Goal: Information Seeking & Learning: Learn about a topic

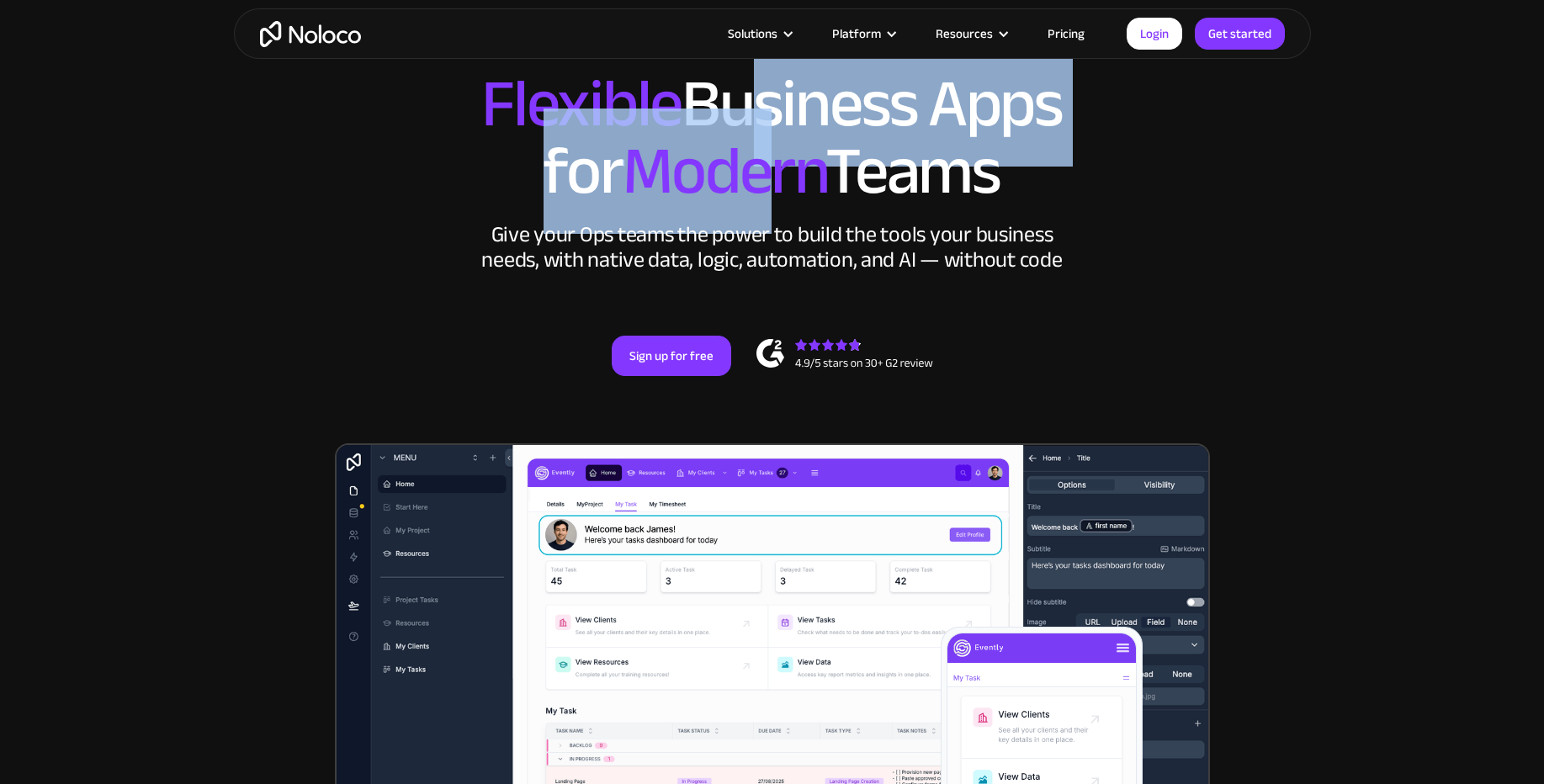
scroll to position [101, 0]
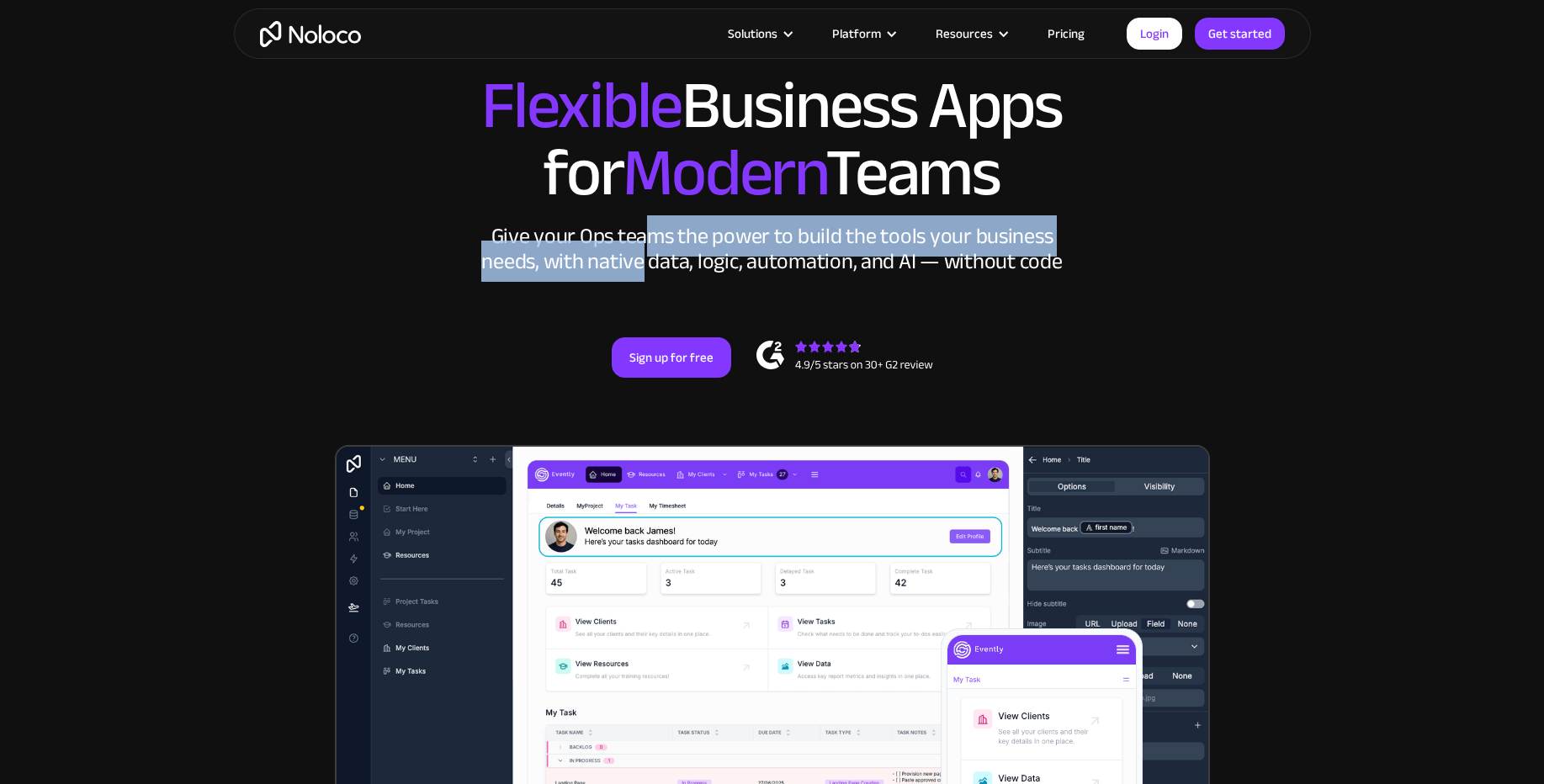
drag, startPoint x: 644, startPoint y: 265, endPoint x: 645, endPoint y: 238, distance: 27.0
click at [645, 238] on div "Give your Ops teams the power to build the tools your business needs, with nati…" at bounding box center [772, 249] width 589 height 50
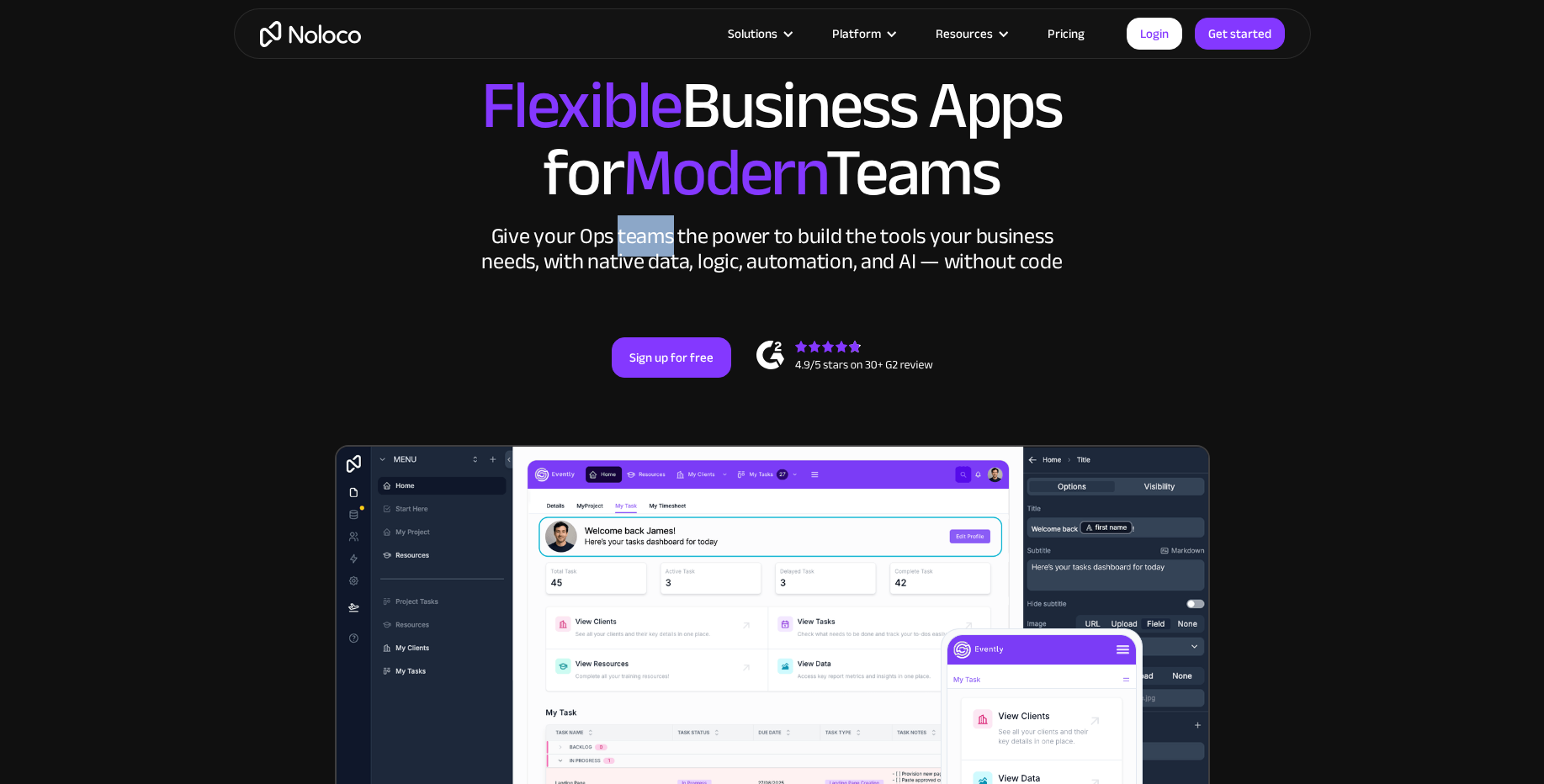
click at [644, 246] on div "Give your Ops teams the power to build the tools your business needs, with nati…" at bounding box center [772, 249] width 589 height 50
click at [645, 248] on div "Give your Ops teams the power to build the tools your business needs, with nati…" at bounding box center [772, 249] width 589 height 50
click at [1067, 38] on link "Pricing" at bounding box center [1066, 34] width 79 height 22
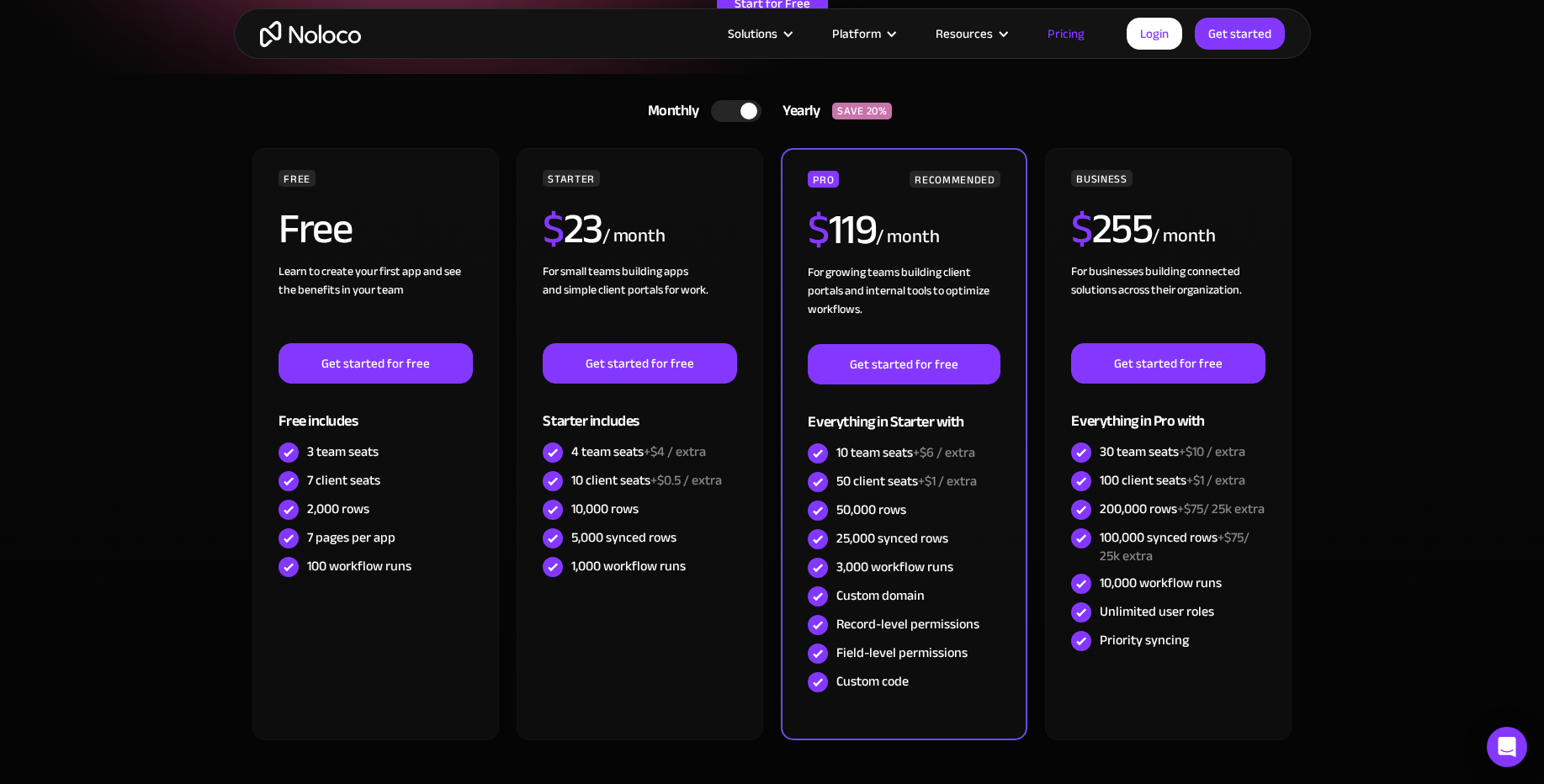
click at [302, 41] on img "home" at bounding box center [310, 34] width 101 height 26
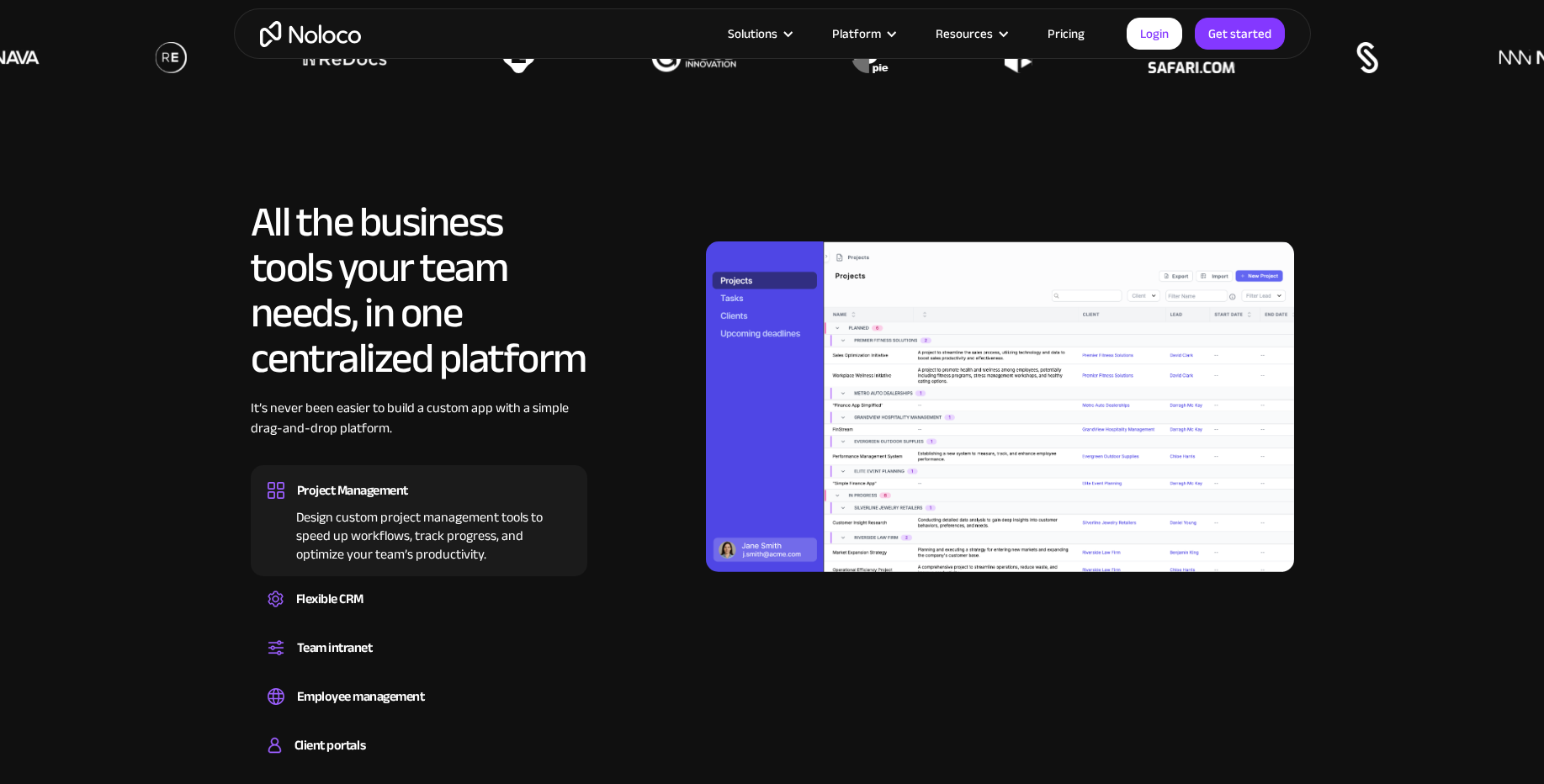
scroll to position [1312, 0]
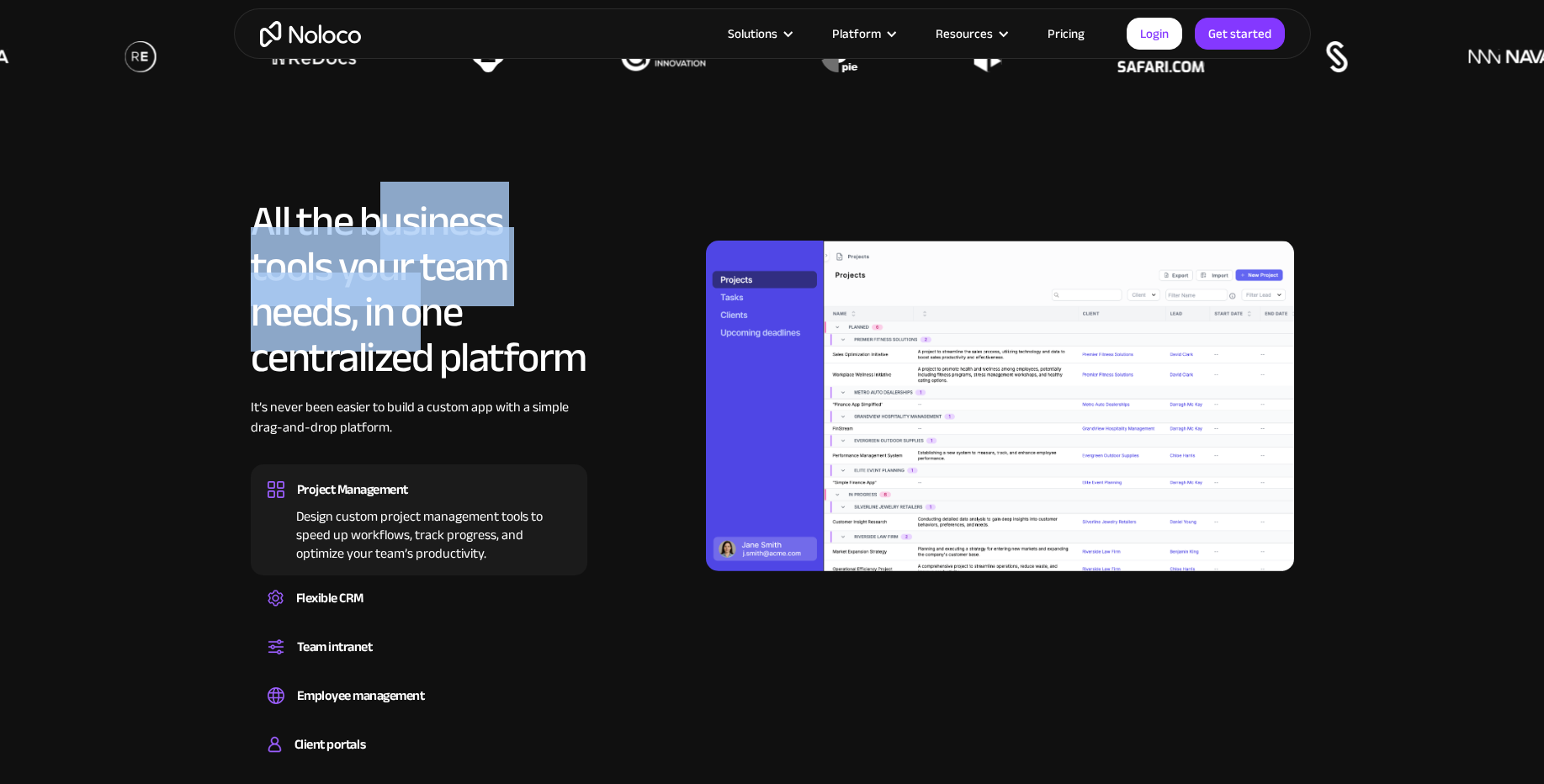
drag, startPoint x: 392, startPoint y: 268, endPoint x: 445, endPoint y: 348, distance: 96.0
click at [443, 345] on h2 "All the business tools your team needs, in one centralized platform" at bounding box center [419, 289] width 337 height 182
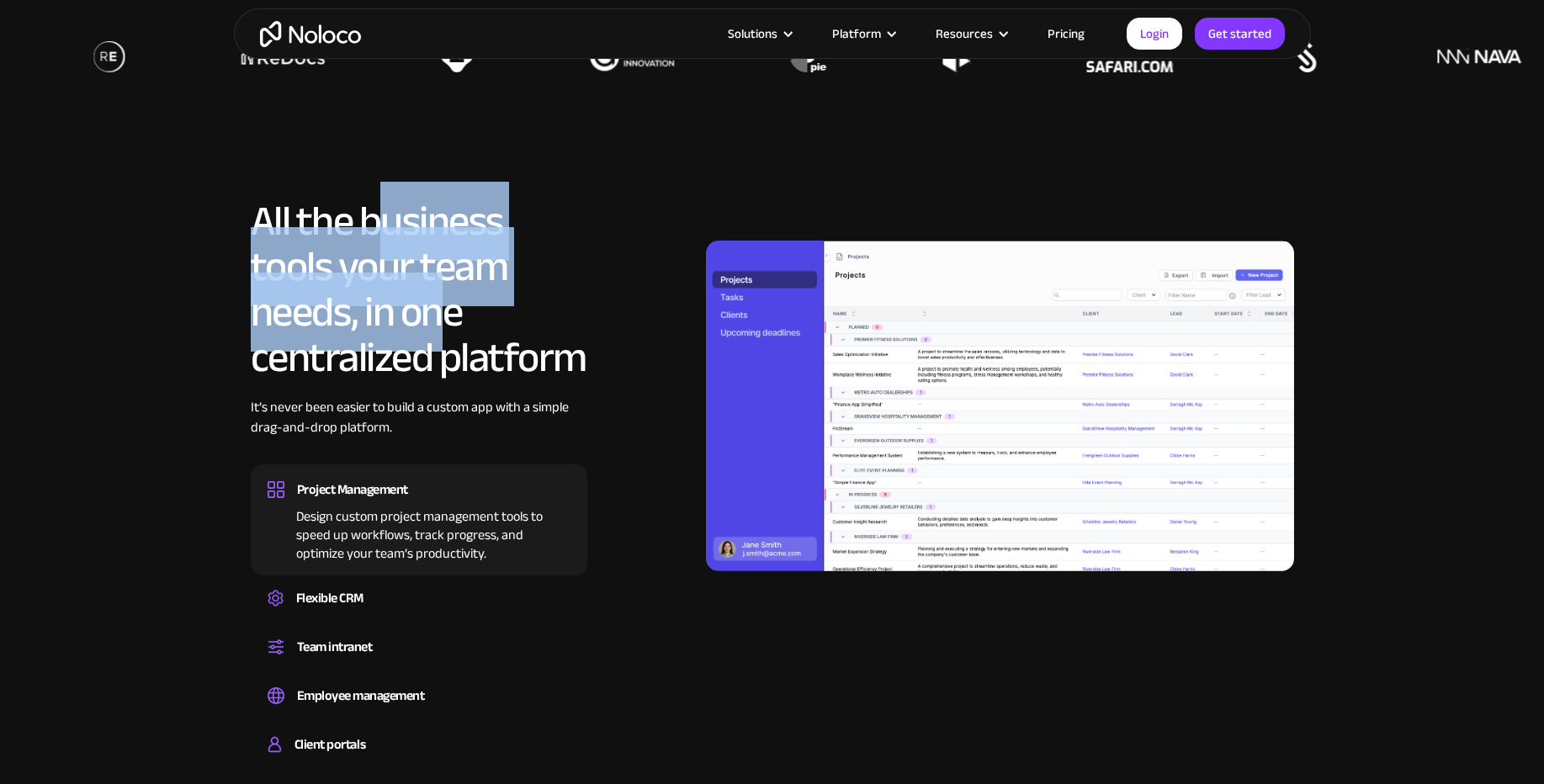
click at [445, 348] on h2 "All the business tools your team needs, in one centralized platform" at bounding box center [419, 289] width 337 height 182
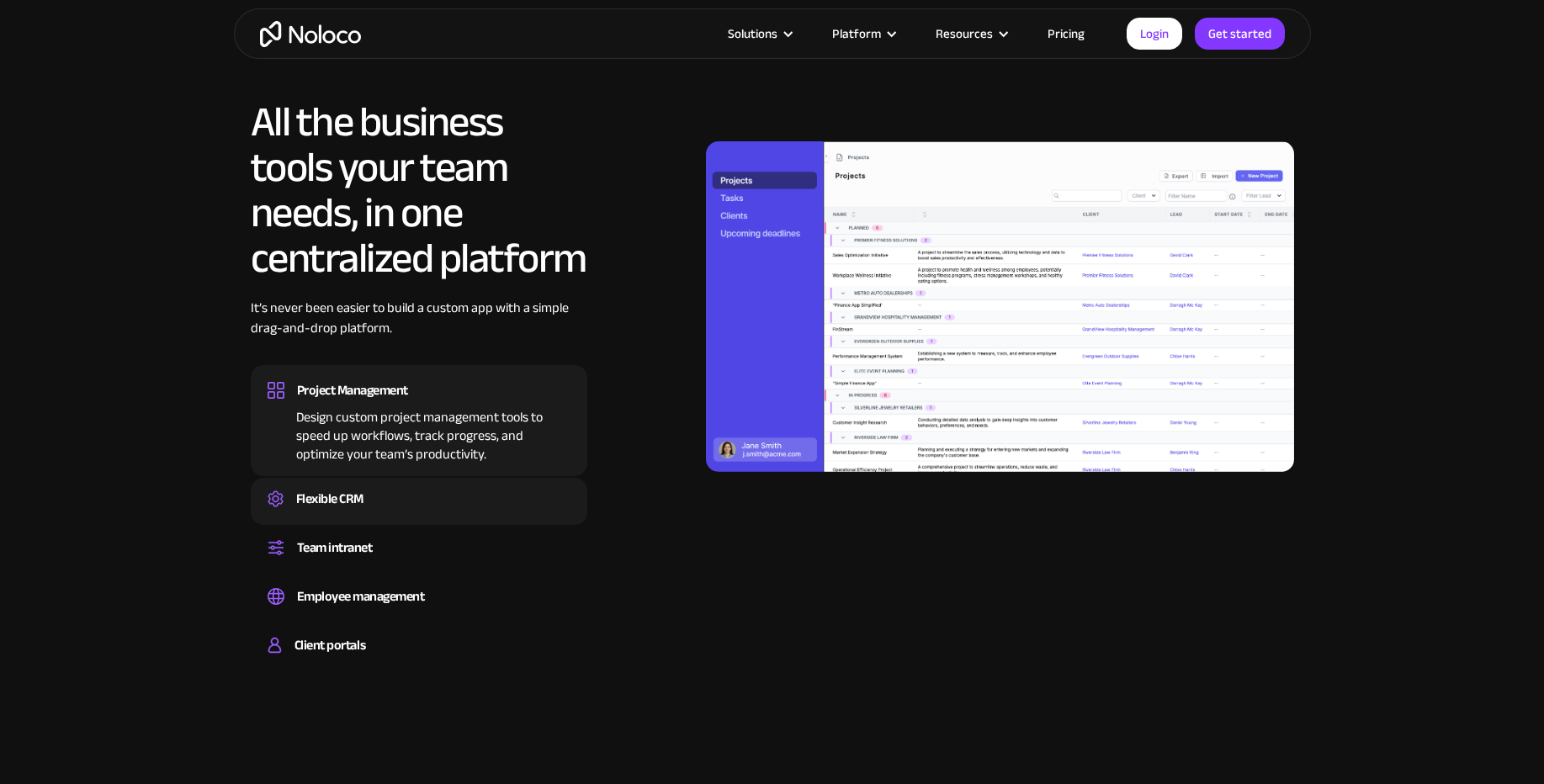
scroll to position [1413, 0]
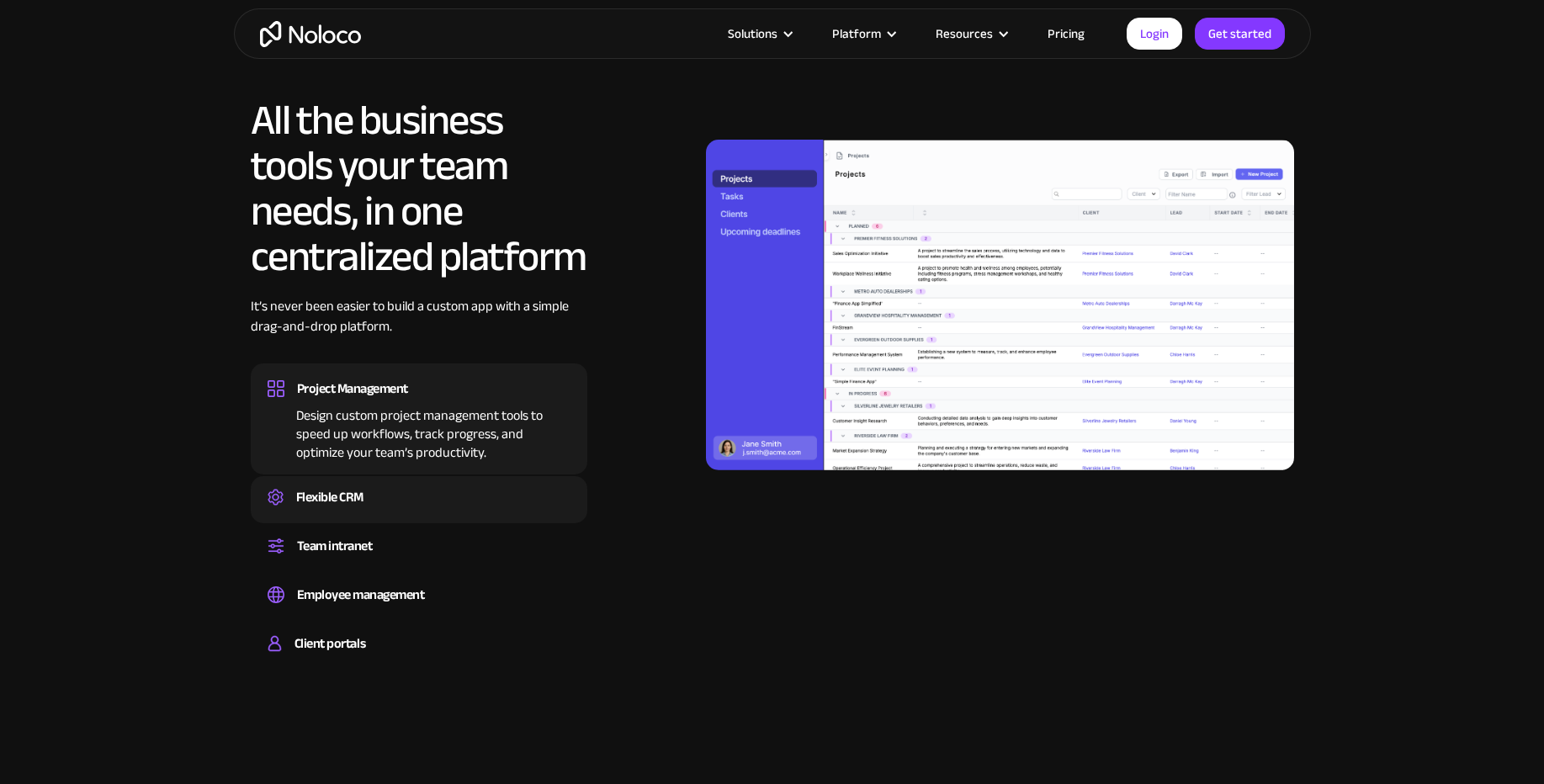
click at [379, 499] on div "Flexible CRM" at bounding box center [418, 497] width 303 height 25
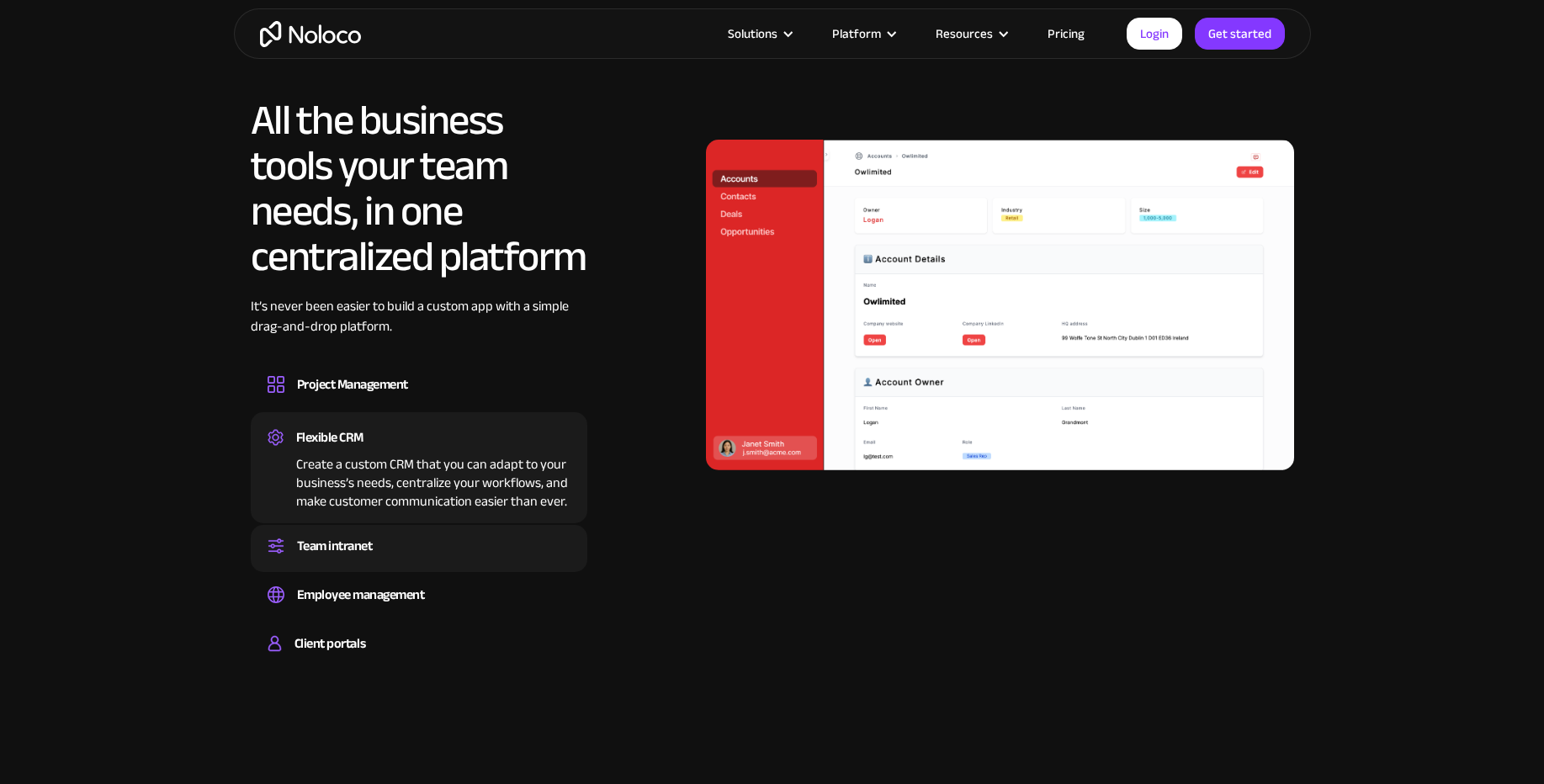
click at [387, 565] on div "Team intranet Set up a central space for your team to collaborate, share inform…" at bounding box center [419, 548] width 337 height 47
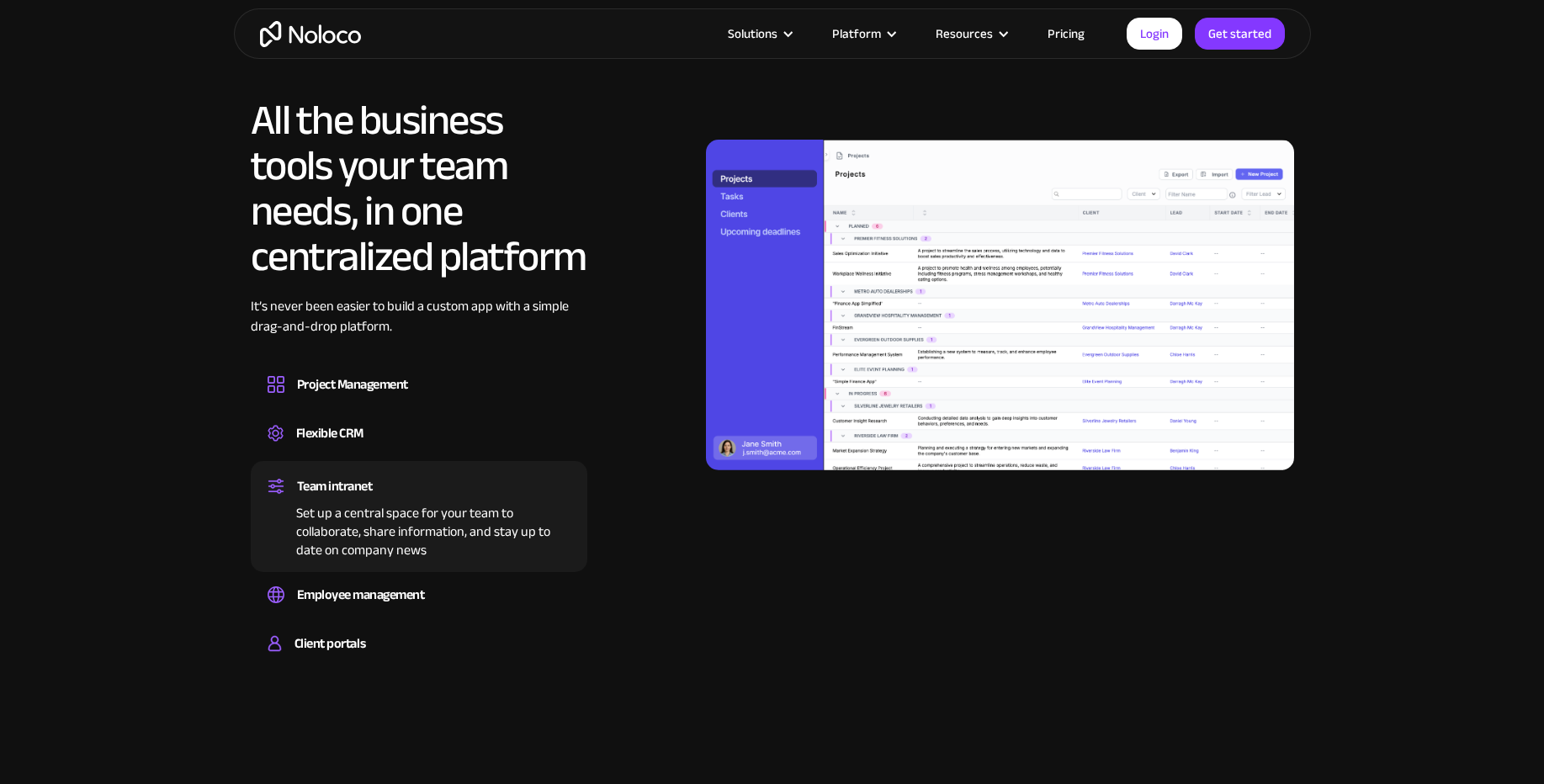
click at [395, 621] on div "All the business tools your team needs, in one centralized platform It’s never …" at bounding box center [419, 384] width 337 height 573
click at [398, 603] on div "Employee management" at bounding box center [361, 594] width 128 height 25
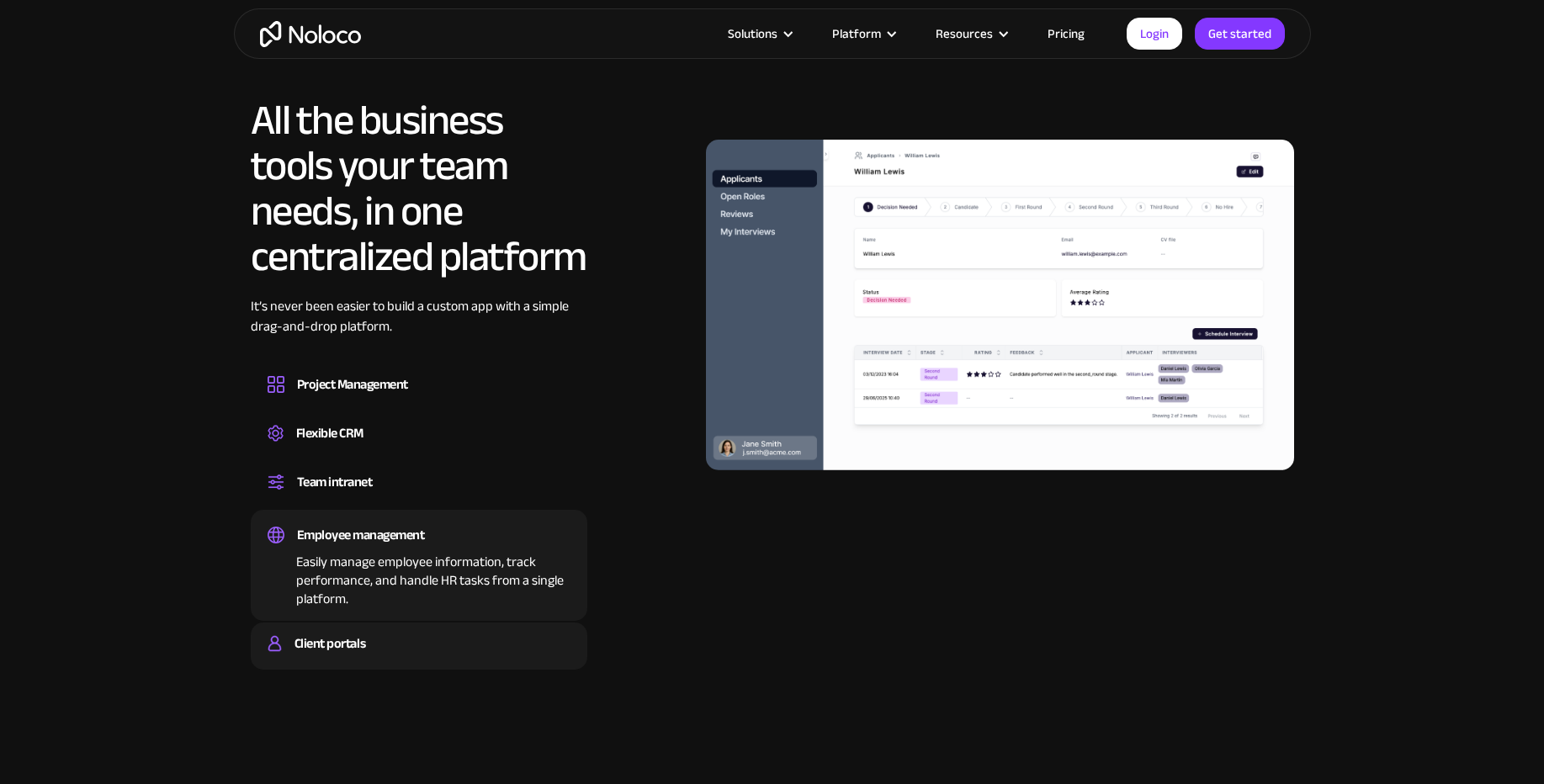
click at [392, 636] on div "Client portals" at bounding box center [418, 644] width 303 height 25
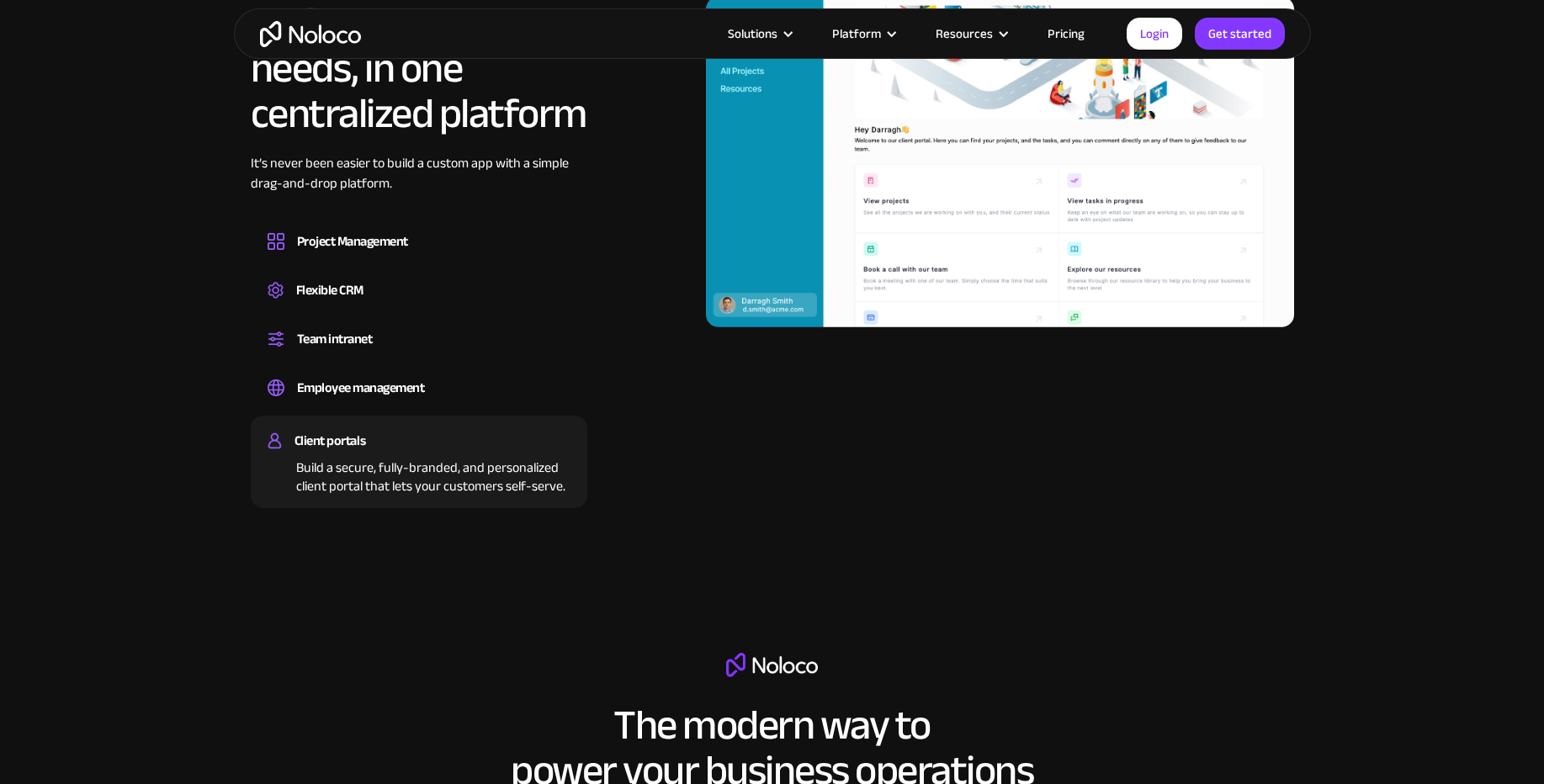
scroll to position [1817, 0]
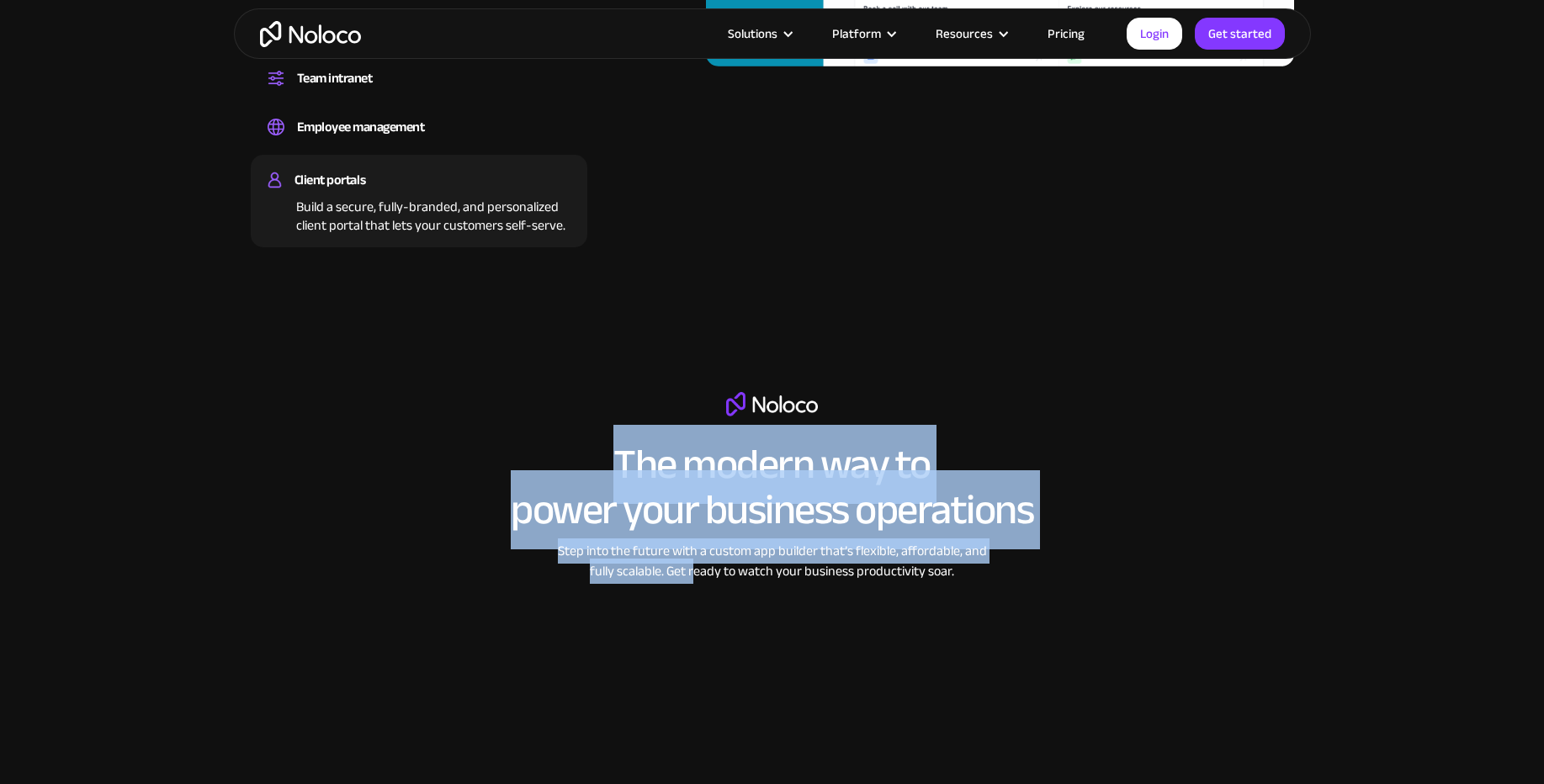
drag, startPoint x: 637, startPoint y: 496, endPoint x: 697, endPoint y: 575, distance: 99.2
click at [696, 573] on div "The modern way to power your business operations Step into the future with a cu…" at bounding box center [772, 630] width 748 height 477
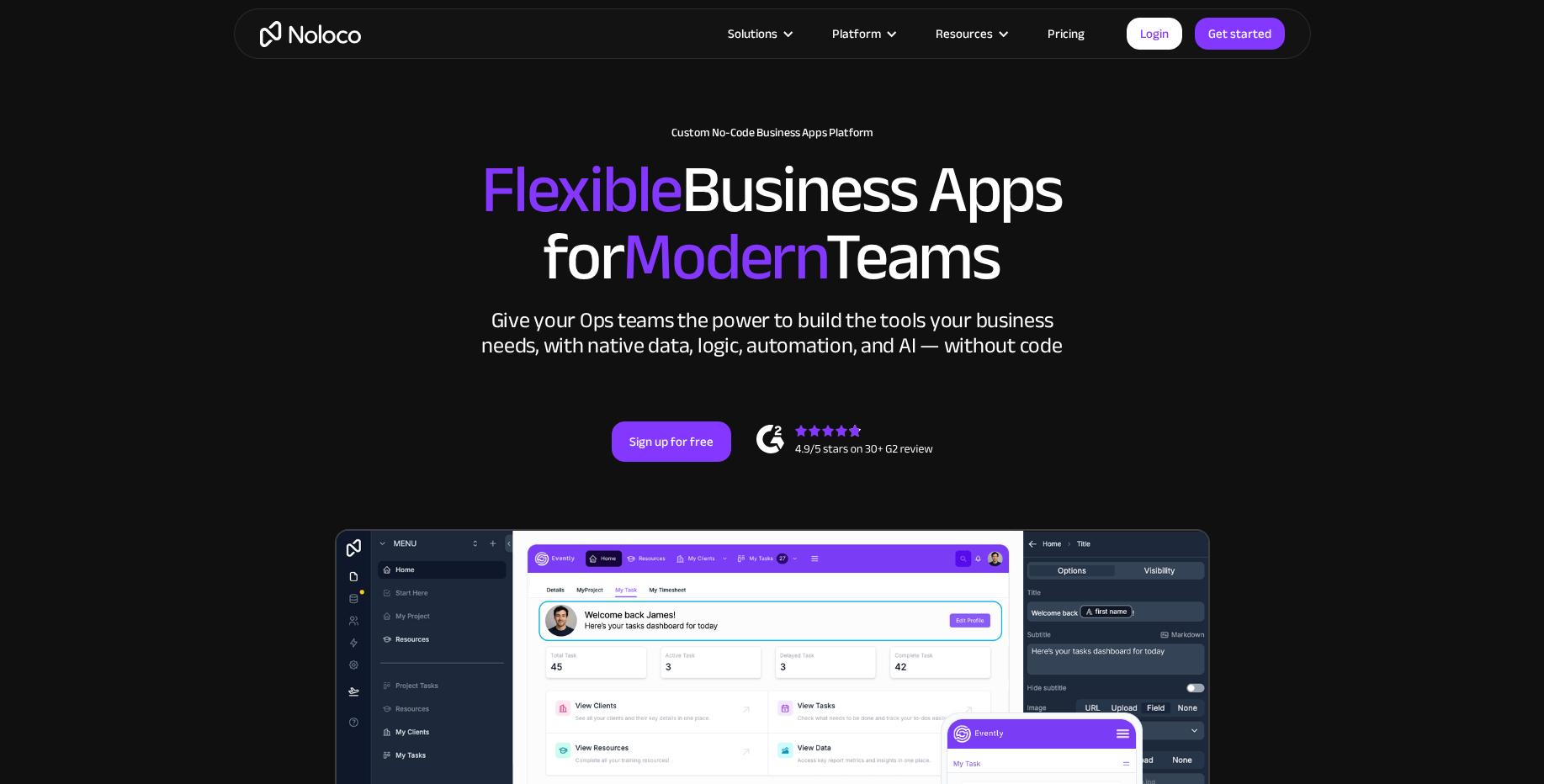
scroll to position [0, 0]
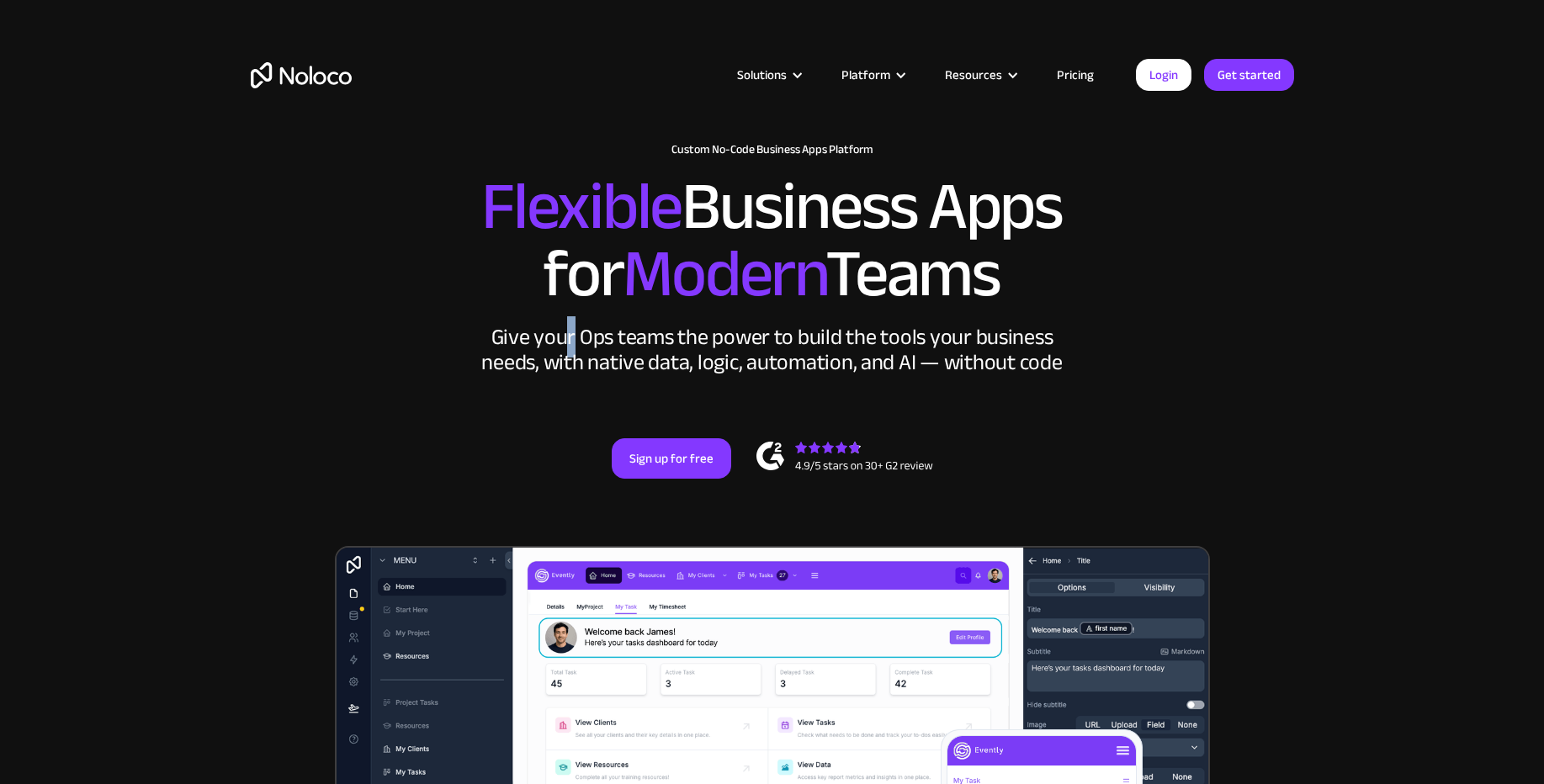
drag, startPoint x: 572, startPoint y: 354, endPoint x: 577, endPoint y: 327, distance: 27.5
click at [577, 327] on div "Give your Ops teams the power to build the tools your business needs, with nati…" at bounding box center [772, 350] width 589 height 50
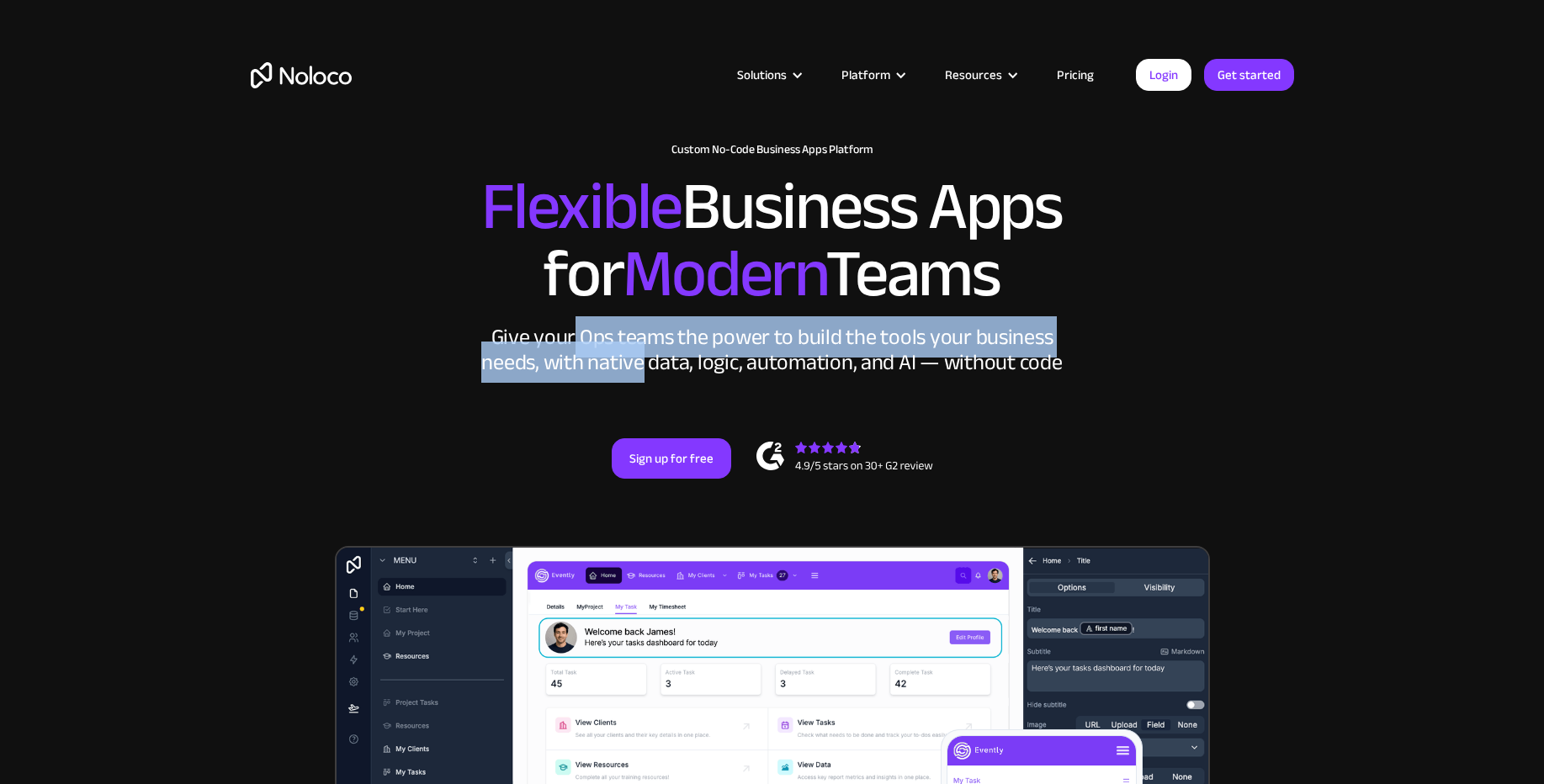
click at [599, 383] on div "New: Connect Noloco to Stripe Custom No-Code Business Apps Platform Flexible Bu…" at bounding box center [772, 327] width 1076 height 403
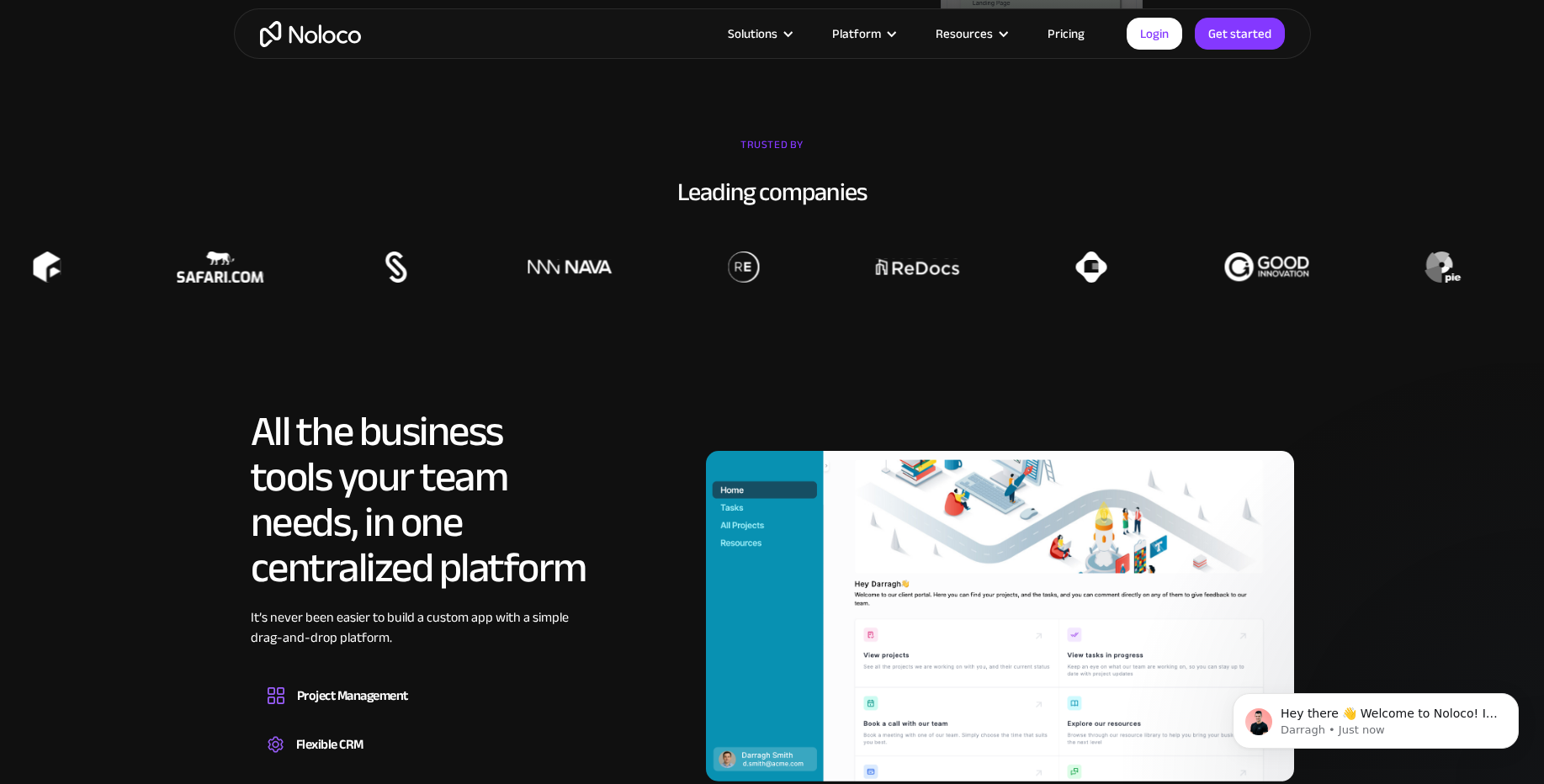
scroll to position [1110, 0]
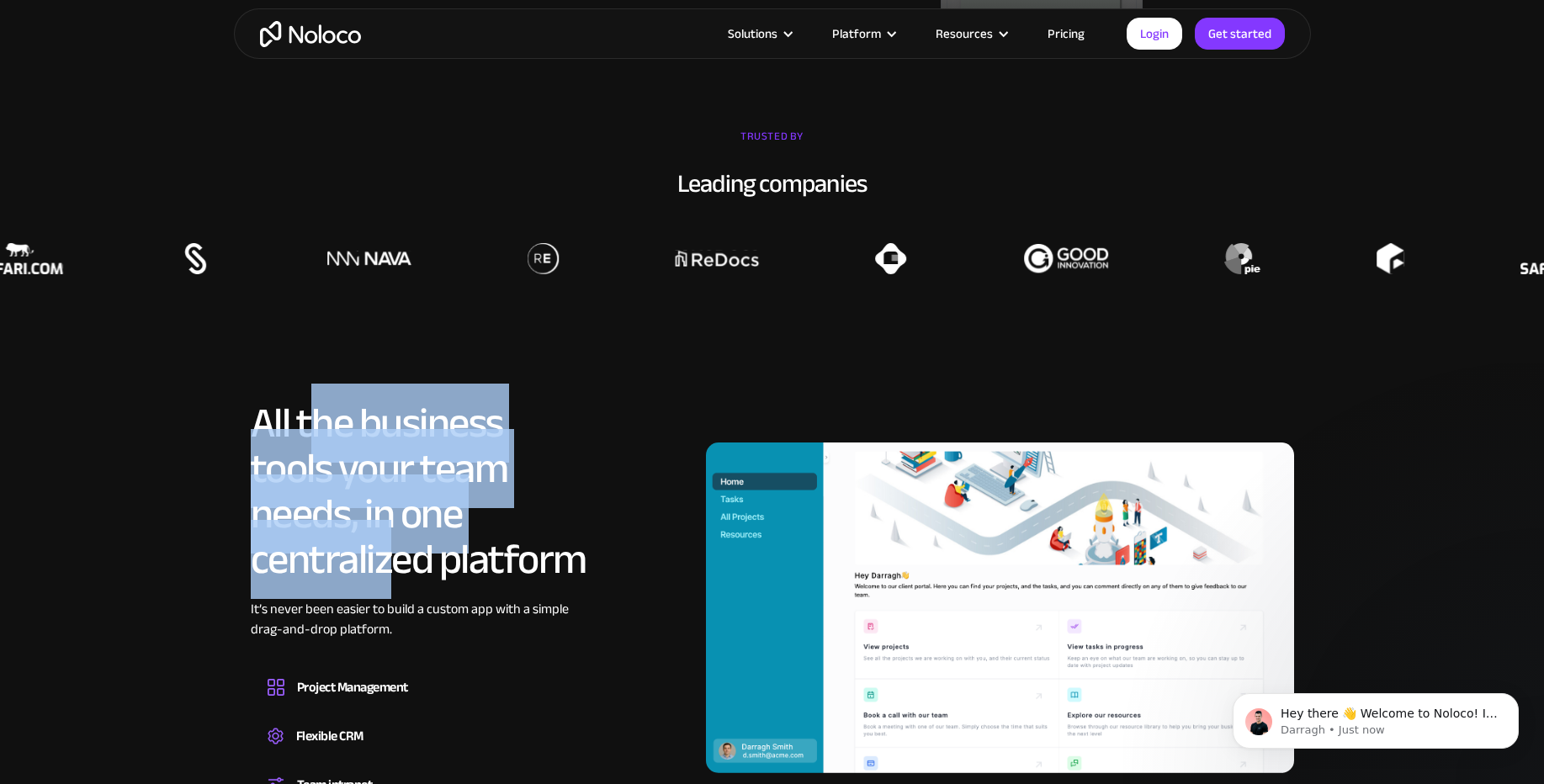
drag, startPoint x: 388, startPoint y: 567, endPoint x: 392, endPoint y: 578, distance: 11.7
click at [392, 576] on h2 "All the business tools your team needs, in one centralized platform" at bounding box center [419, 491] width 337 height 182
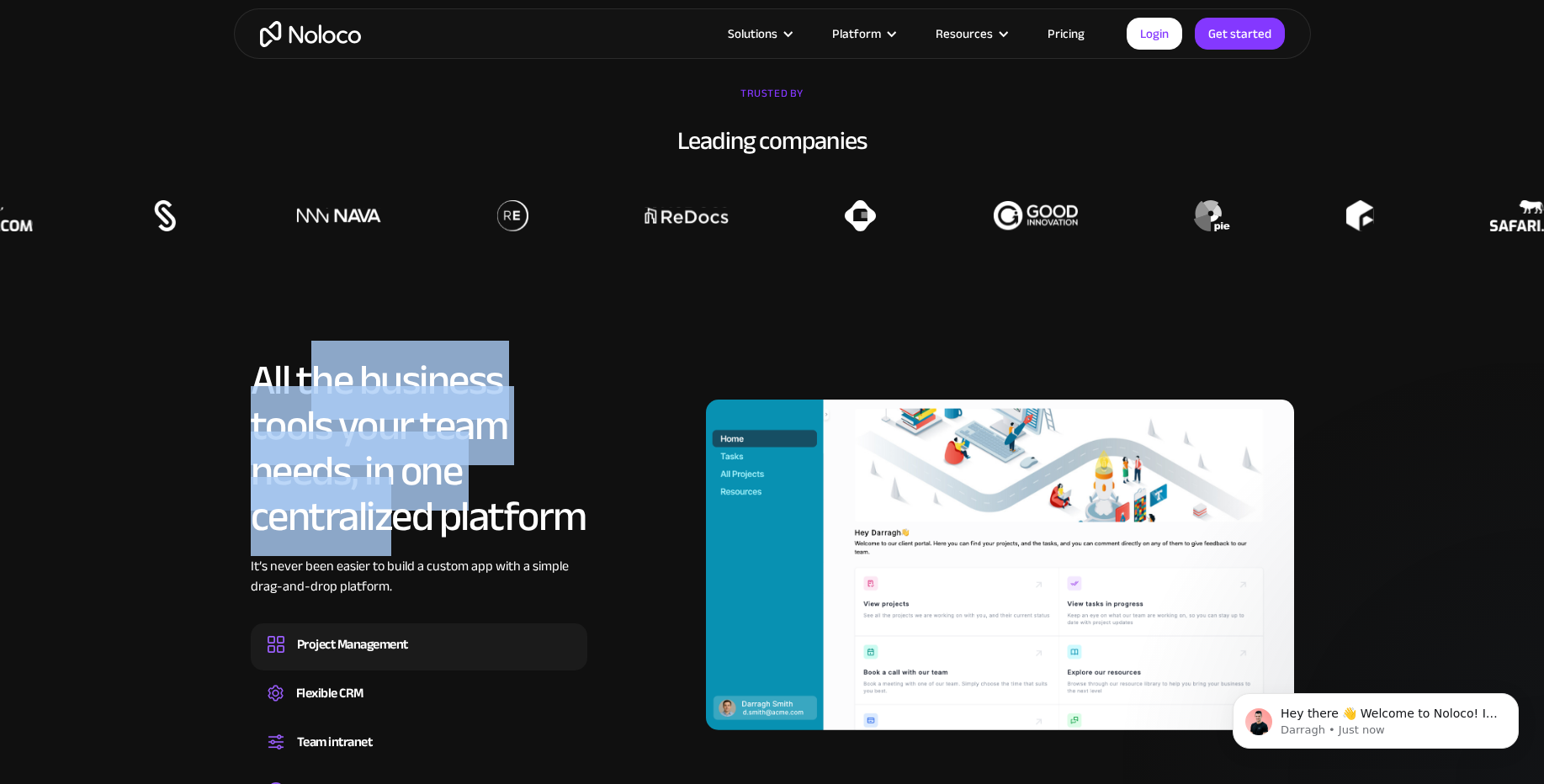
scroll to position [1211, 0]
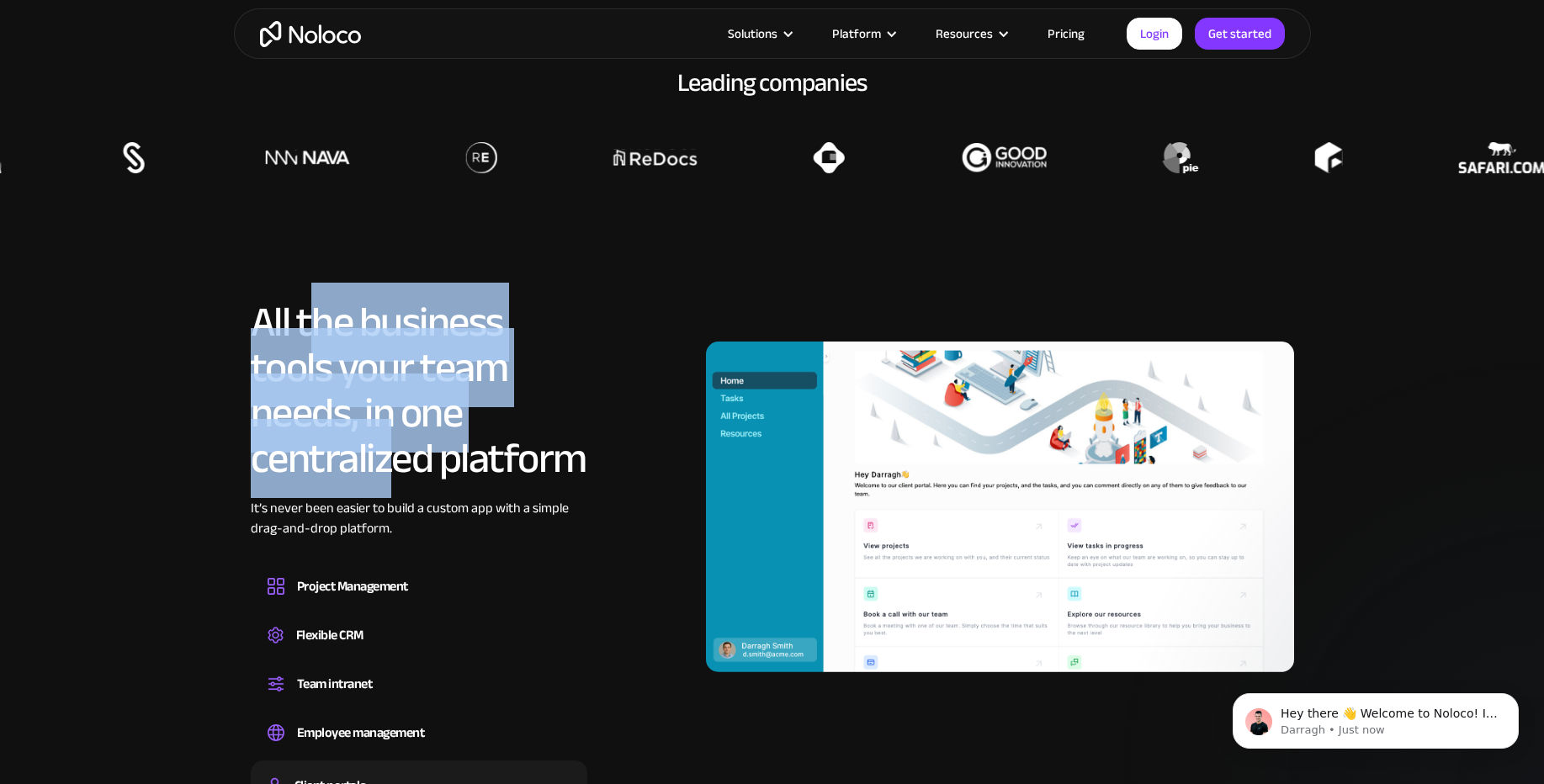
click at [373, 466] on h2 "All the business tools your team needs, in one centralized platform" at bounding box center [419, 390] width 337 height 182
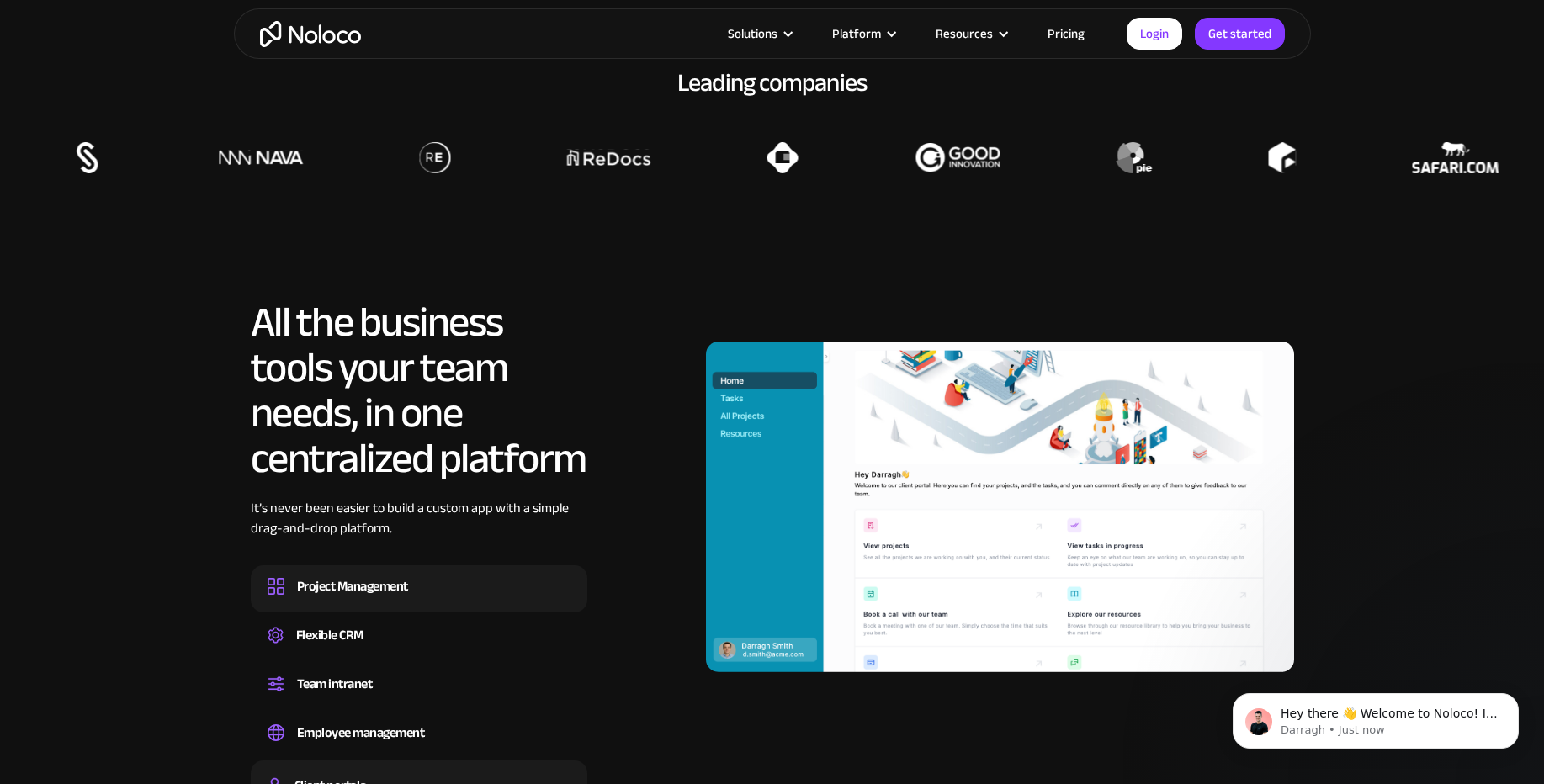
click at [378, 580] on div "Project Management" at bounding box center [352, 586] width 111 height 25
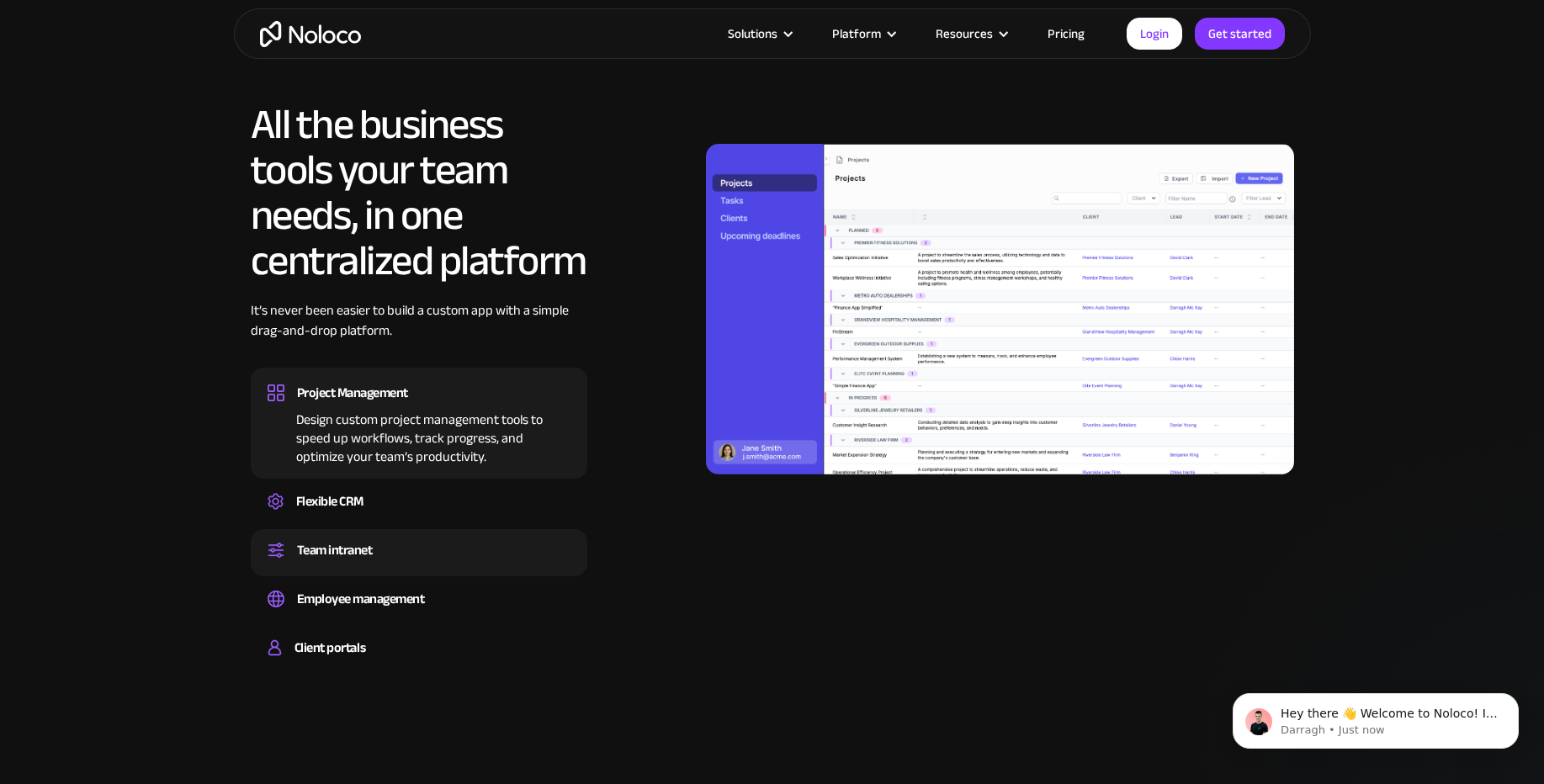
scroll to position [1413, 0]
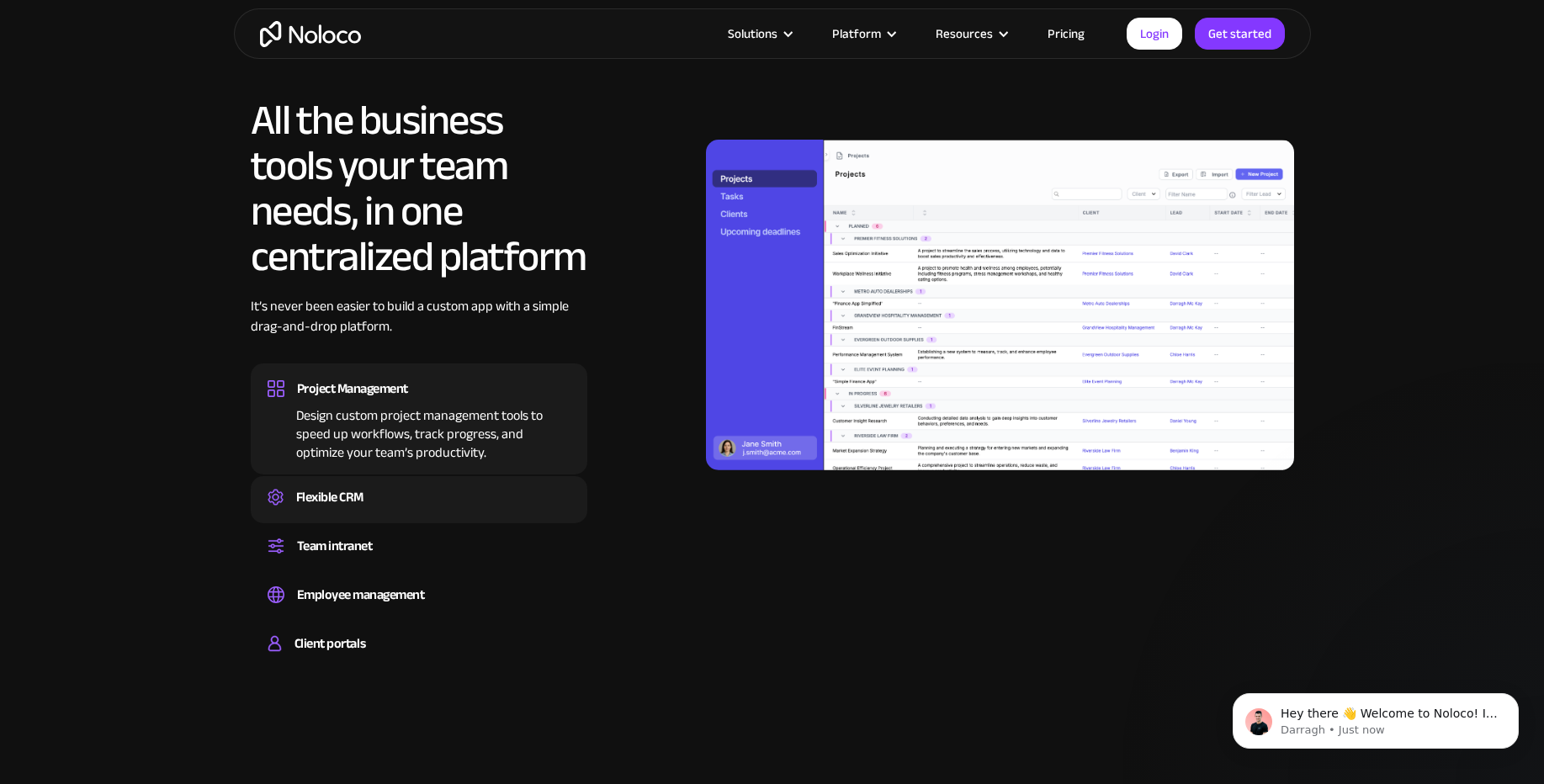
click at [375, 503] on div "Flexible CRM" at bounding box center [418, 497] width 303 height 25
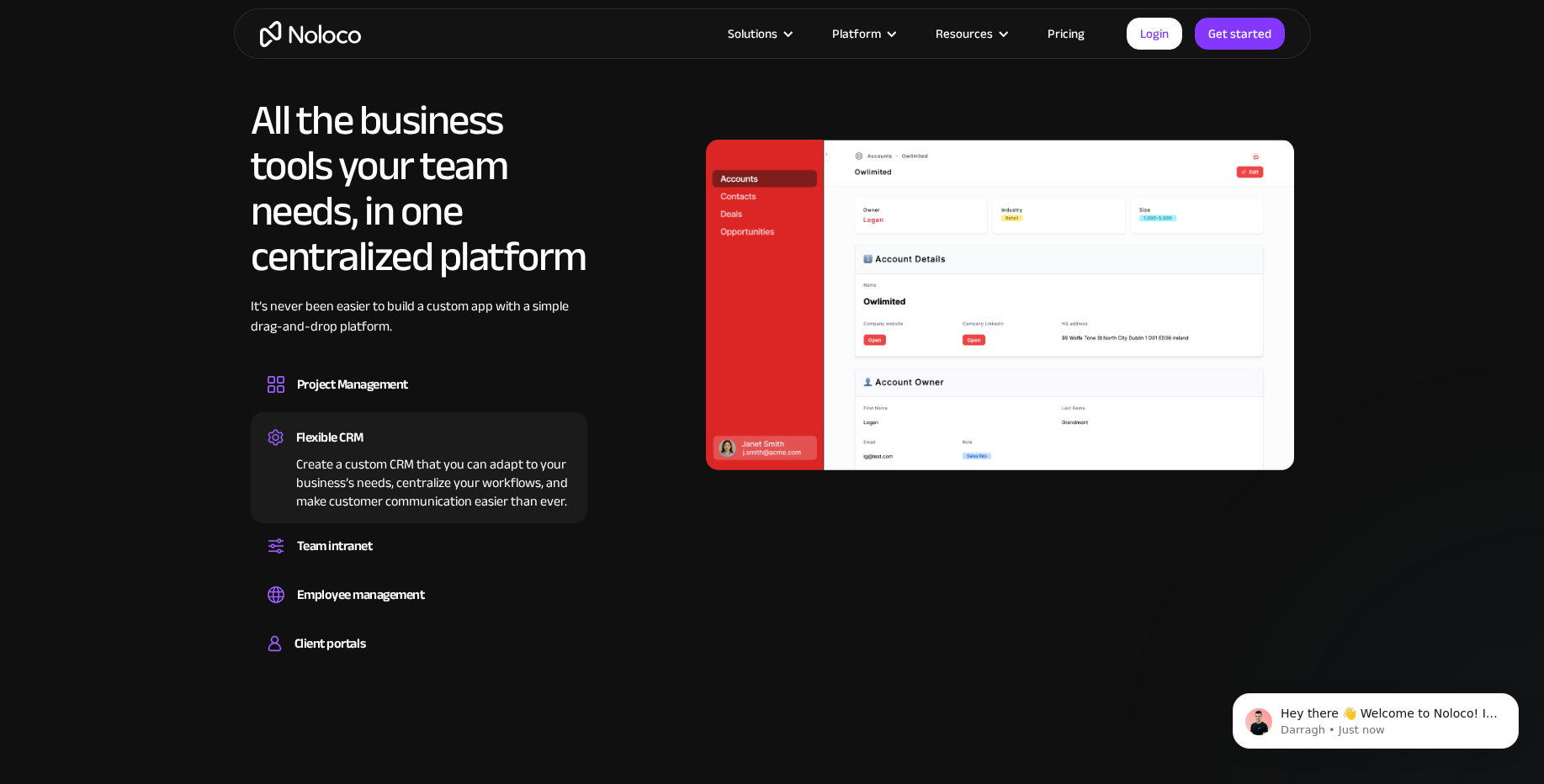
scroll to position [1514, 0]
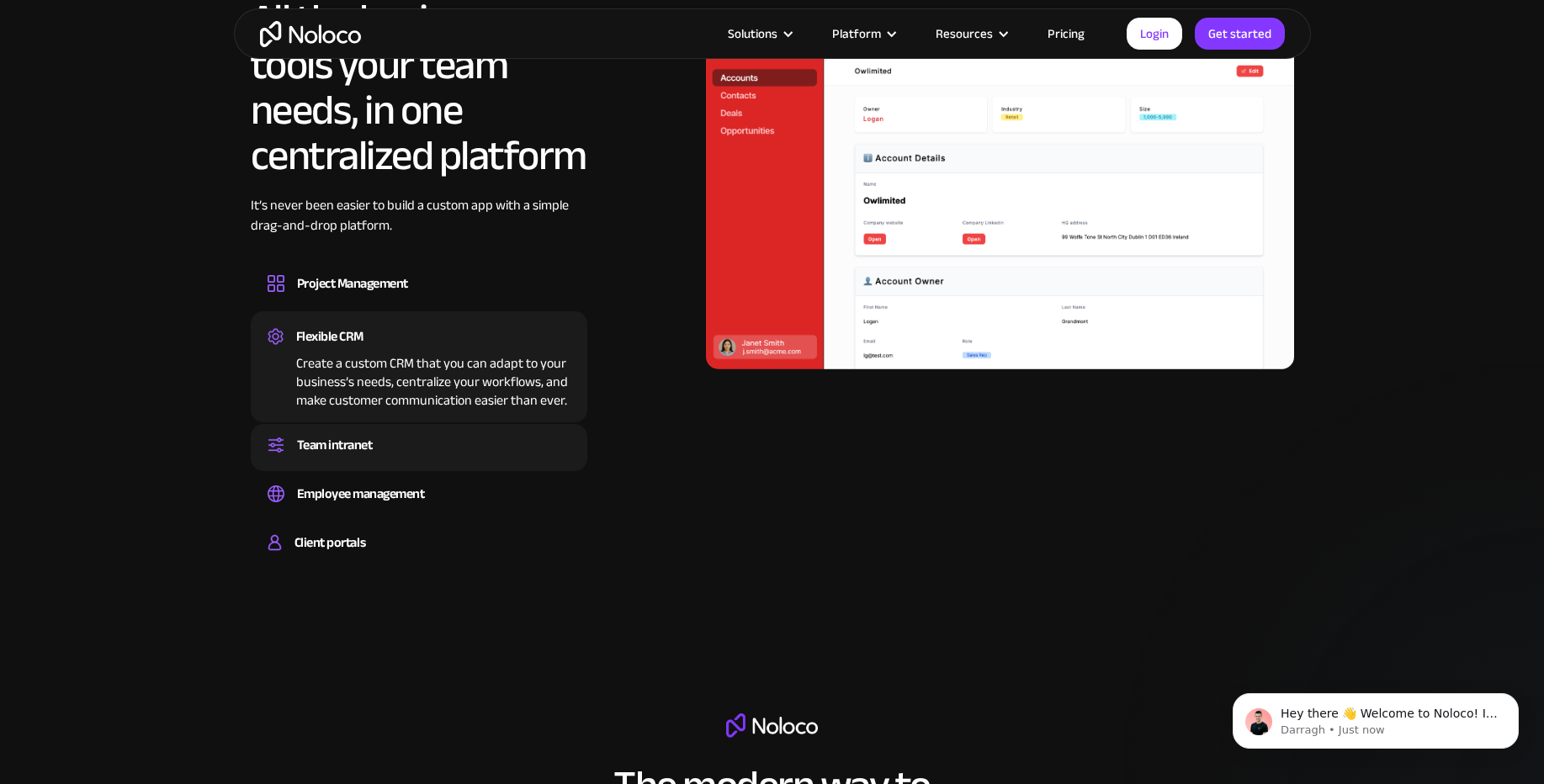
click at [380, 442] on div "Team intranet" at bounding box center [418, 444] width 303 height 25
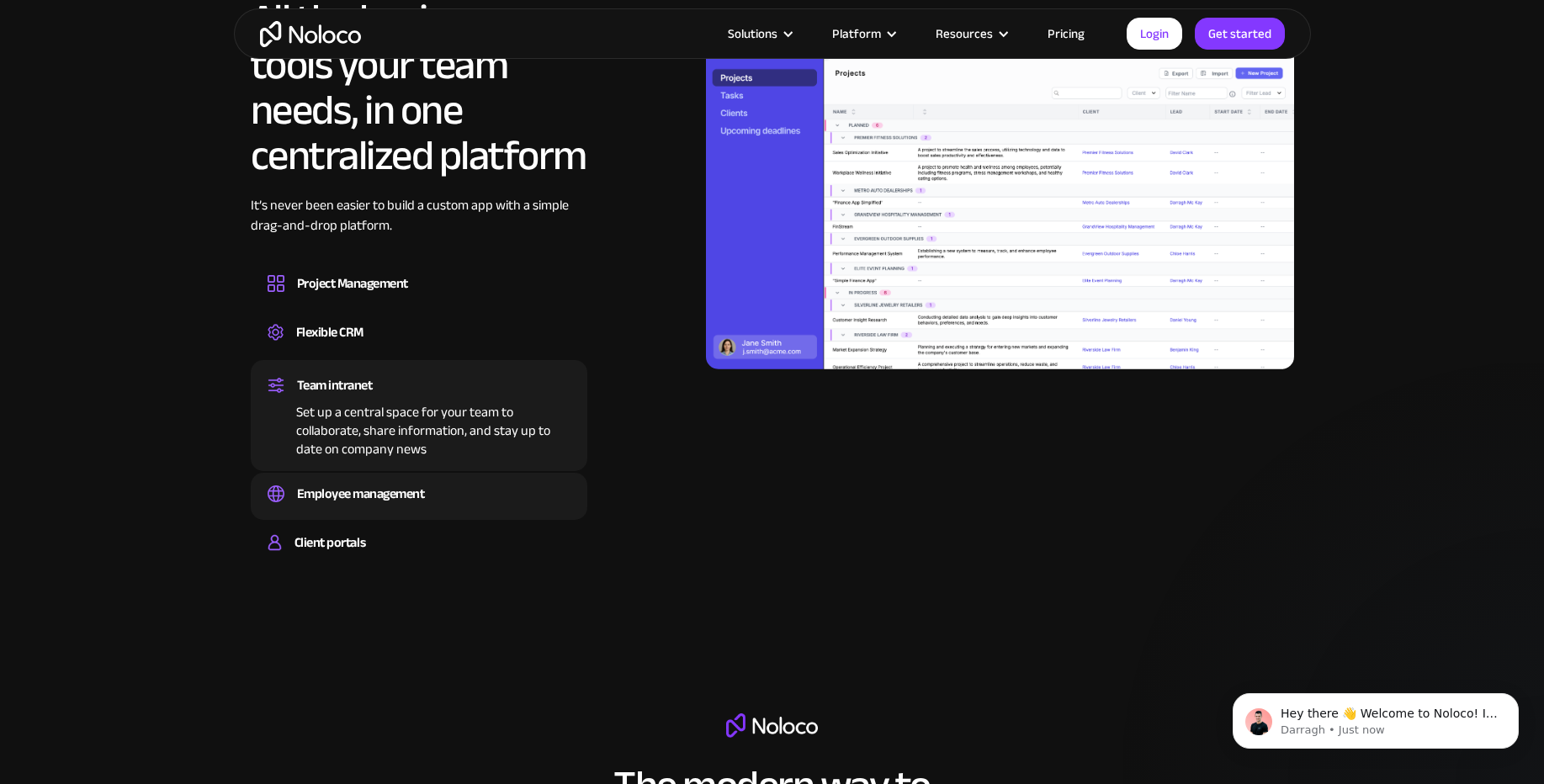
click at [406, 499] on div "Employee management" at bounding box center [361, 493] width 128 height 25
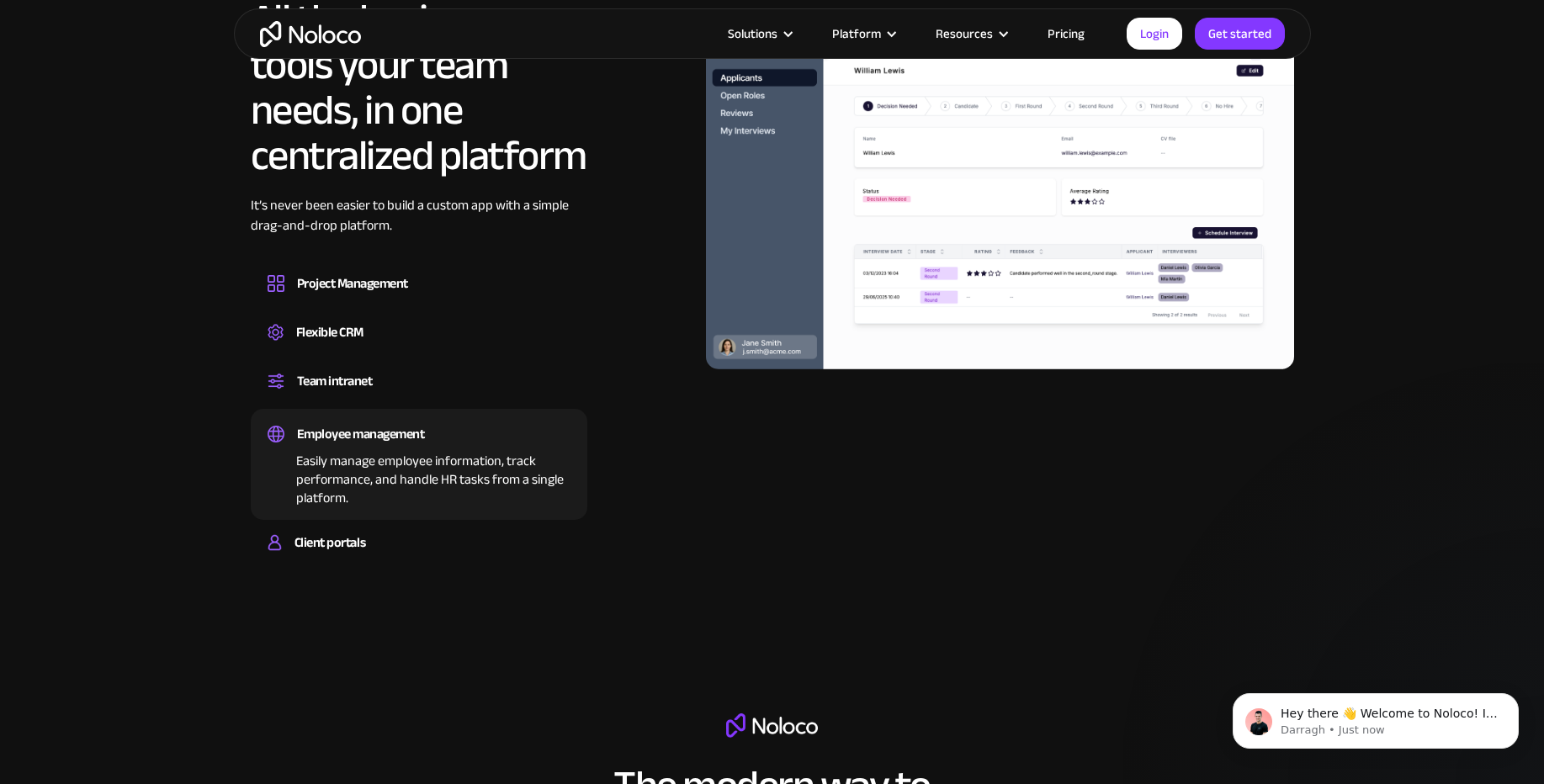
click at [762, 111] on img at bounding box center [1000, 204] width 588 height 331
click at [381, 545] on div "Client portals" at bounding box center [418, 543] width 303 height 25
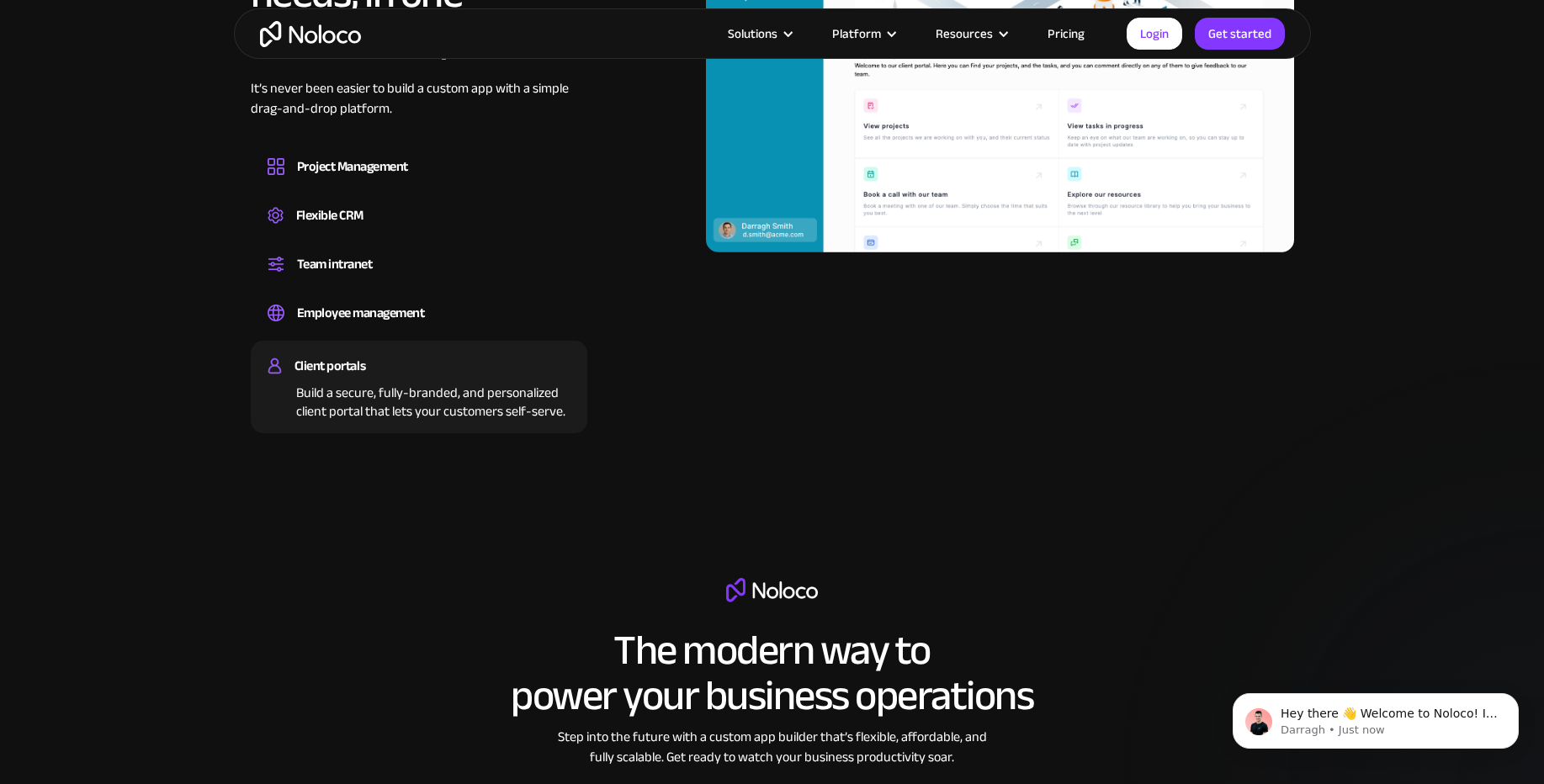
scroll to position [1817, 0]
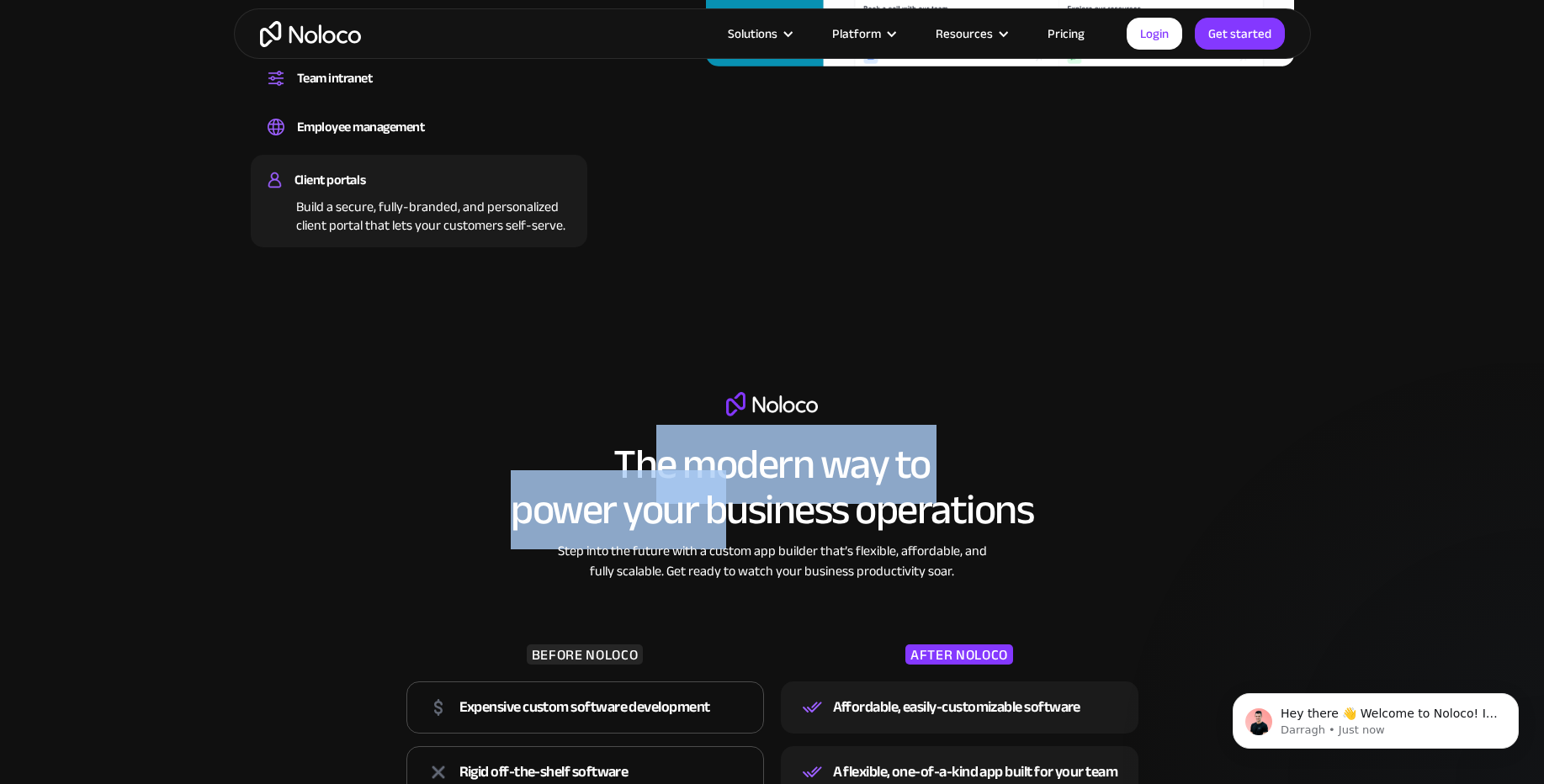
drag, startPoint x: 707, startPoint y: 494, endPoint x: 754, endPoint y: 553, distance: 75.4
click at [753, 550] on div "The modern way to power your business operations Step into the future with a cu…" at bounding box center [772, 630] width 748 height 477
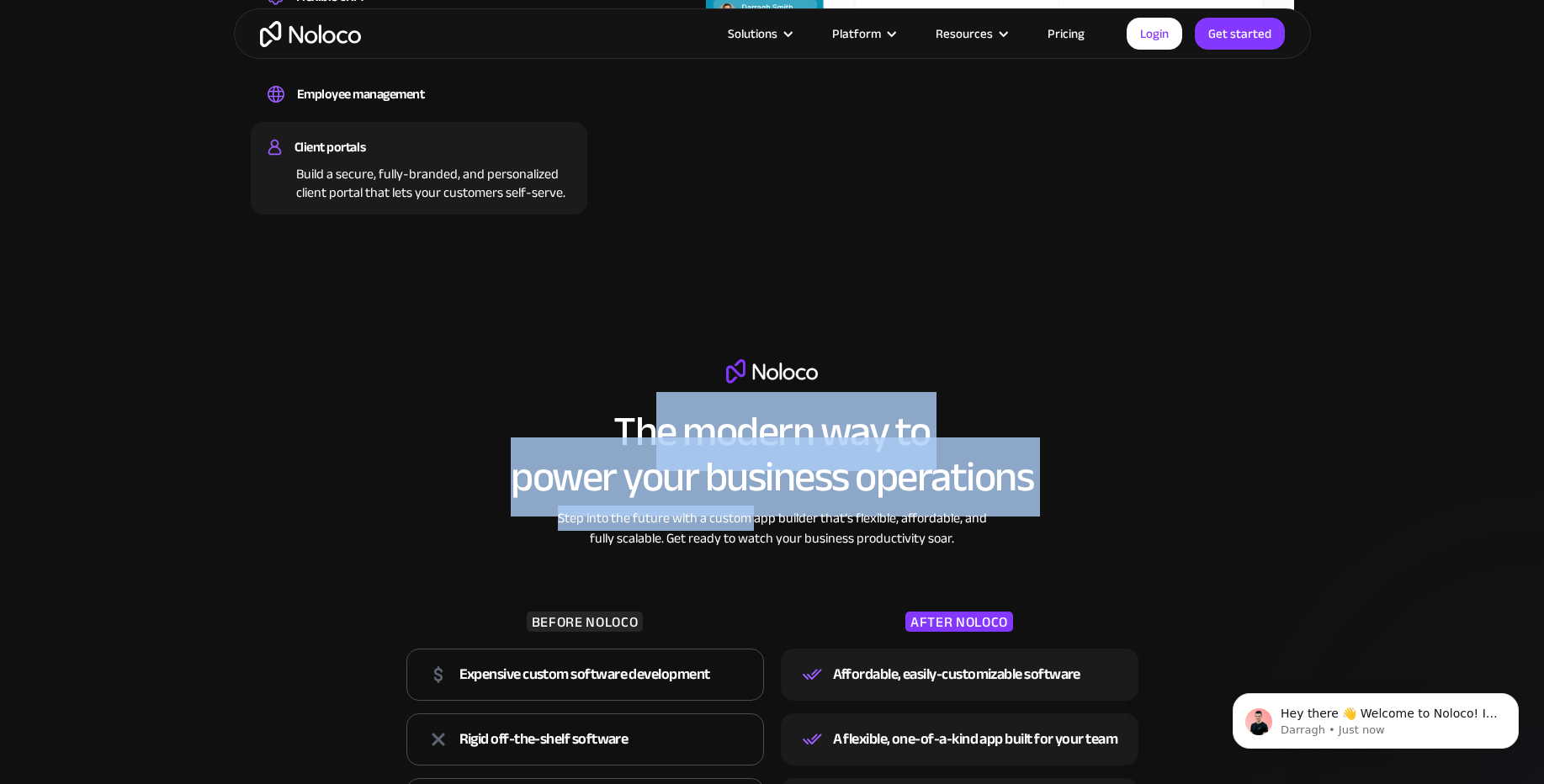
scroll to position [1918, 0]
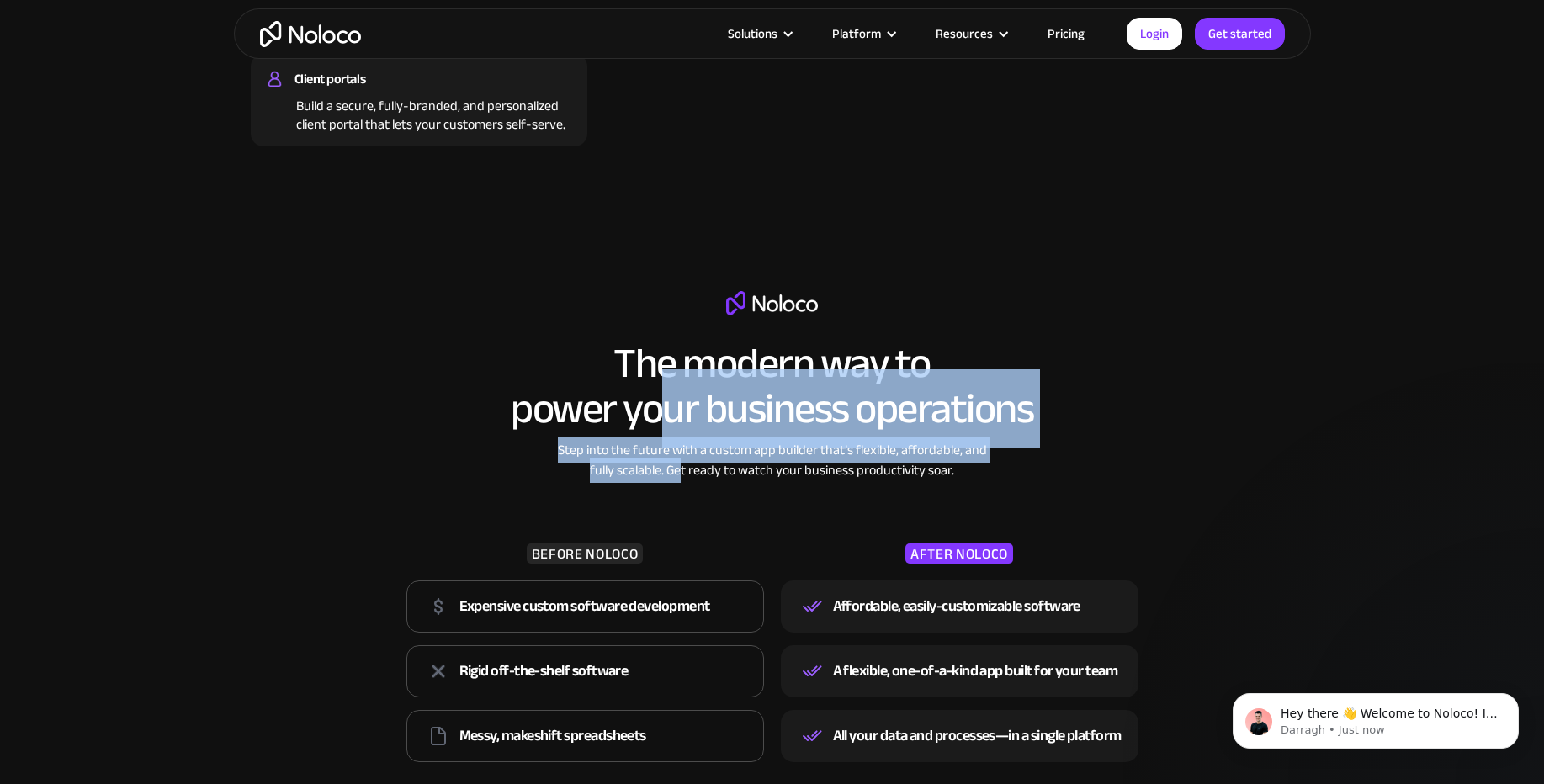
drag, startPoint x: 678, startPoint y: 458, endPoint x: 660, endPoint y: 412, distance: 49.4
click at [660, 412] on div "The modern way to power your business operations Step into the future with a cu…" at bounding box center [772, 530] width 748 height 477
click at [660, 412] on h2 "The modern way to power your business operations" at bounding box center [772, 386] width 522 height 90
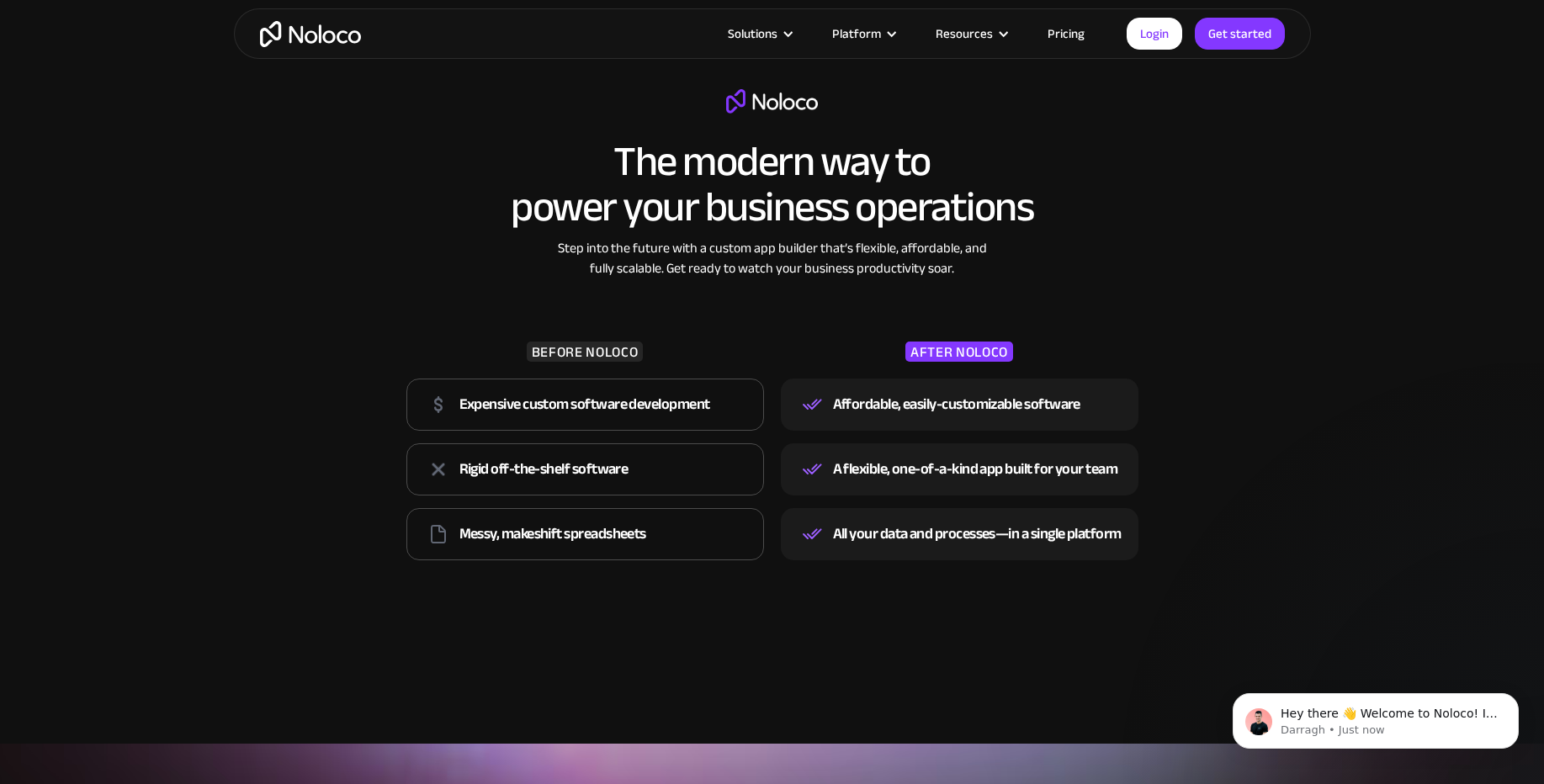
click at [633, 526] on div "Expensive custom software development Rigid off-the-shelf software Messy, makes…" at bounding box center [585, 469] width 358 height 194
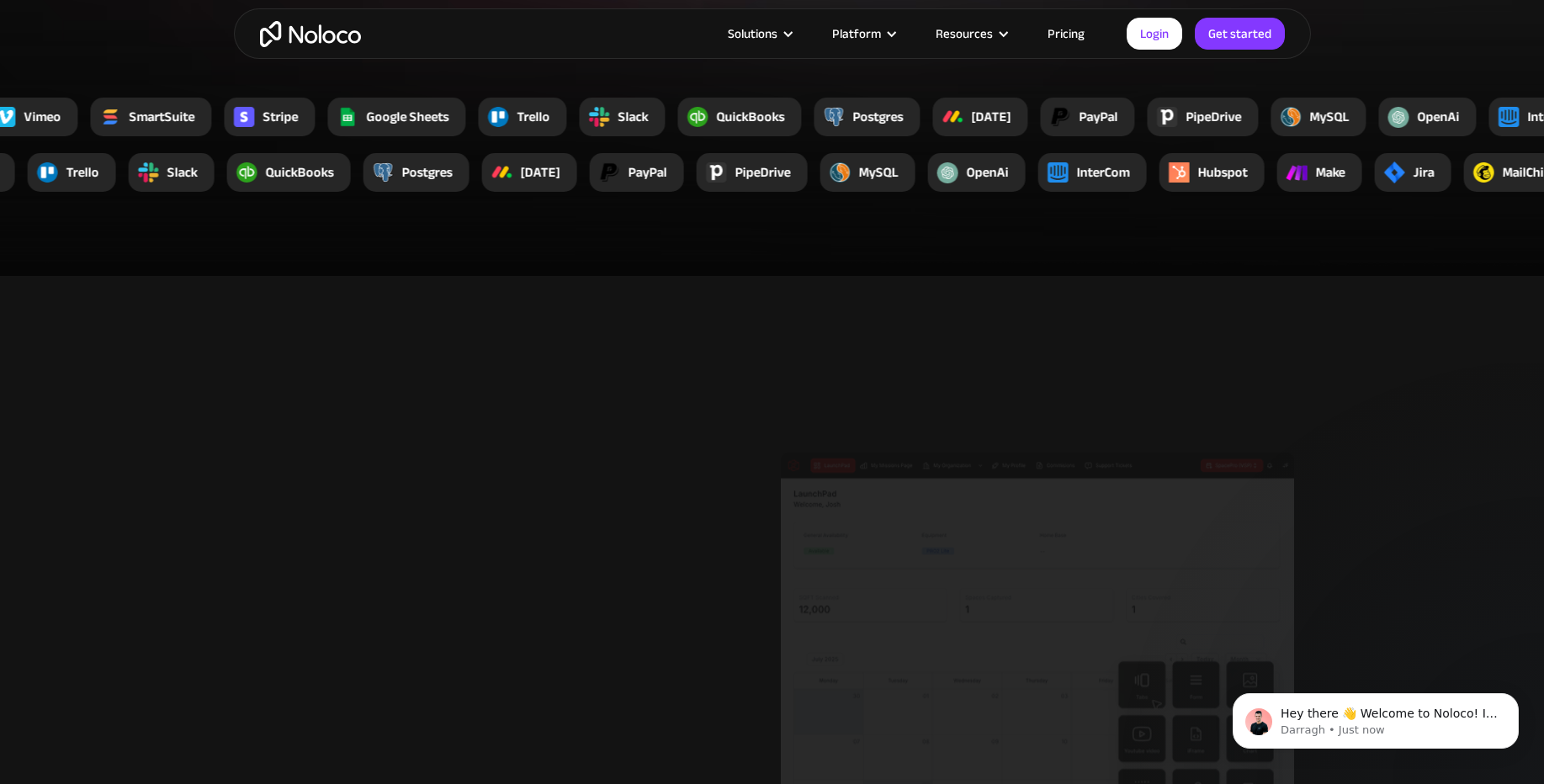
scroll to position [3331, 0]
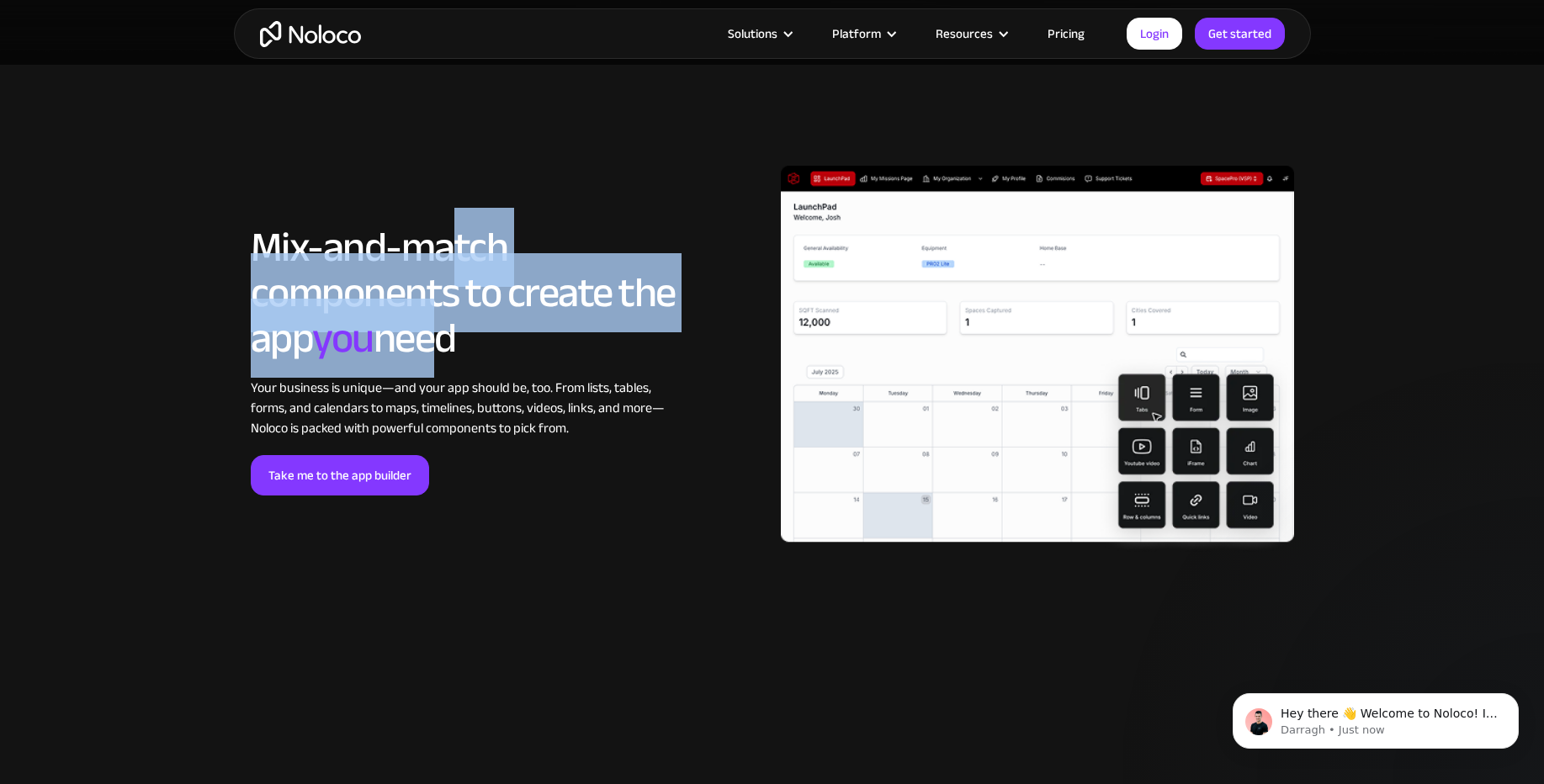
drag, startPoint x: 456, startPoint y: 266, endPoint x: 494, endPoint y: 331, distance: 75.3
click at [493, 328] on h2 "Mix-and-match components to create the app you need" at bounding box center [464, 292] width 425 height 137
click at [494, 331] on h2 "Mix-and-match components to create the app you need" at bounding box center [464, 292] width 425 height 137
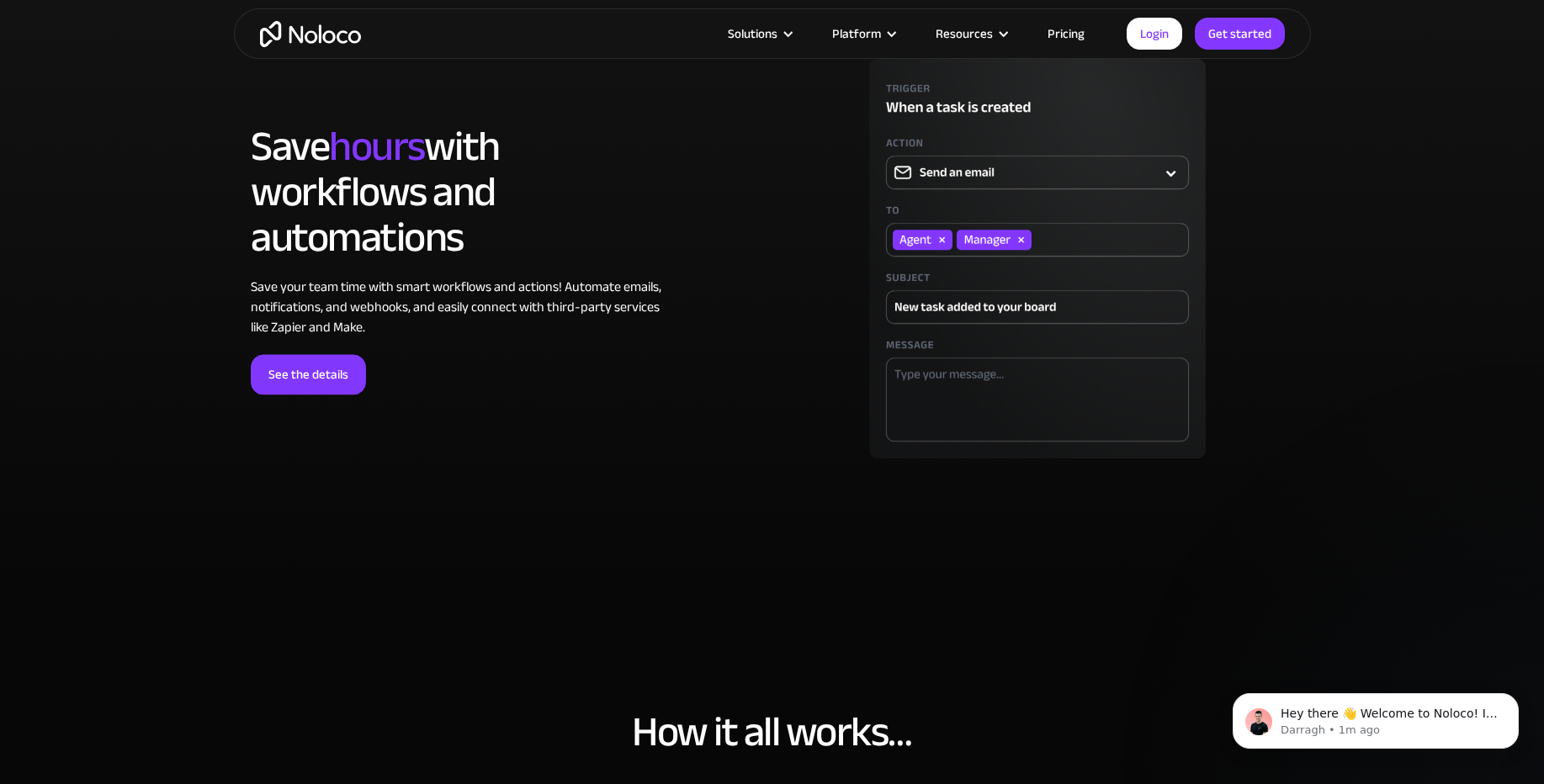
scroll to position [4542, 0]
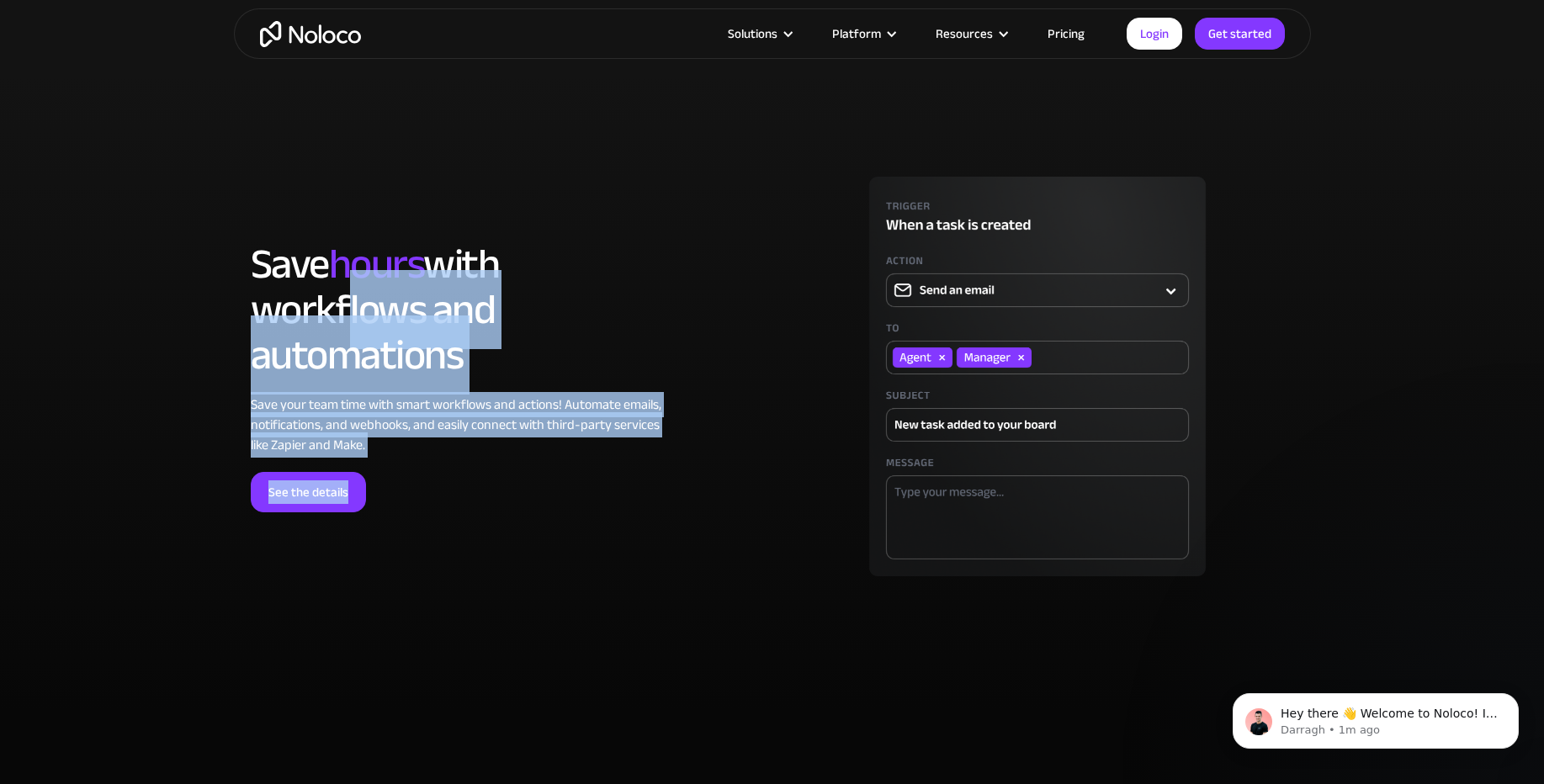
drag, startPoint x: 486, startPoint y: 440, endPoint x: 339, endPoint y: 339, distance: 178.4
click at [339, 339] on div "LOREM IPSUM Save hours with workflows and automations Save your team time with …" at bounding box center [464, 377] width 425 height 271
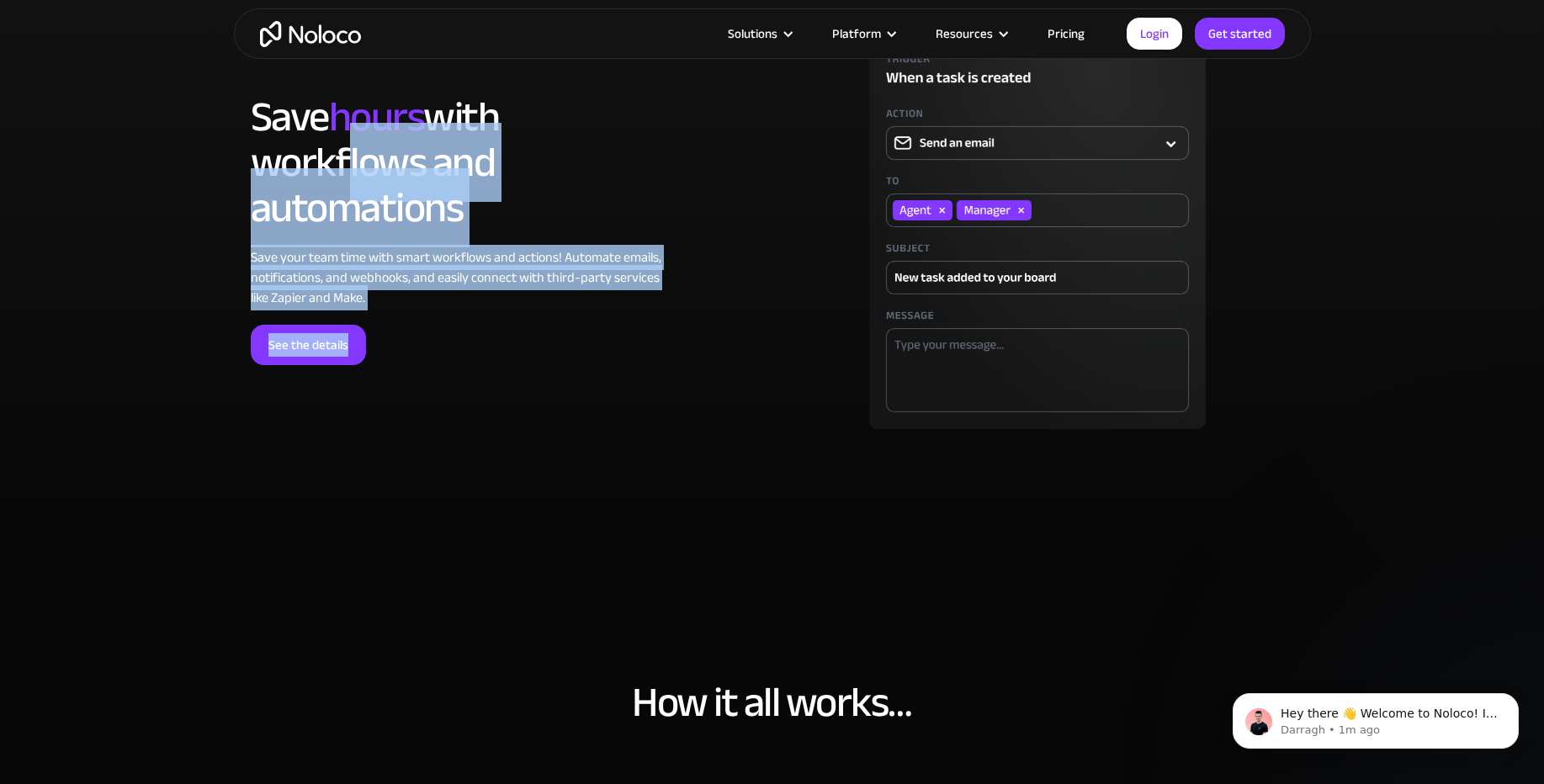
scroll to position [4643, 0]
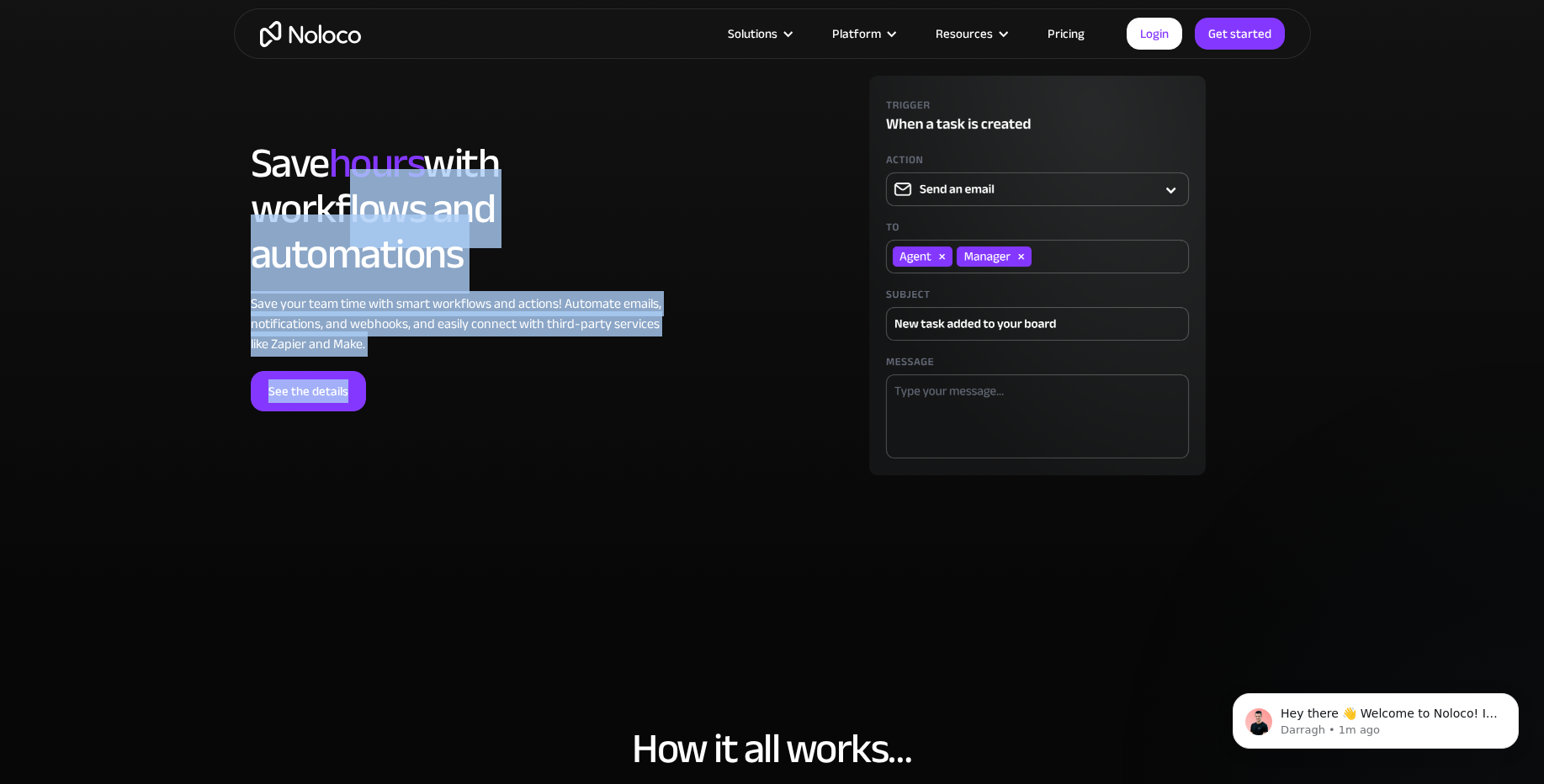
click at [378, 336] on div "Save your team time with smart workflows and actions! Automate emails, notifica…" at bounding box center [464, 323] width 425 height 61
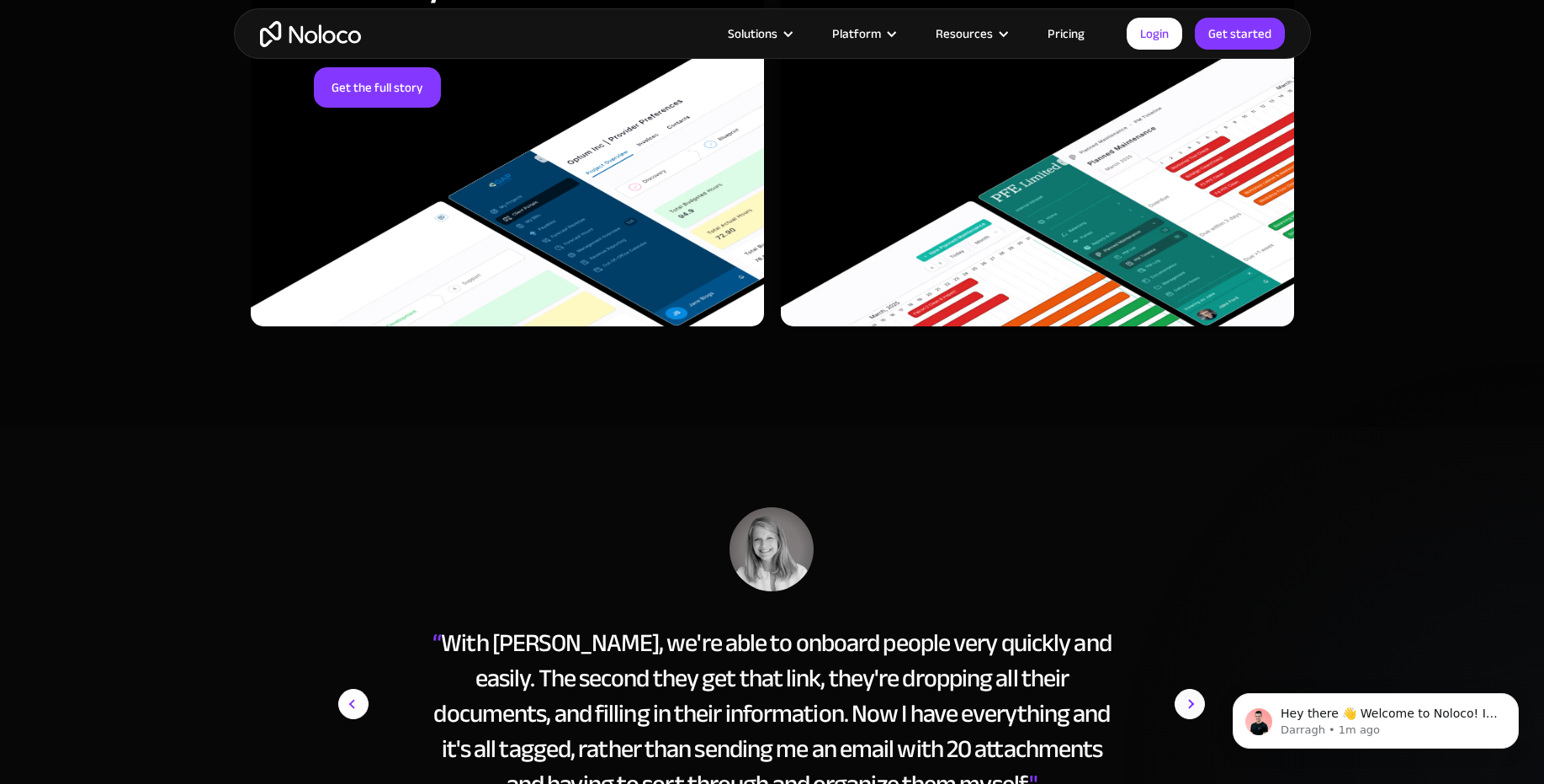
scroll to position [7167, 0]
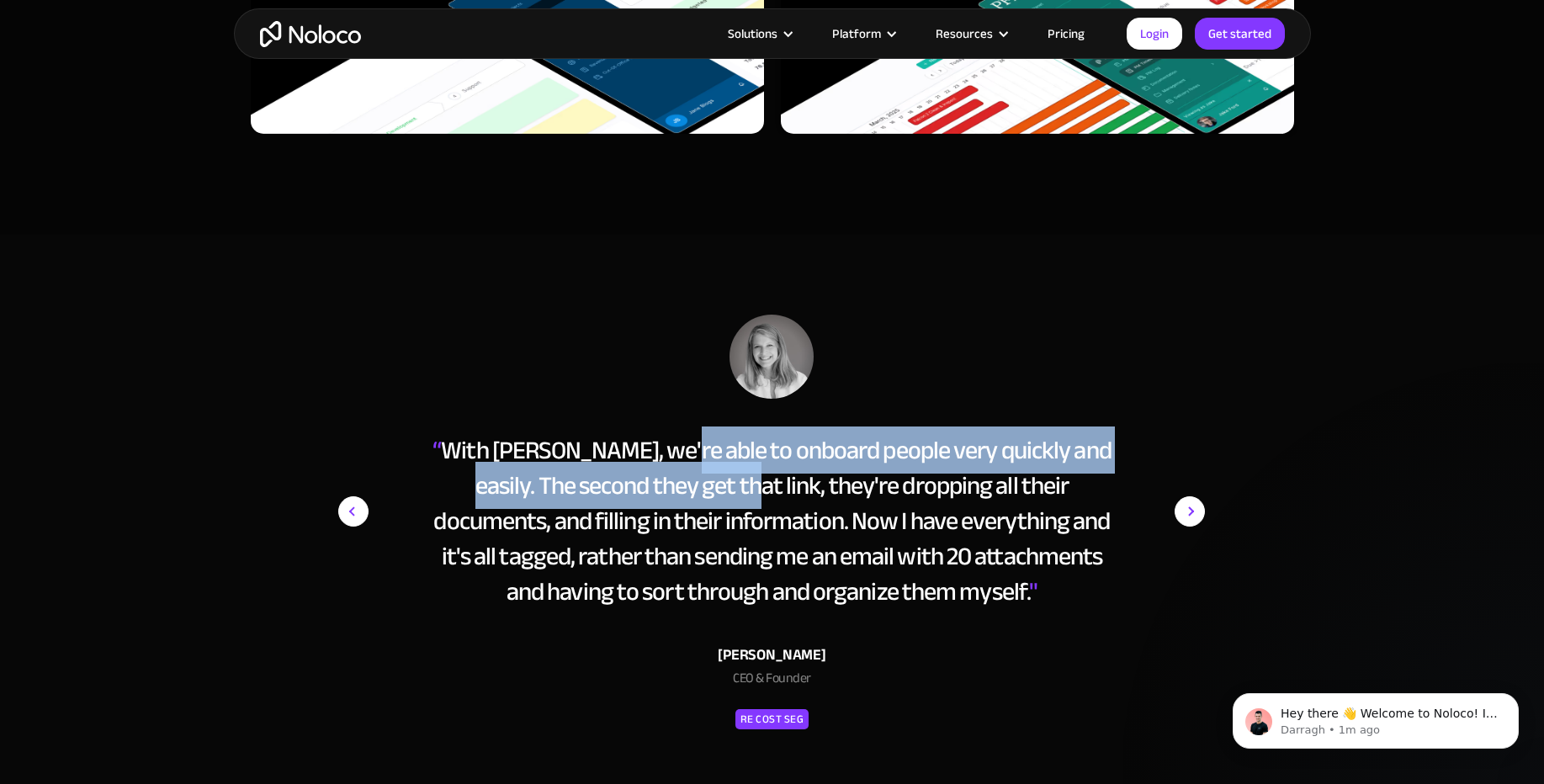
click at [712, 579] on div "“ With Noloco, we're able to onboard people very quickly and easily. The second…" at bounding box center [771, 520] width 688 height 177
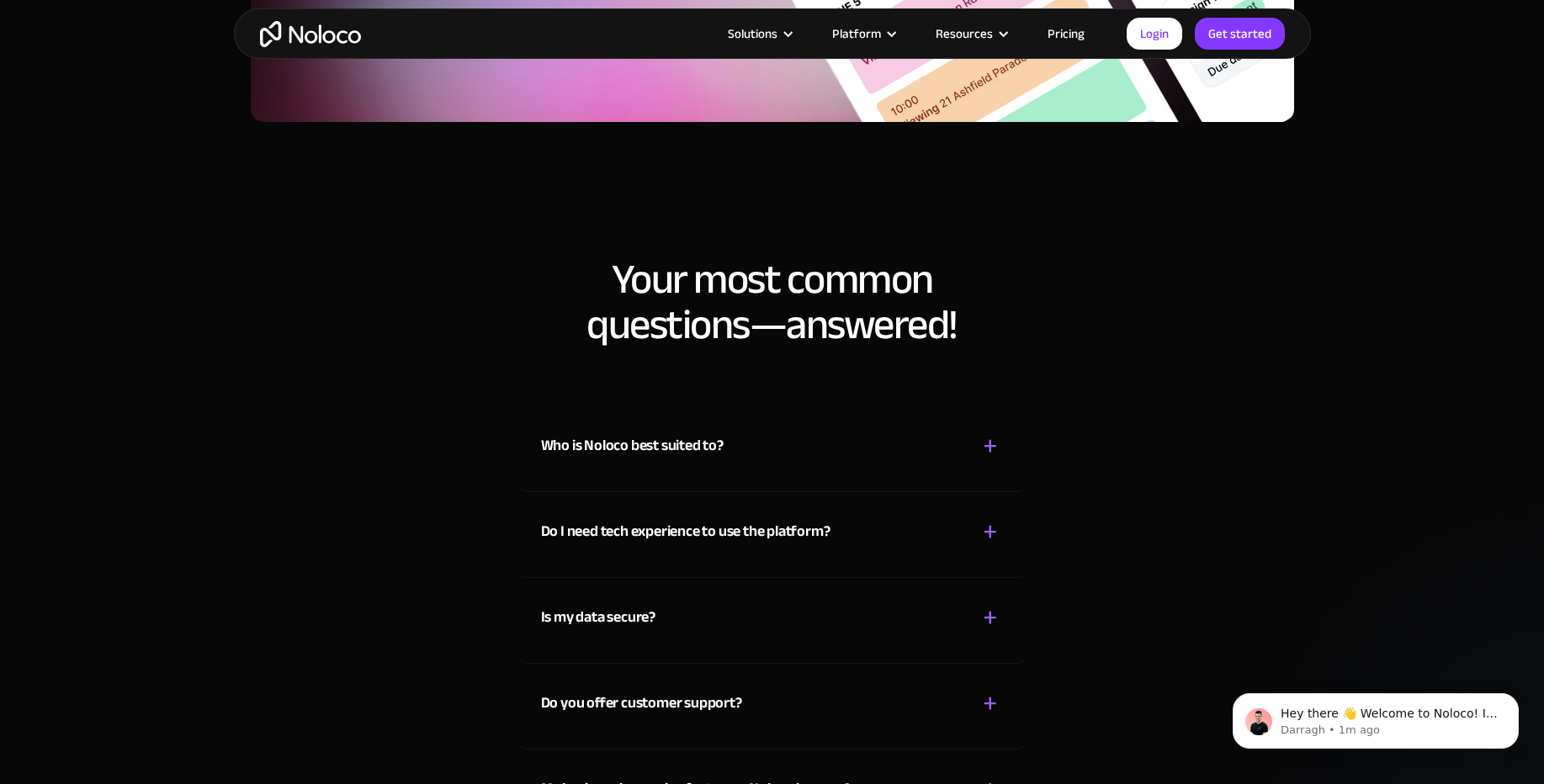
scroll to position [8479, 0]
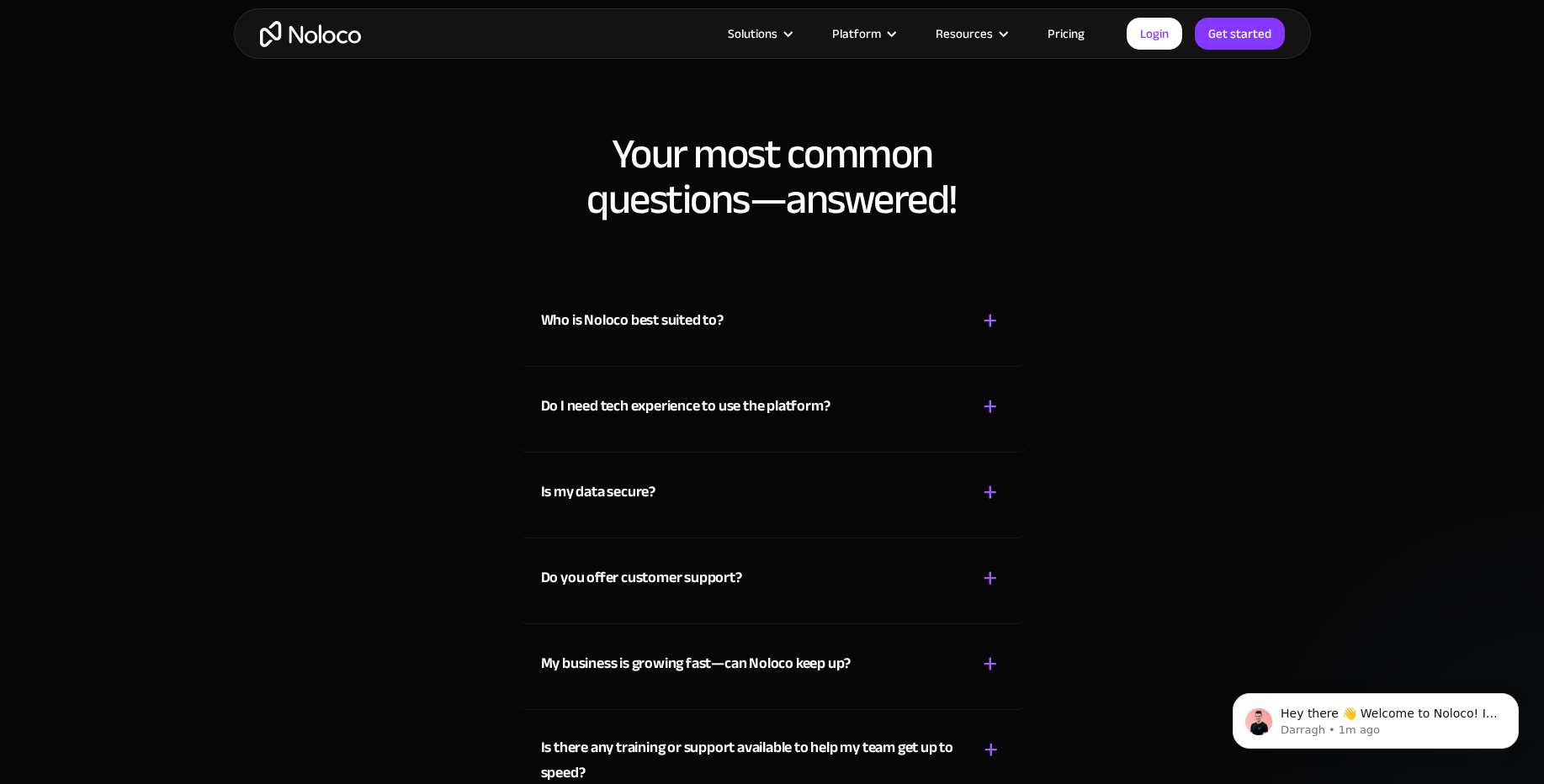
click at [672, 313] on div "Who is Noloco best suited to?" at bounding box center [632, 320] width 183 height 25
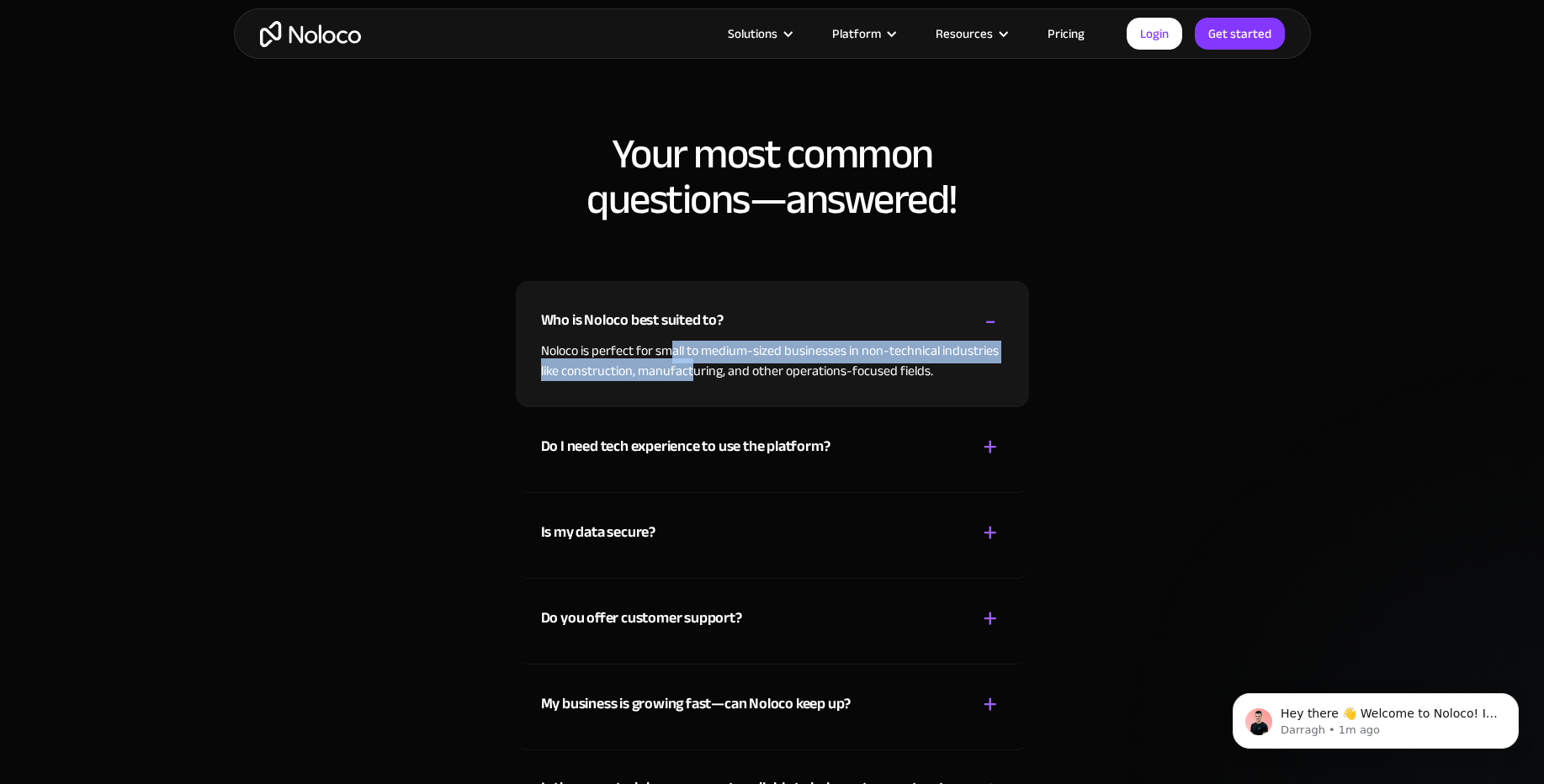
drag, startPoint x: 673, startPoint y: 355, endPoint x: 695, endPoint y: 377, distance: 31.1
click at [695, 375] on p "Noloco is perfect for small to medium-sized businesses in non-technical industr…" at bounding box center [772, 361] width 463 height 40
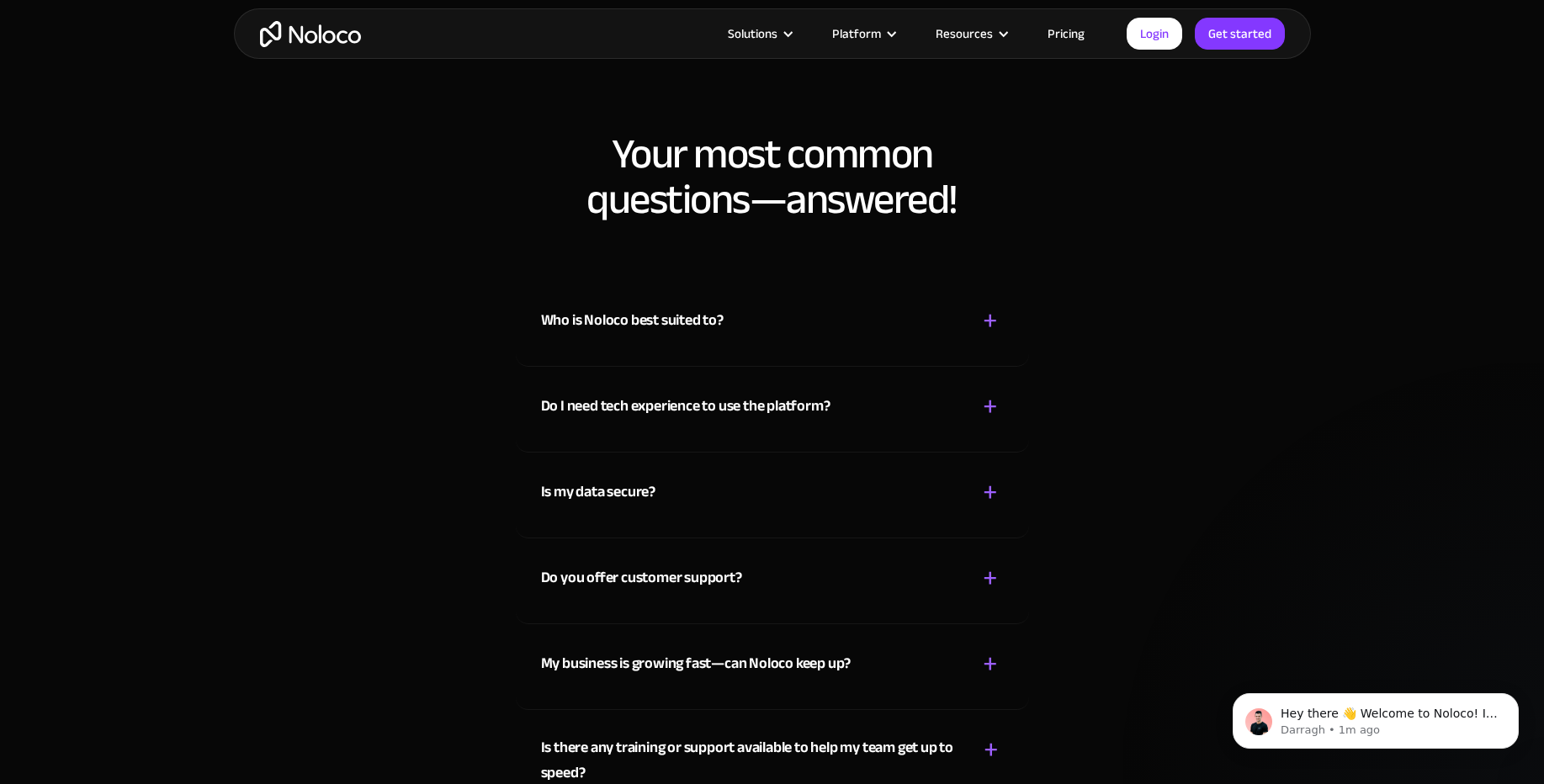
click at [695, 377] on div "Who is Noloco best suited to? + - Noloco is perfect for small to medium-sized b…" at bounding box center [772, 592] width 513 height 621
drag, startPoint x: 700, startPoint y: 360, endPoint x: 706, endPoint y: 340, distance: 20.9
click at [703, 350] on div "Who is Noloco best suited to? + - Noloco is perfect for small to medium-sized b…" at bounding box center [772, 592] width 513 height 621
click at [706, 340] on div "Who is Noloco best suited to? + -" at bounding box center [772, 311] width 463 height 60
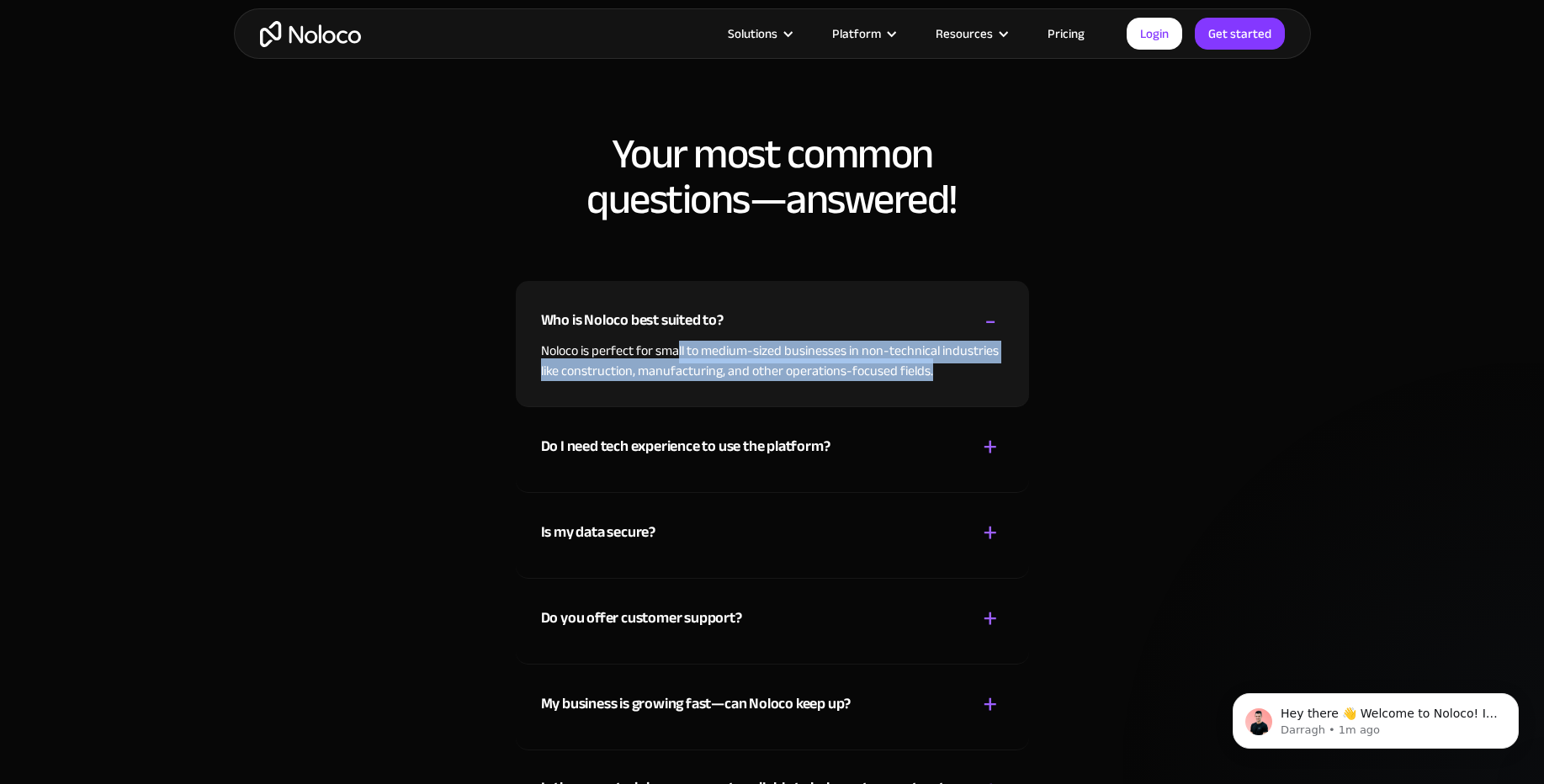
drag, startPoint x: 679, startPoint y: 363, endPoint x: 682, endPoint y: 392, distance: 29.2
click at [682, 392] on div "Who is Noloco best suited to? + - Noloco is perfect for small to medium-sized b…" at bounding box center [772, 343] width 513 height 126
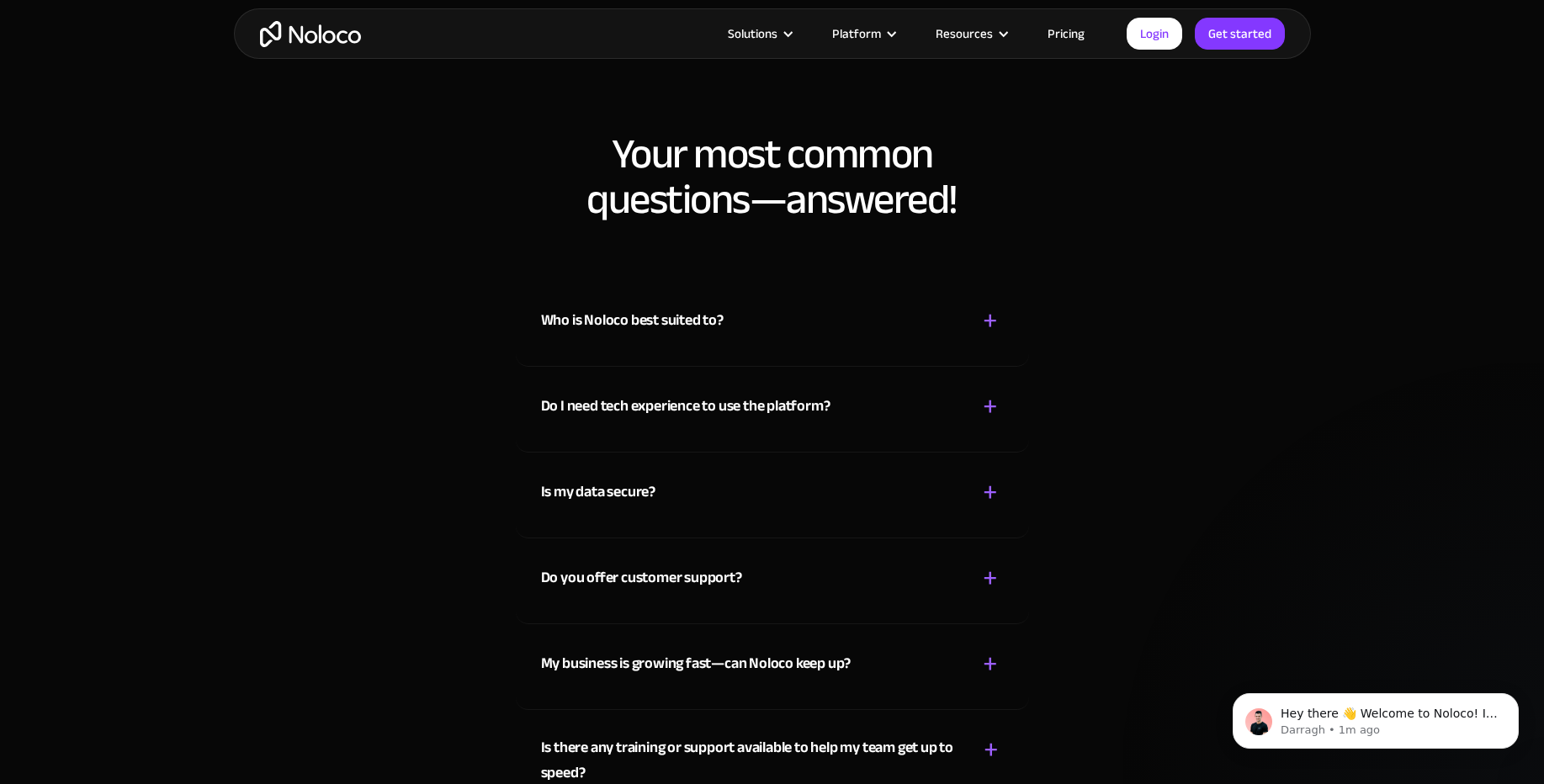
click at [677, 415] on div "Do I need tech experience to use the platform?" at bounding box center [685, 406] width 290 height 25
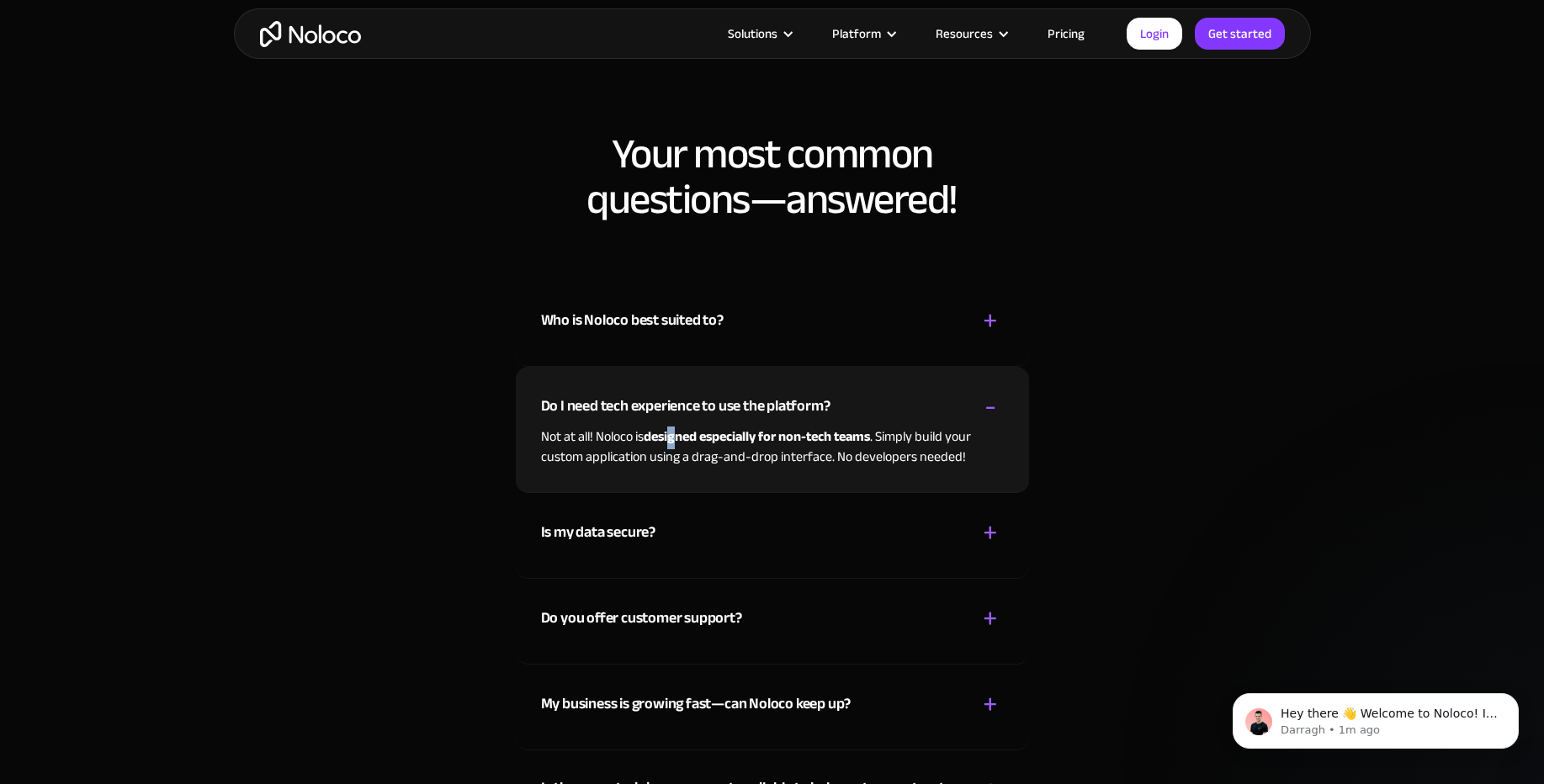
drag, startPoint x: 673, startPoint y: 427, endPoint x: 682, endPoint y: 456, distance: 30.4
click at [682, 454] on p "Not at all! Noloco is designed especially for non-tech teams . Simply build you…" at bounding box center [772, 446] width 463 height 40
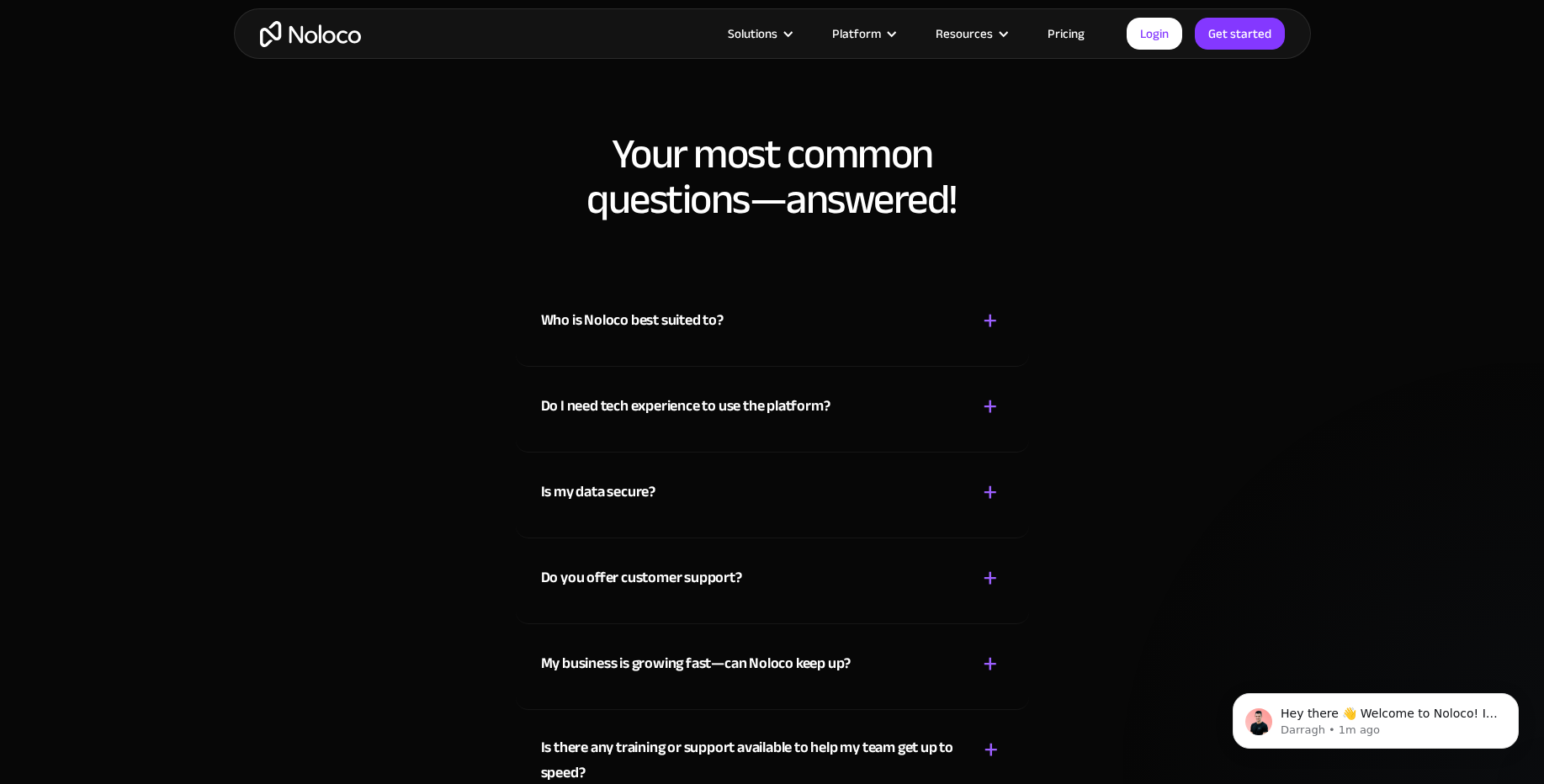
click at [659, 520] on div "Is my data secure? + - Absolutely! Security is very important to us. Our access…" at bounding box center [772, 494] width 513 height 86
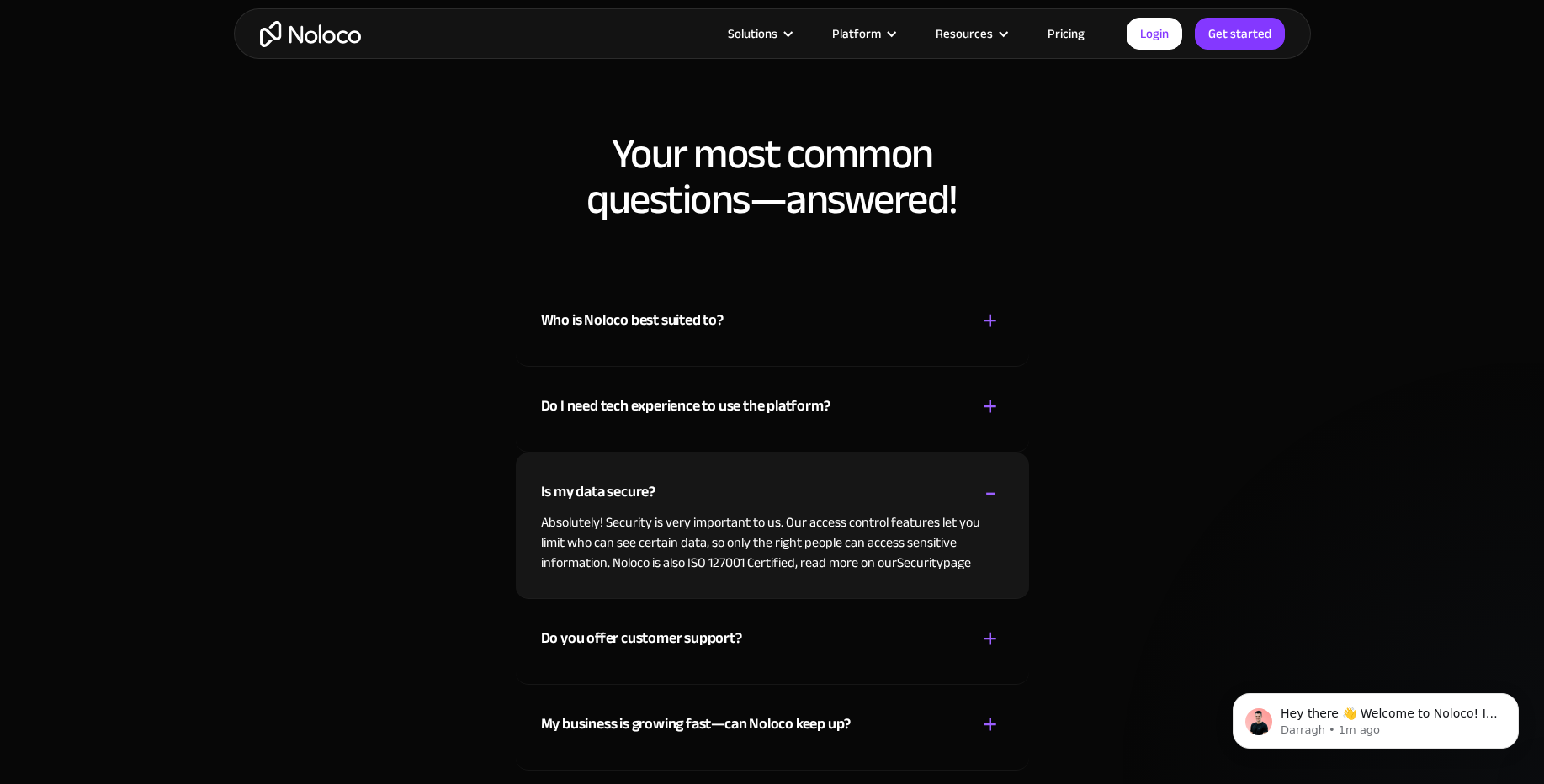
click at [656, 508] on div "Is my data secure? + -" at bounding box center [772, 482] width 463 height 60
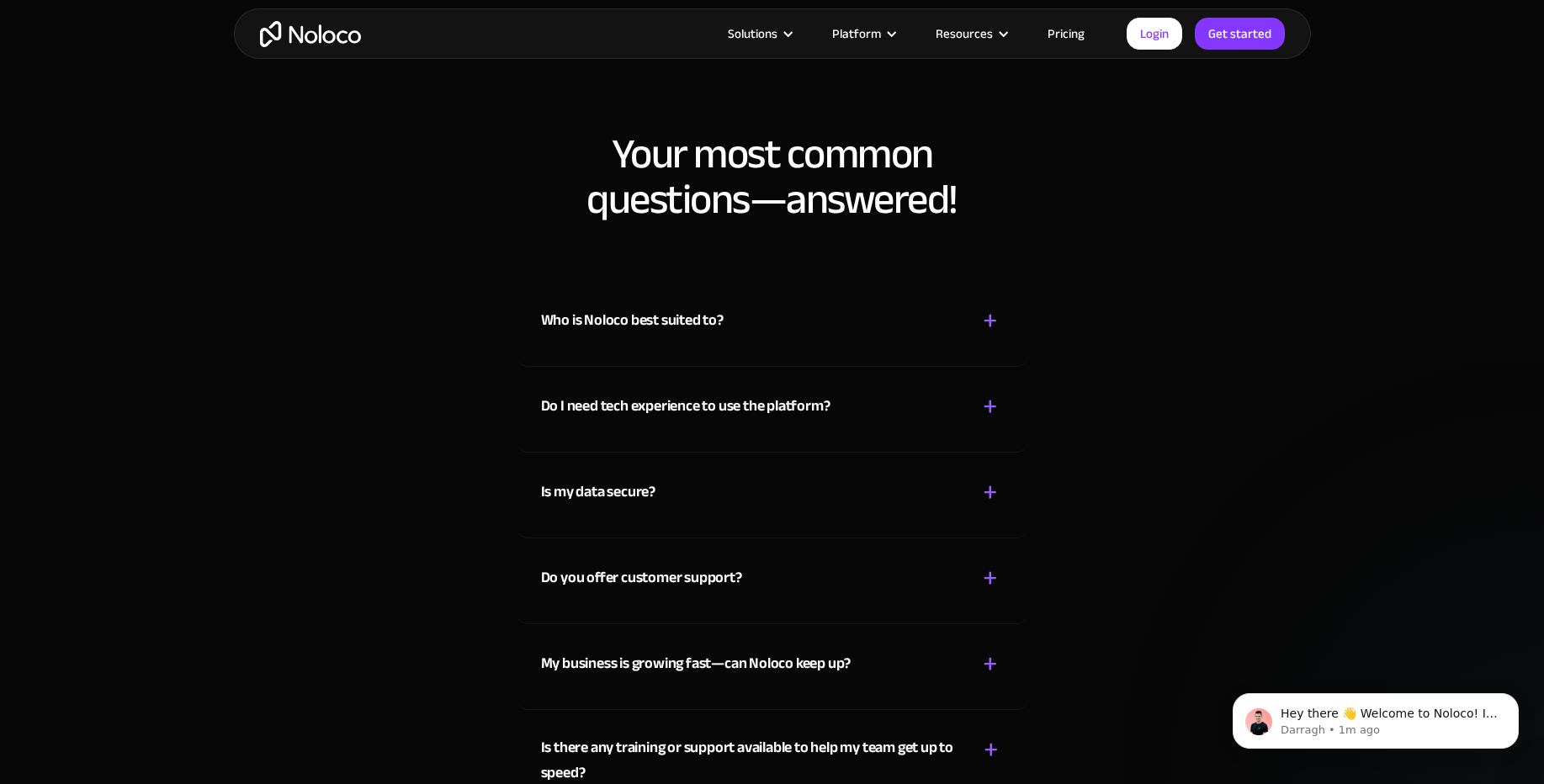
click at [635, 626] on div "My business is growing fast—can Noloco keep up? + -" at bounding box center [772, 654] width 463 height 60
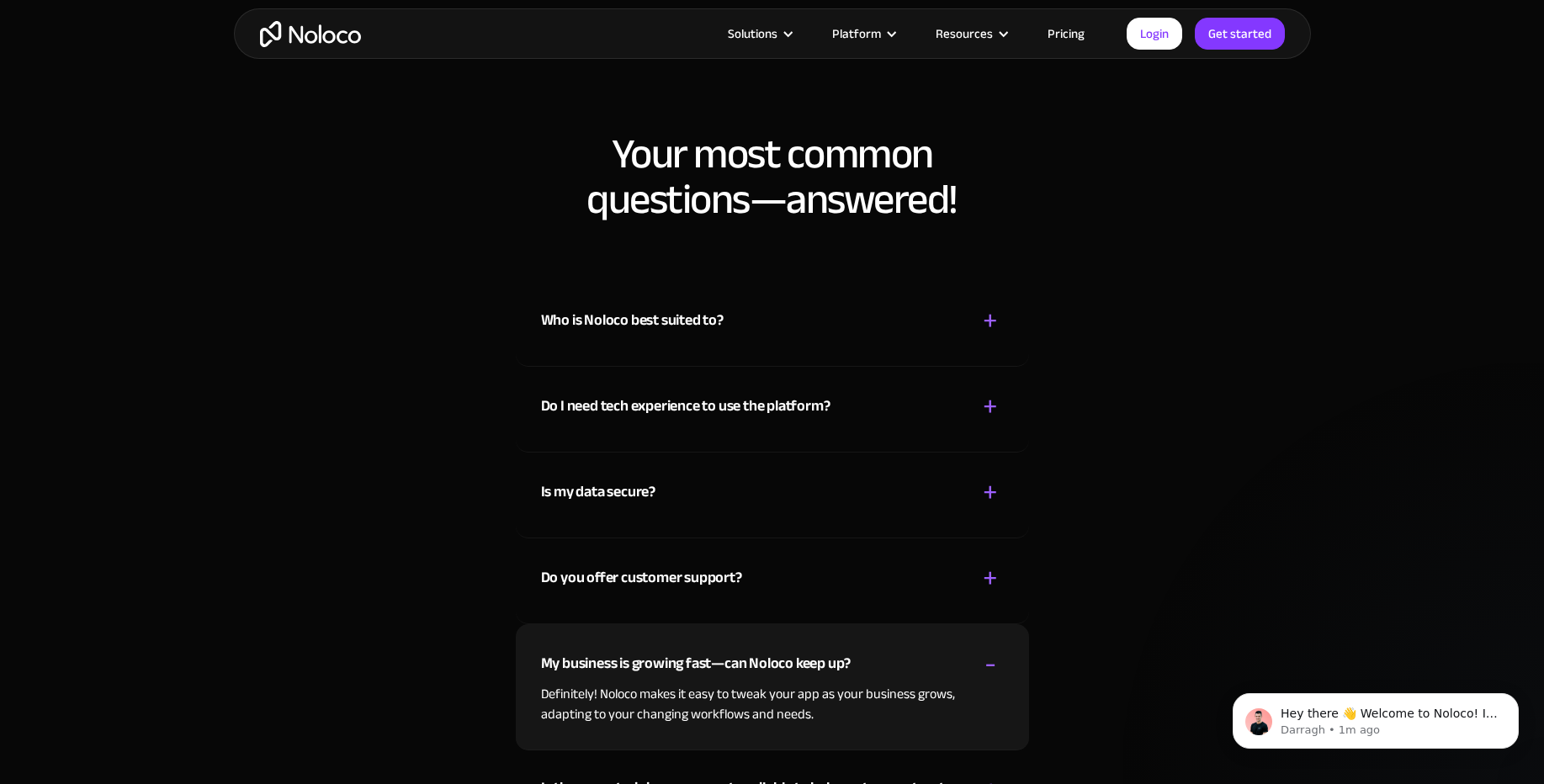
click at [637, 595] on div "Do you offer customer support? + -" at bounding box center [772, 569] width 463 height 60
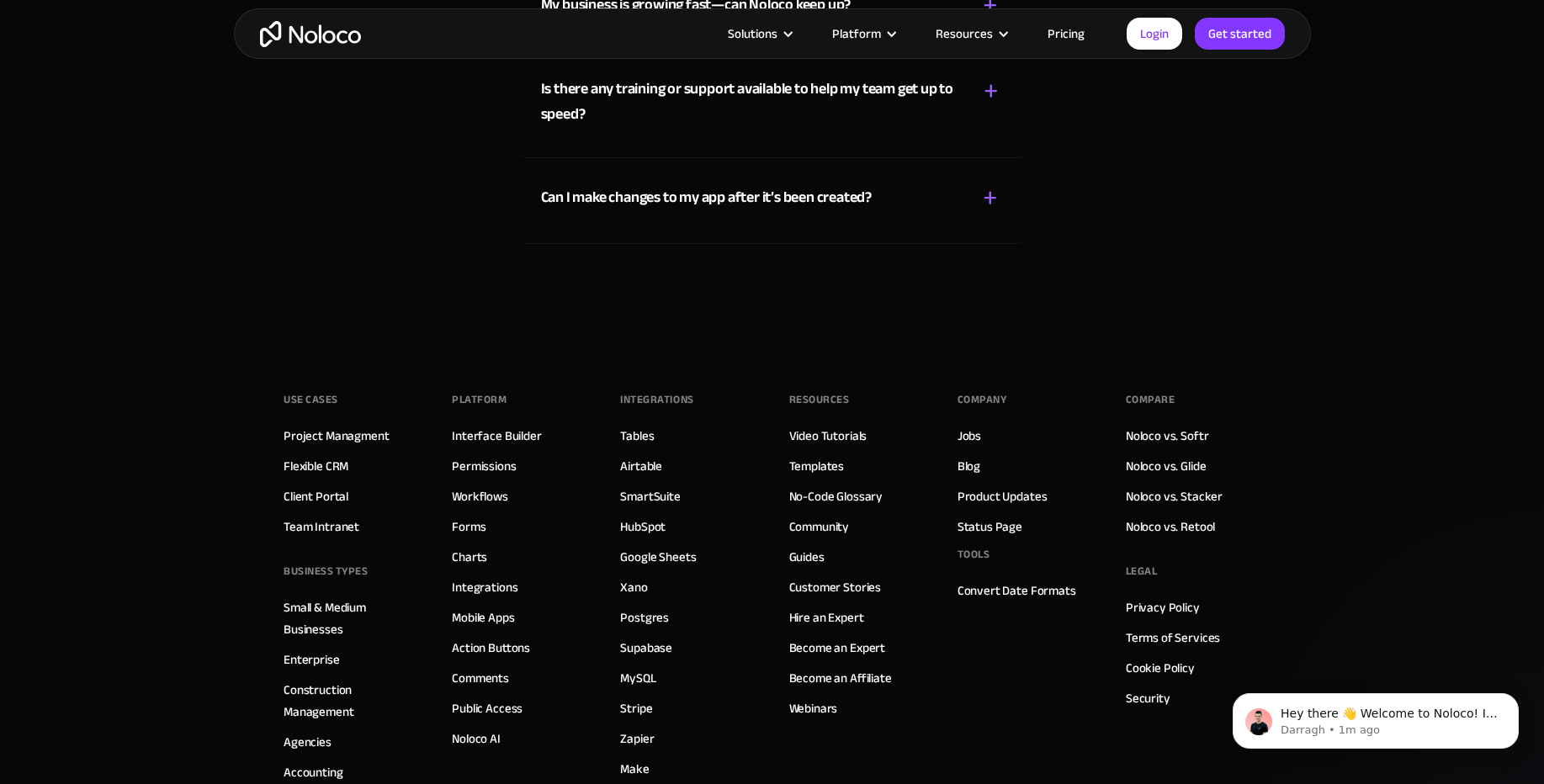
scroll to position [9186, 0]
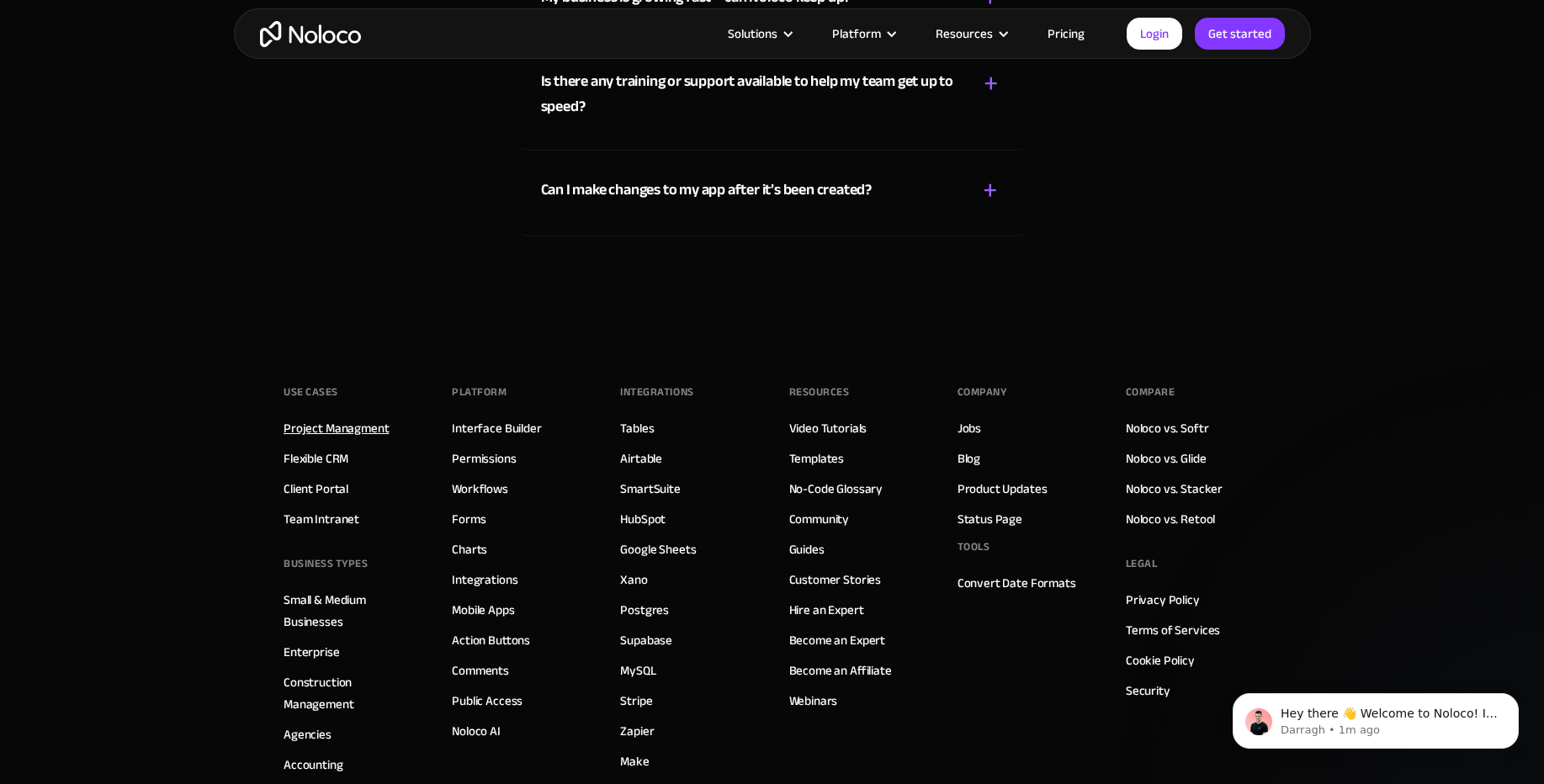
click at [364, 429] on link "Project Managment" at bounding box center [336, 428] width 105 height 22
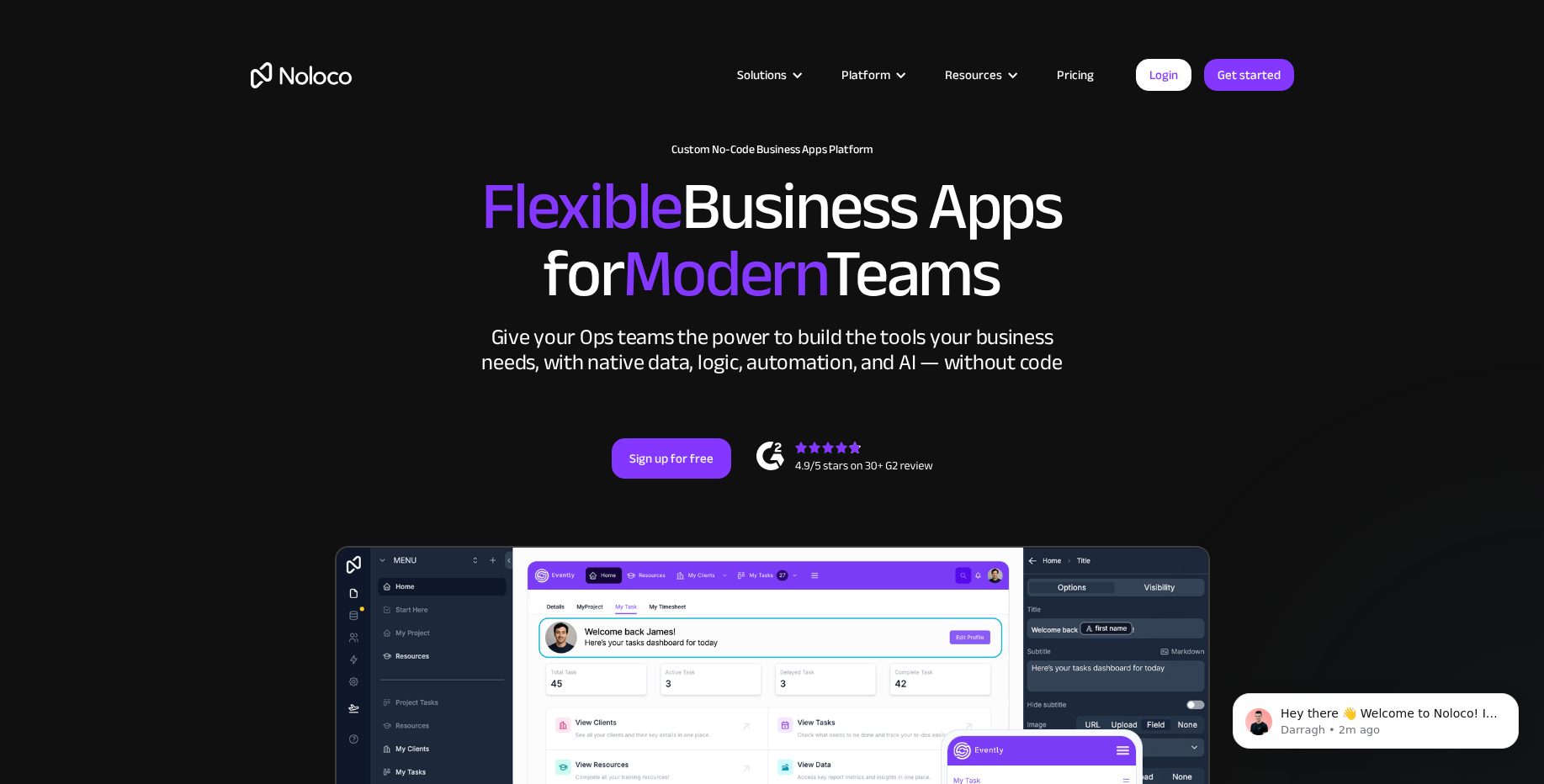
click at [1079, 60] on div "Solutions Use Cases Business Types Project Management Keep track of customers, …" at bounding box center [772, 91] width 1076 height 99
click at [1076, 71] on link "Pricing" at bounding box center [1075, 74] width 79 height 22
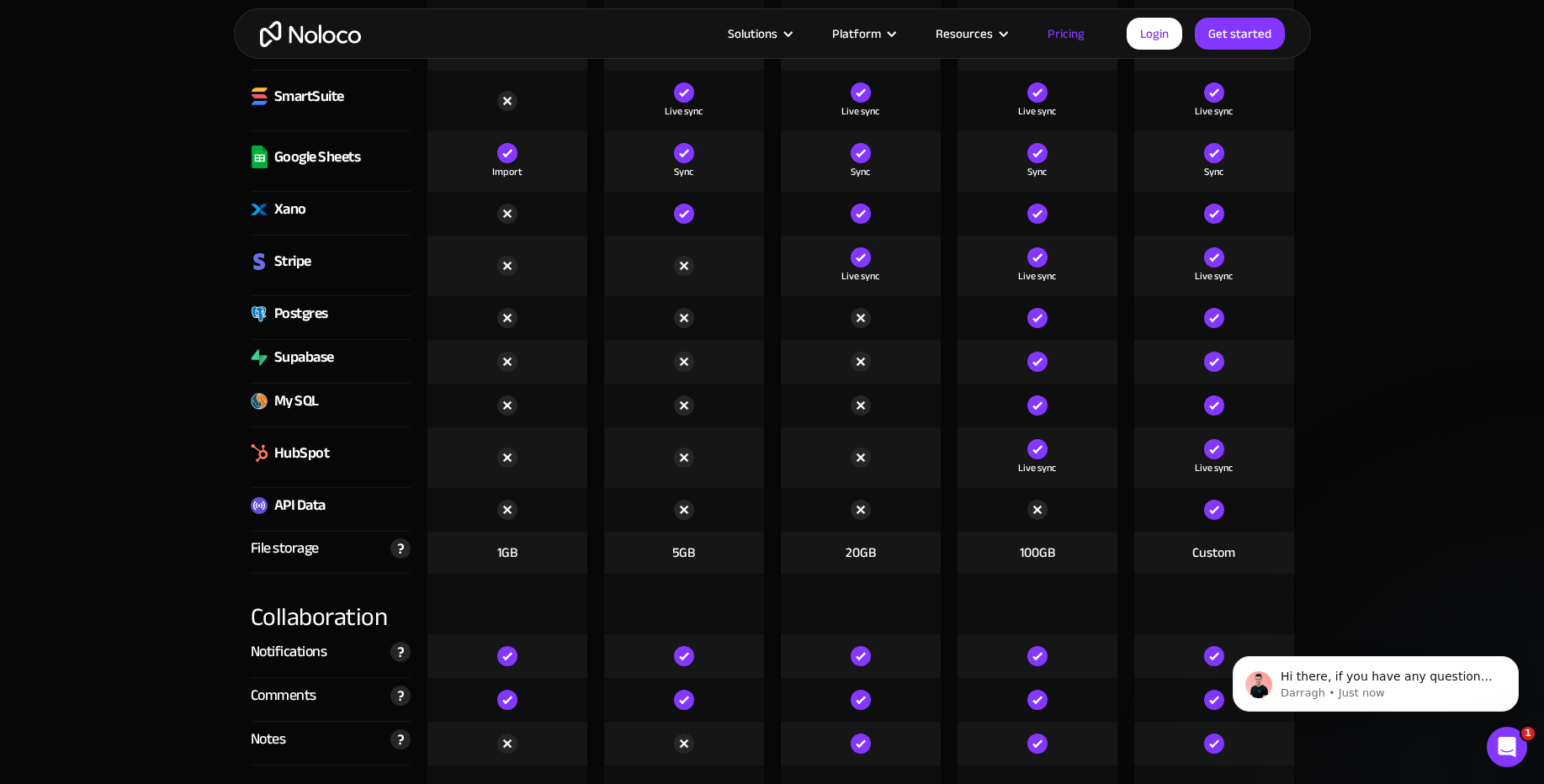
scroll to position [2523, 0]
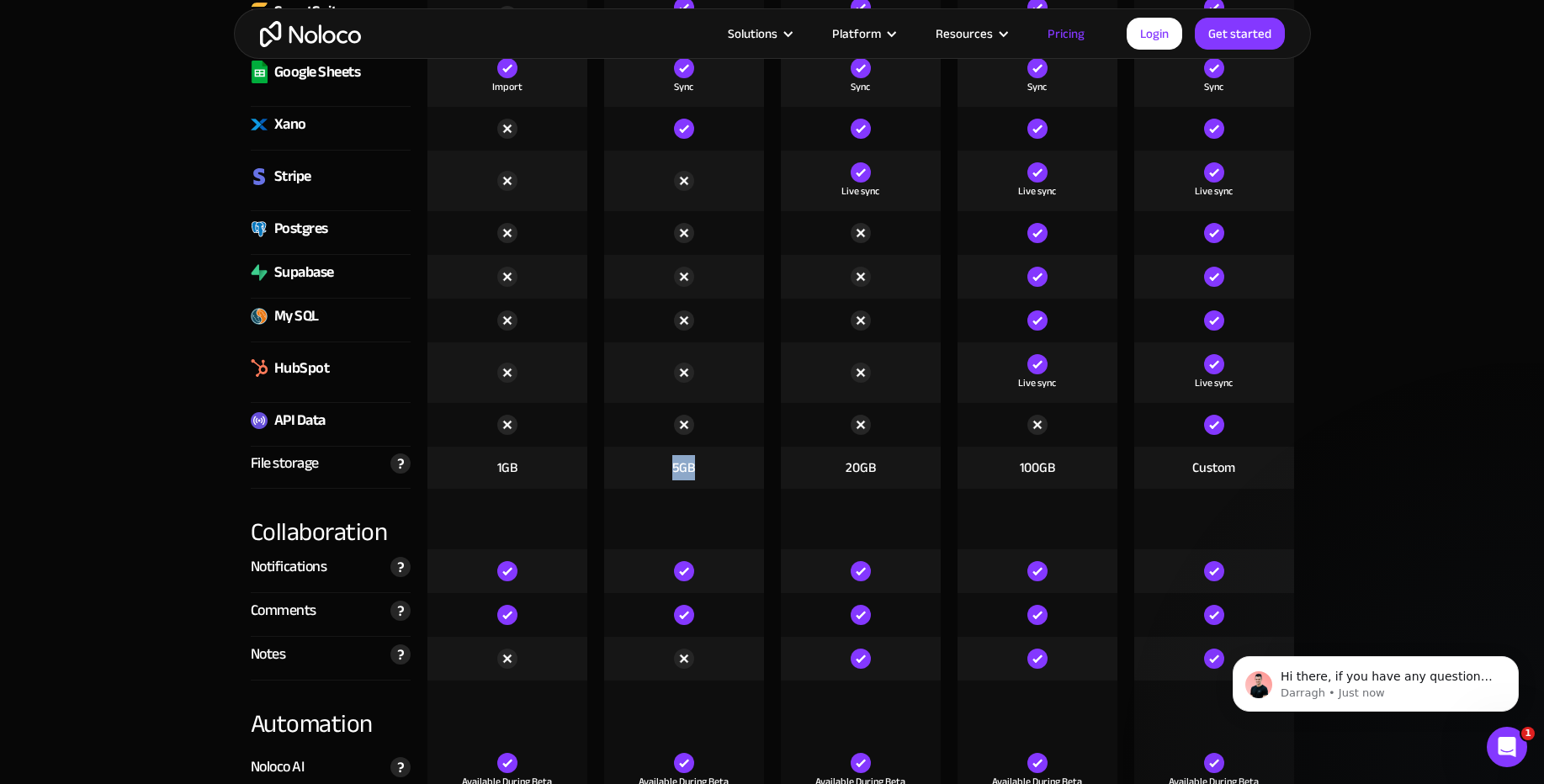
drag, startPoint x: 666, startPoint y: 467, endPoint x: 707, endPoint y: 470, distance: 41.1
click at [707, 470] on div "5GB" at bounding box center [684, 468] width 160 height 42
copy div "5GB"
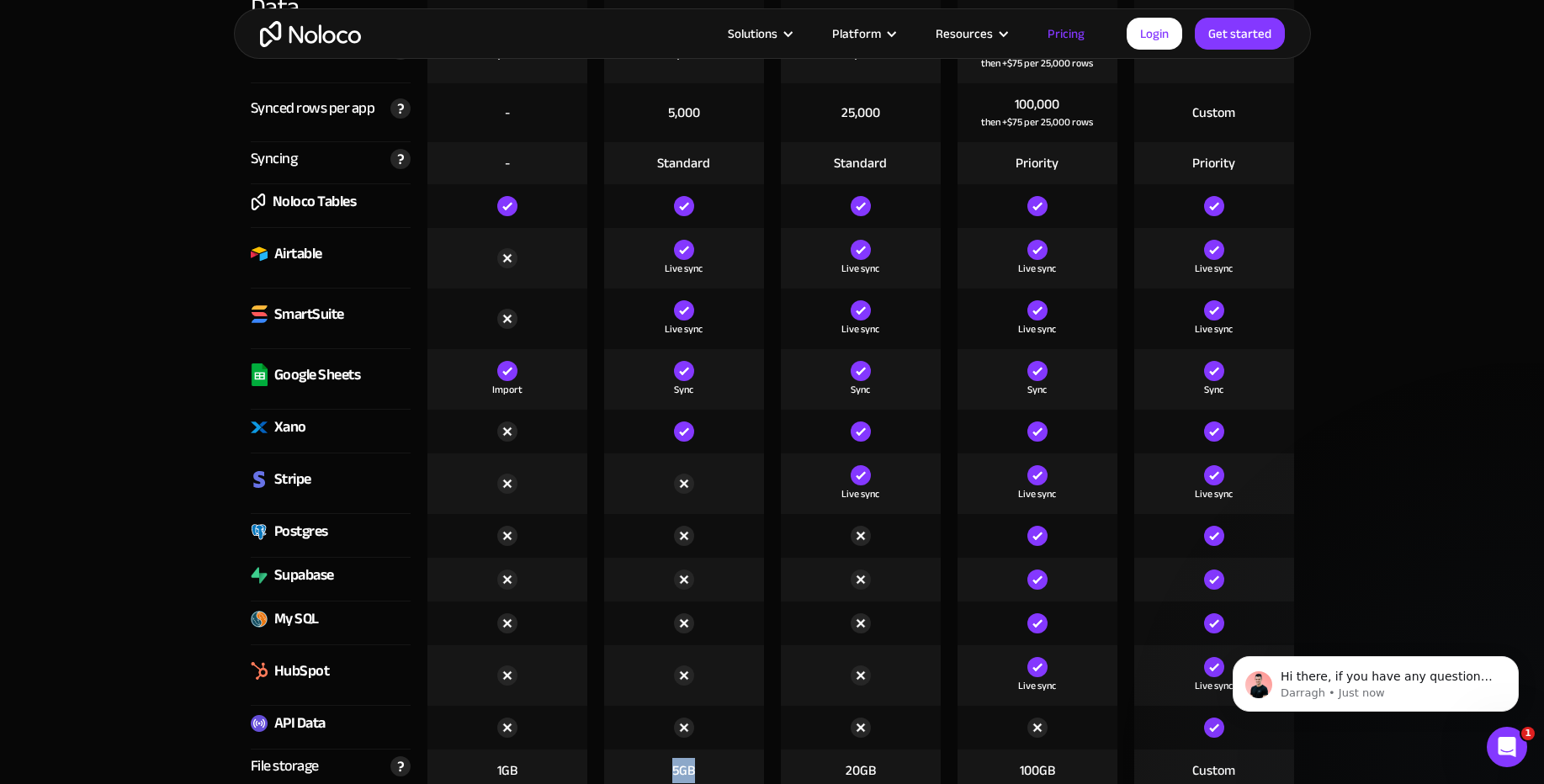
scroll to position [2826, 0]
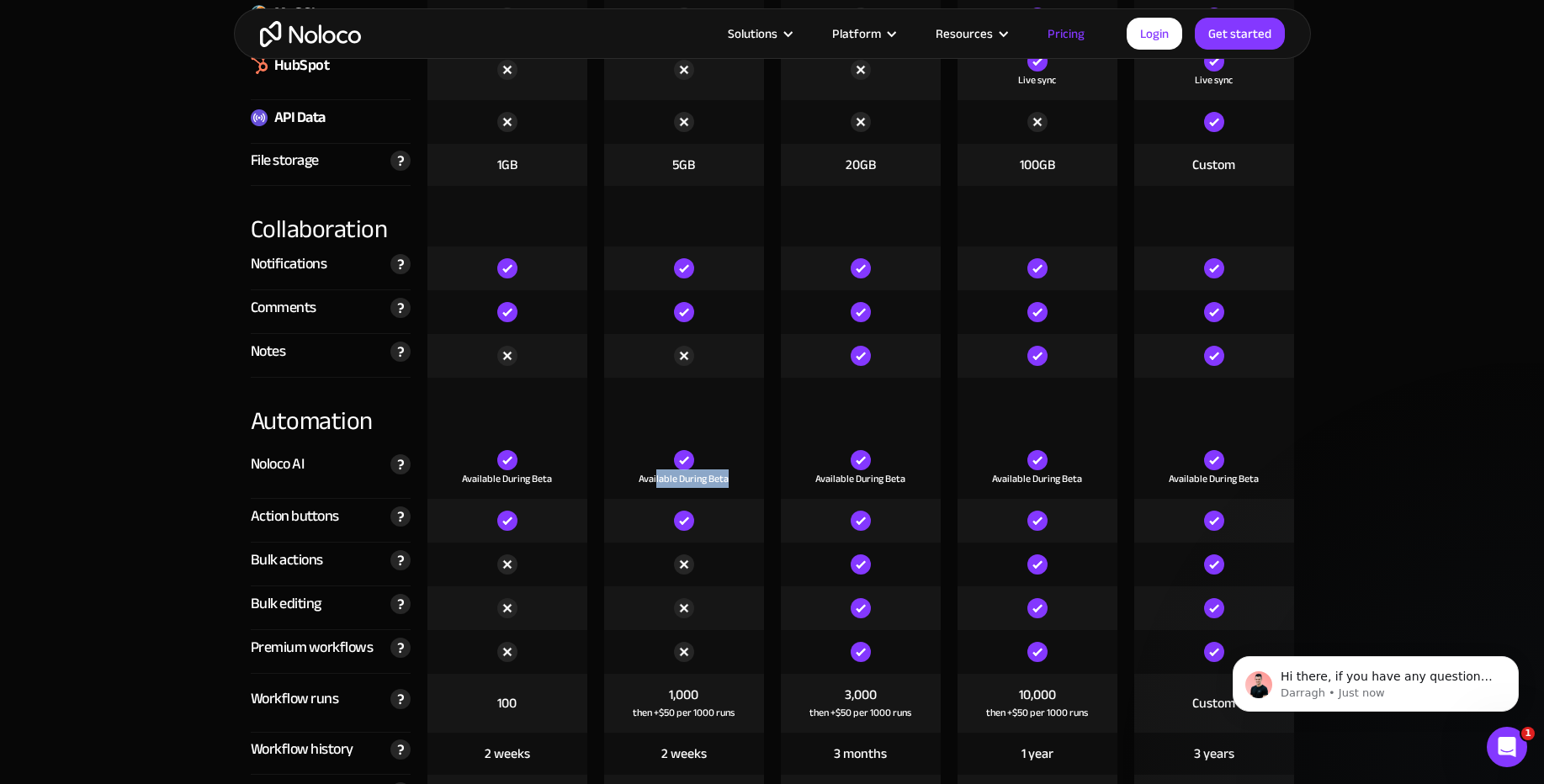
drag, startPoint x: 657, startPoint y: 486, endPoint x: 695, endPoint y: 490, distance: 38.2
click at [689, 490] on div "Available During Beta" at bounding box center [684, 468] width 160 height 61
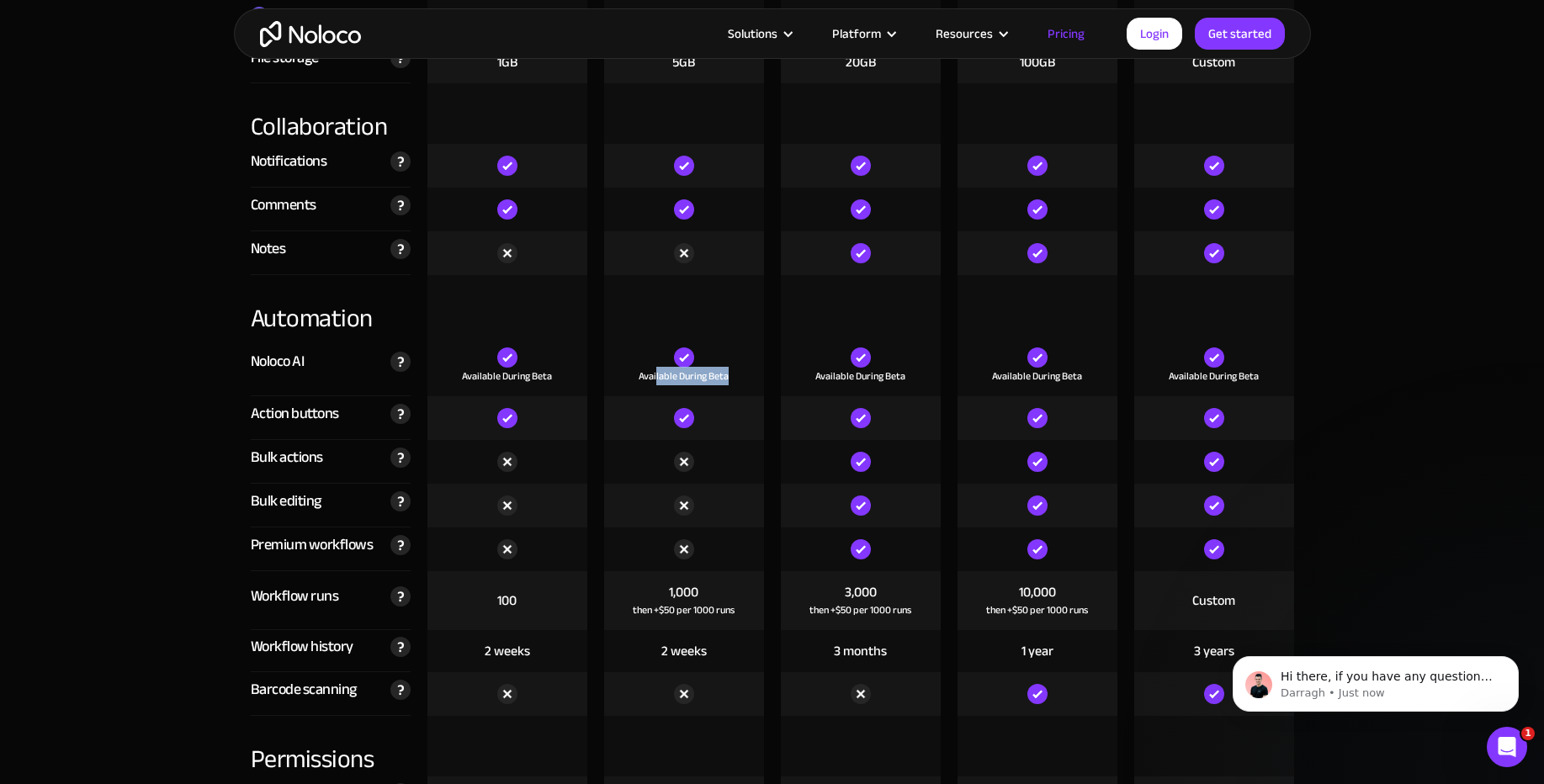
scroll to position [3028, 0]
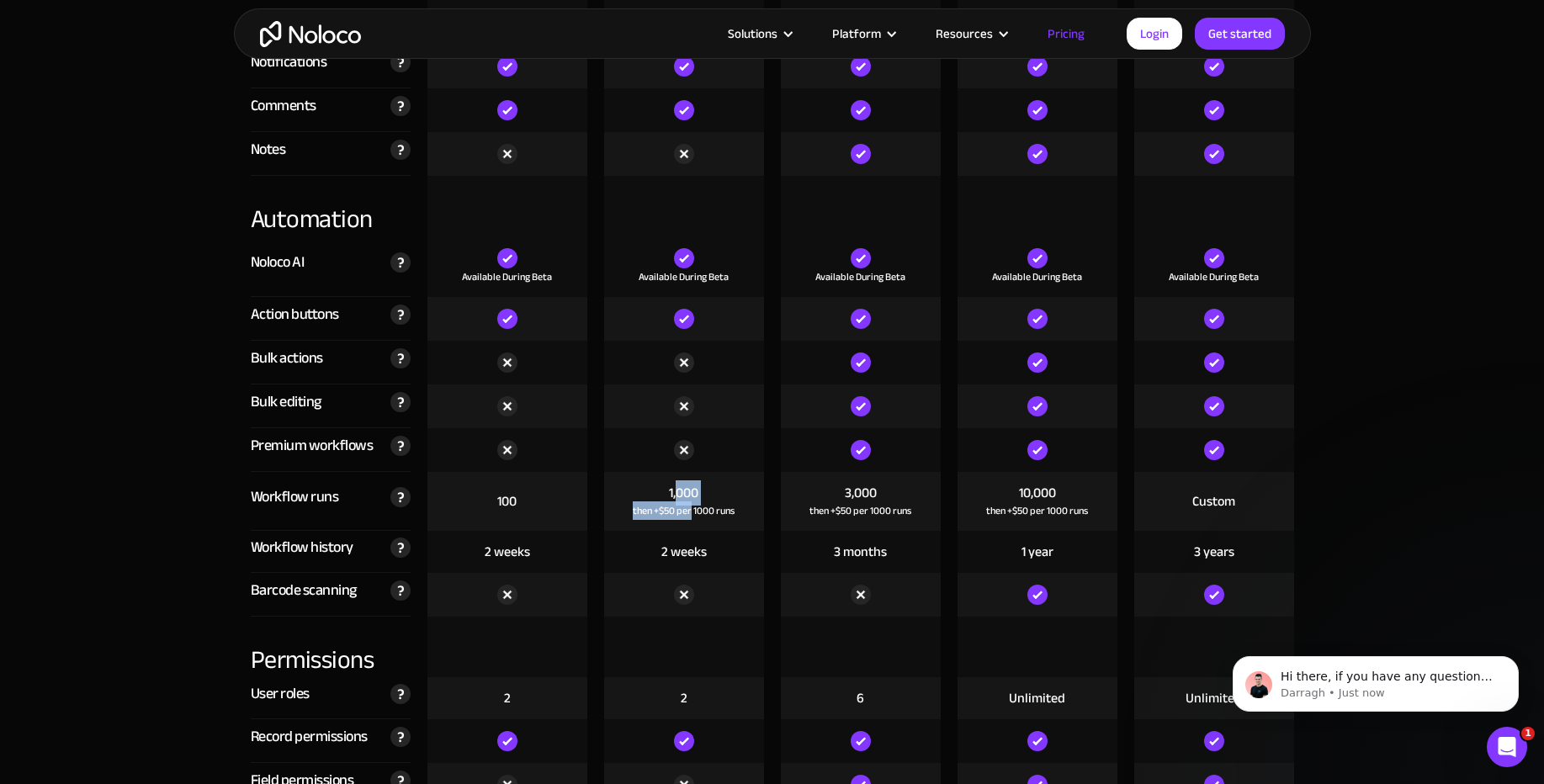
drag, startPoint x: 675, startPoint y: 494, endPoint x: 693, endPoint y: 508, distance: 22.8
click at [693, 506] on div "1,000 then +$50 per 1000 runs" at bounding box center [684, 501] width 160 height 59
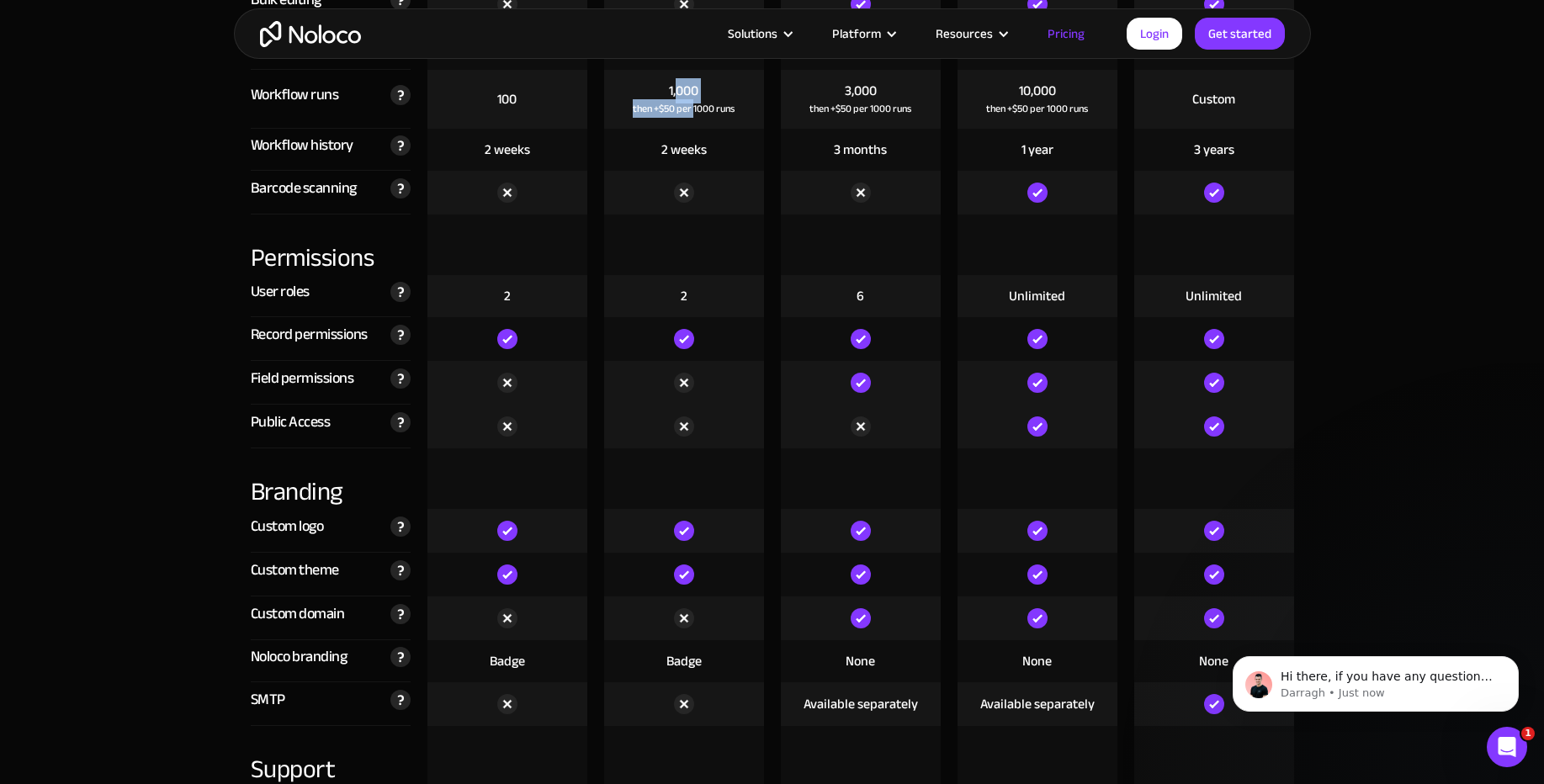
scroll to position [3432, 0]
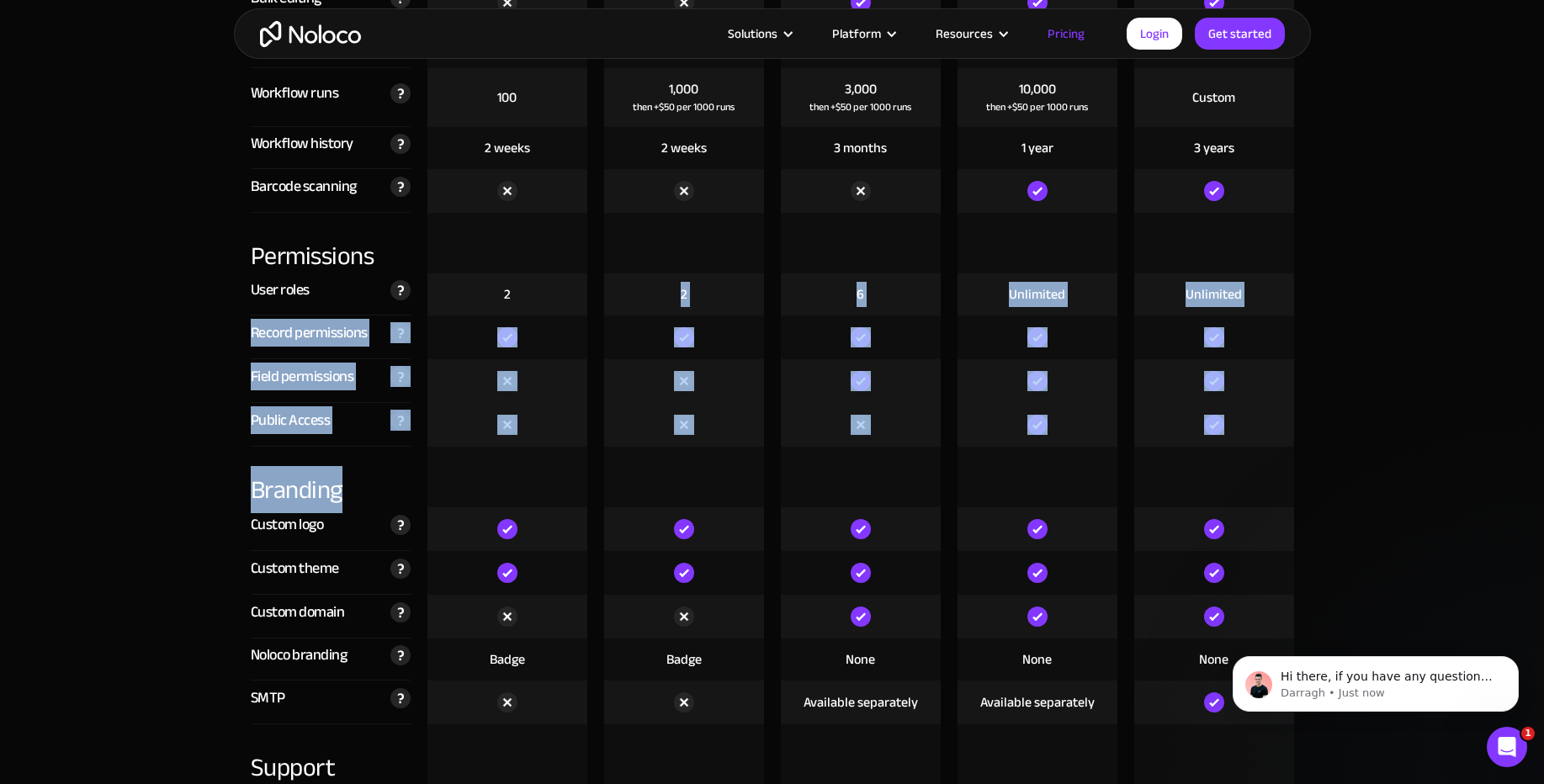
drag, startPoint x: 700, startPoint y: 446, endPoint x: 711, endPoint y: 487, distance: 42.4
click at [707, 468] on div "Compare our plans Free Free Get started Starter $ 29 / month Get started Pro $ …" at bounding box center [772, 439] width 1076 height 4377
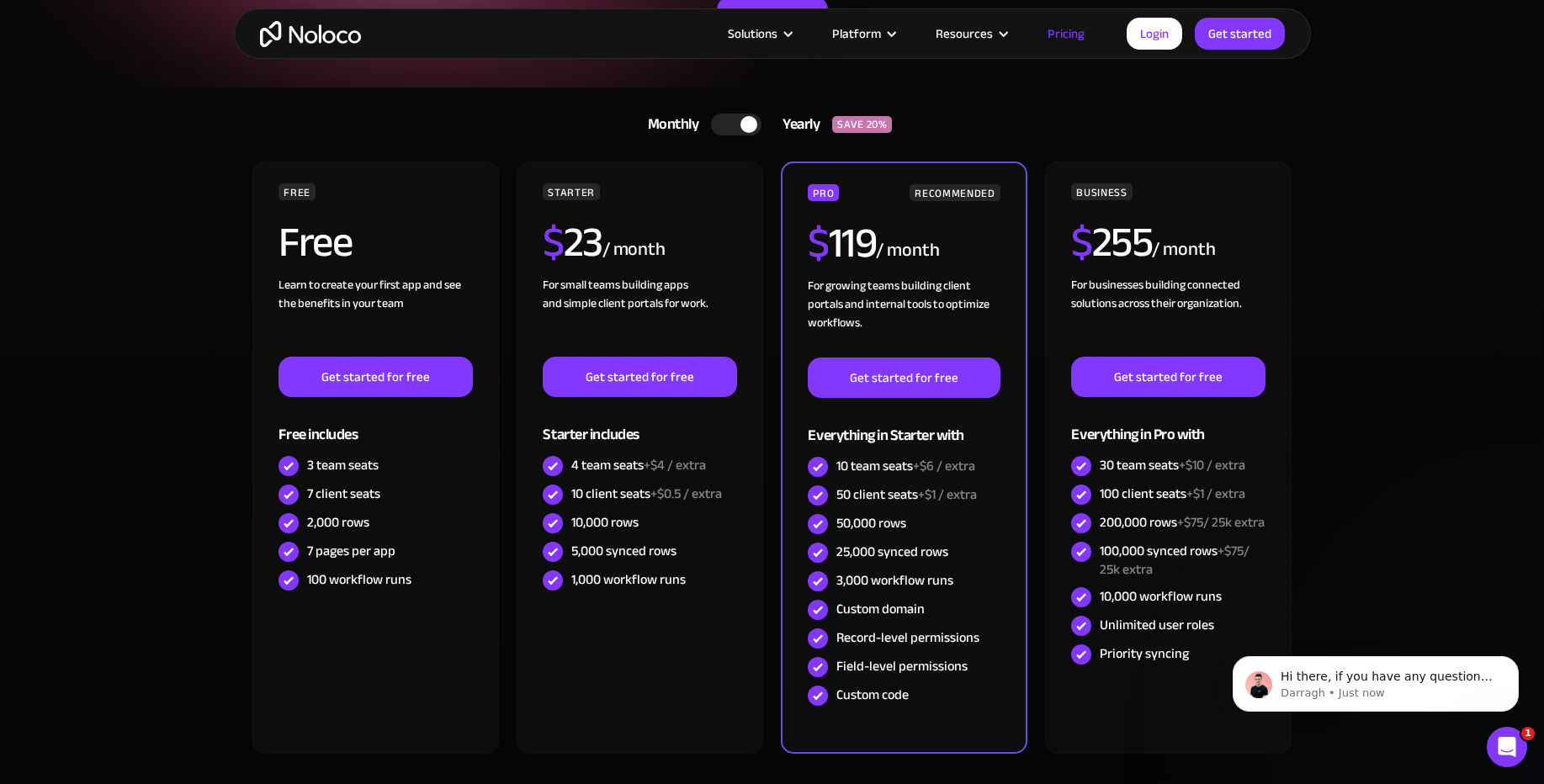
scroll to position [260, 0]
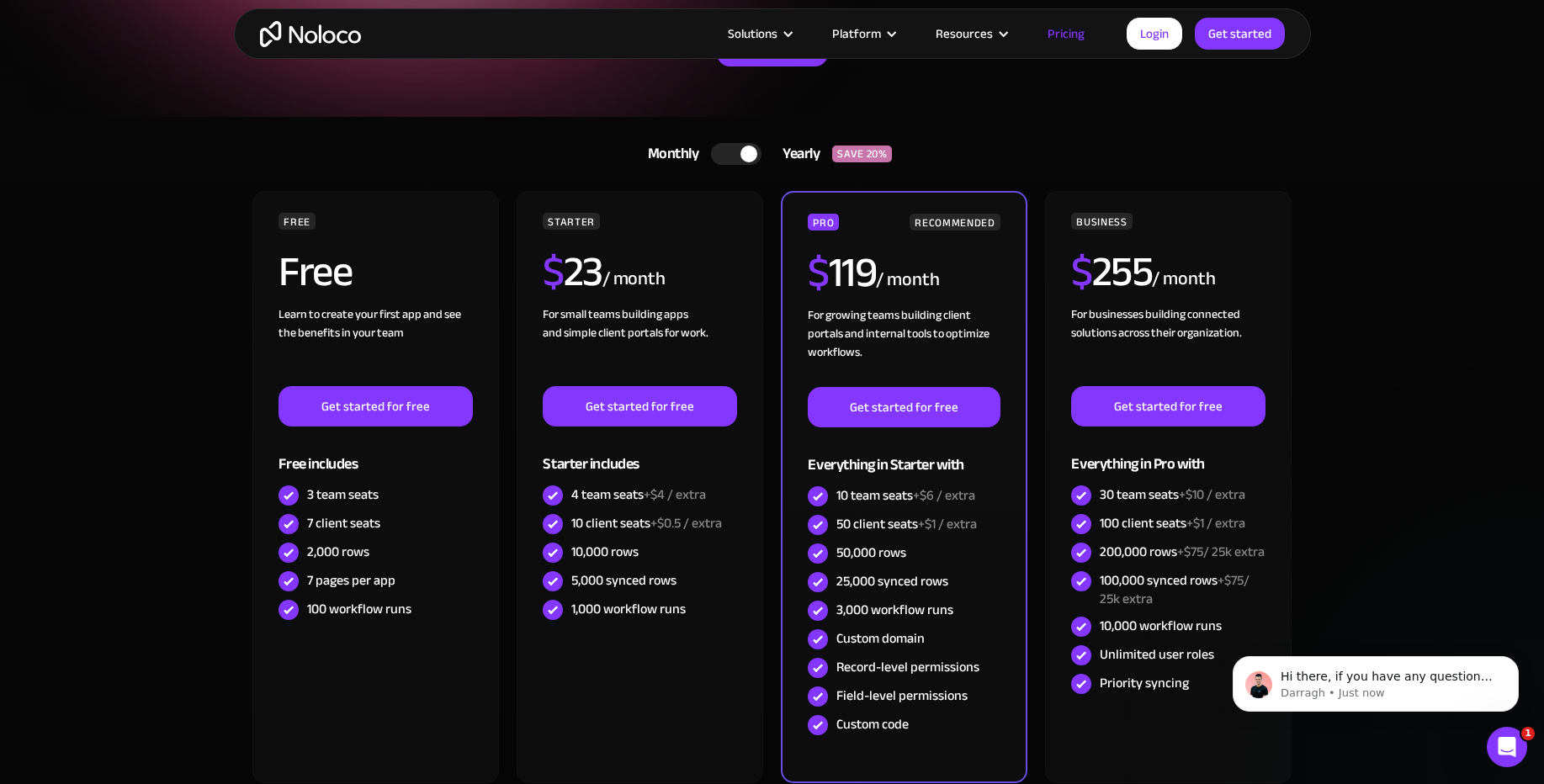
click at [730, 155] on div at bounding box center [736, 154] width 50 height 22
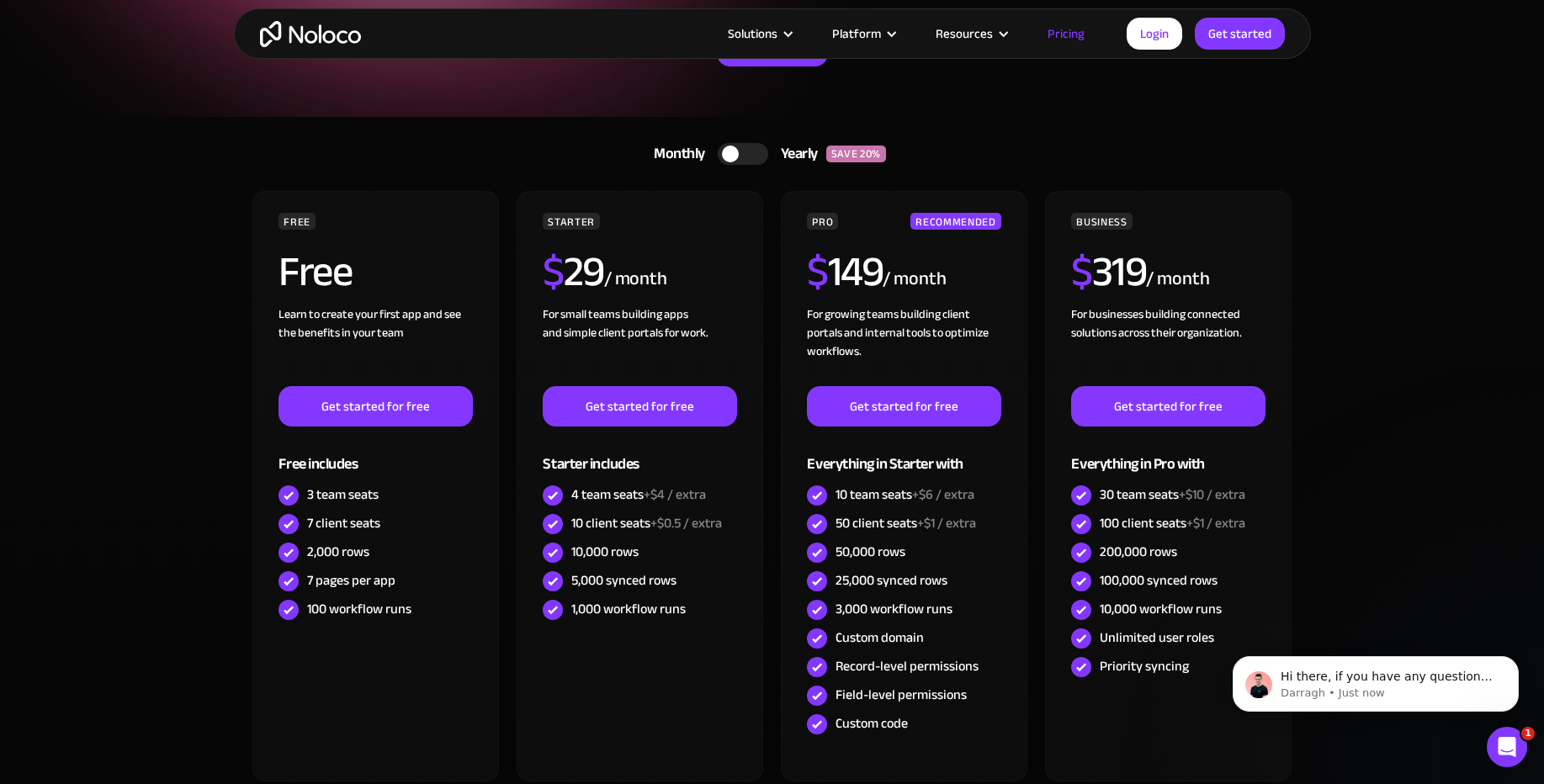
click at [761, 152] on div at bounding box center [743, 154] width 50 height 22
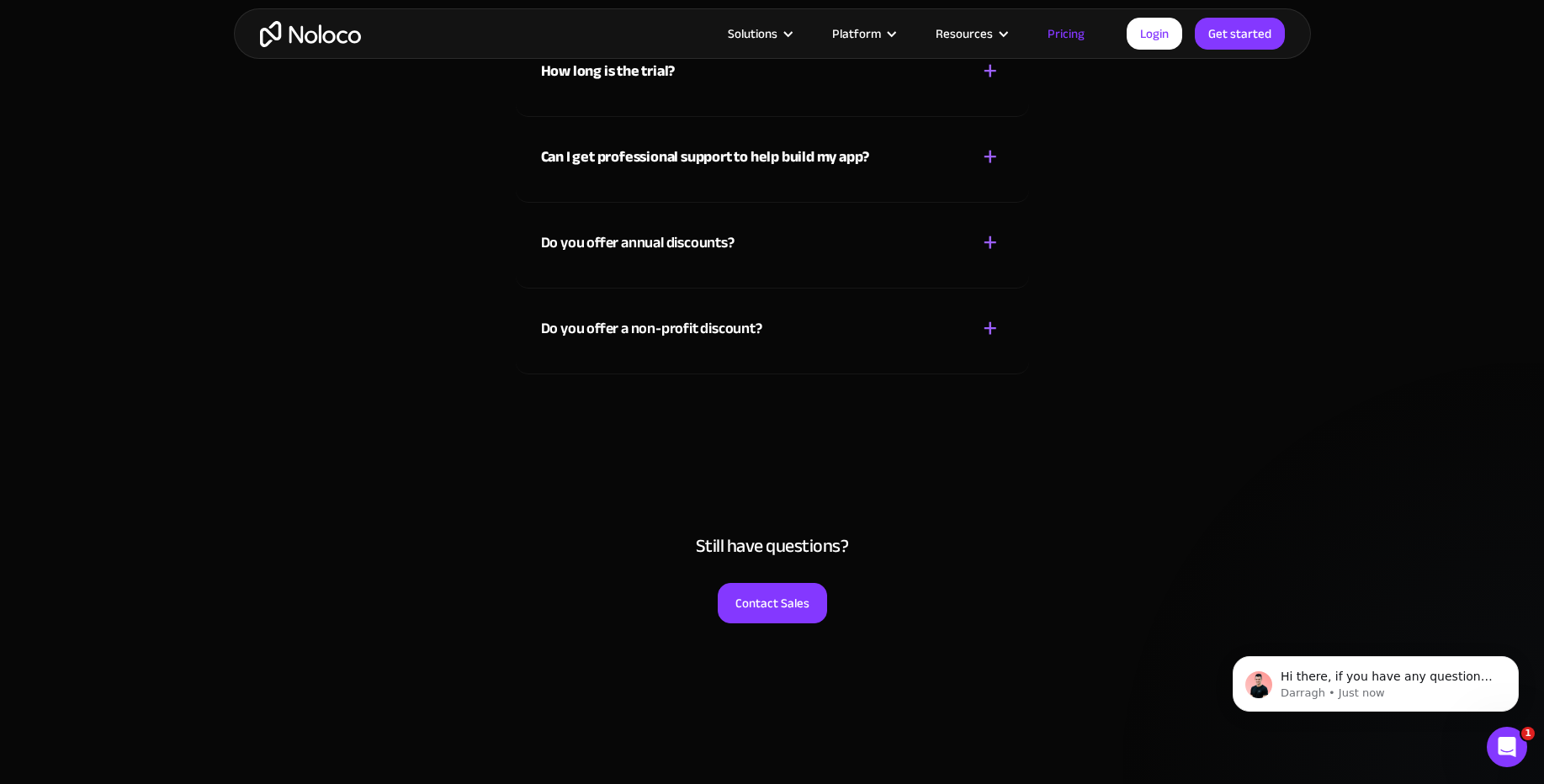
scroll to position [7649, 0]
